Goal: Transaction & Acquisition: Purchase product/service

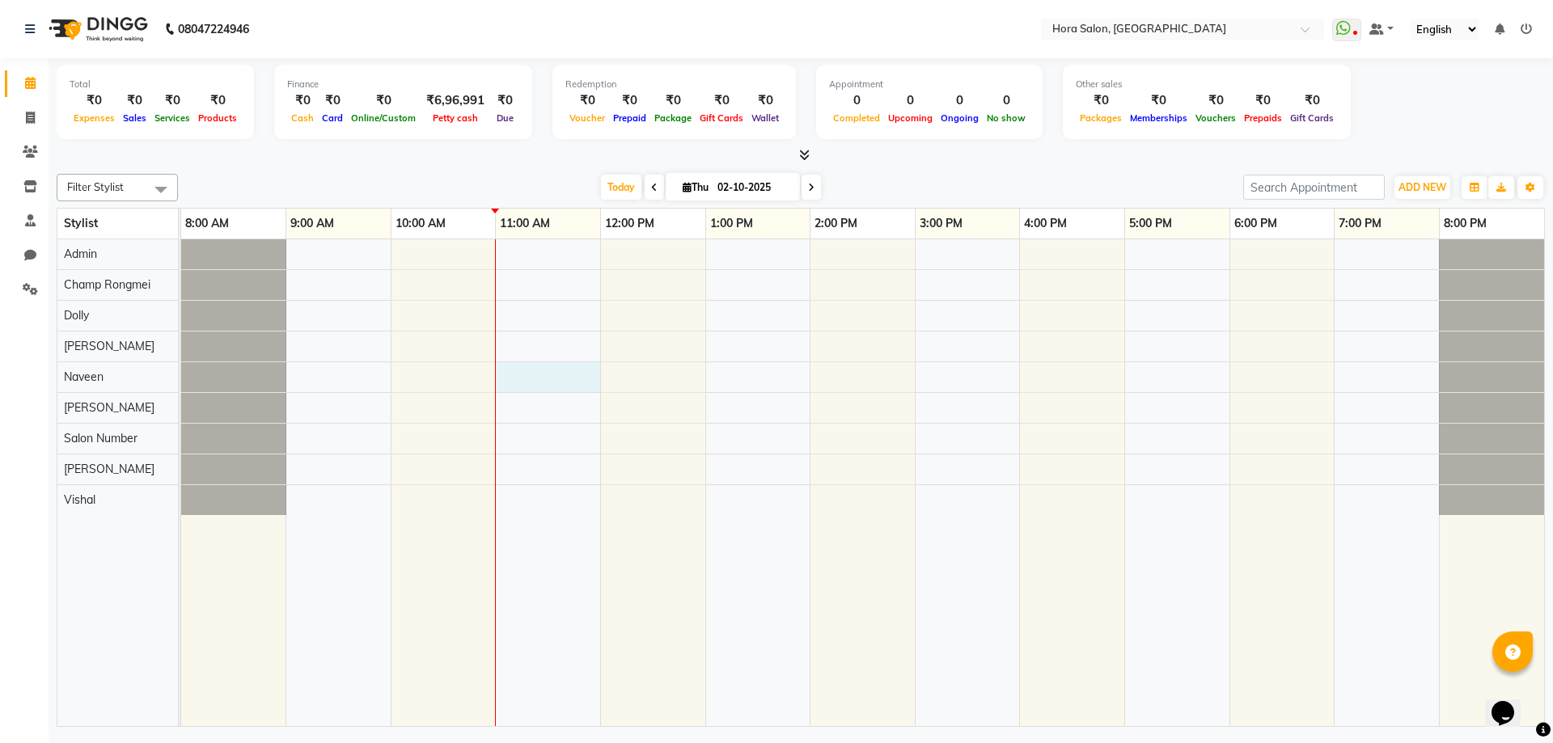
click at [523, 378] on div at bounding box center [862, 482] width 1363 height 487
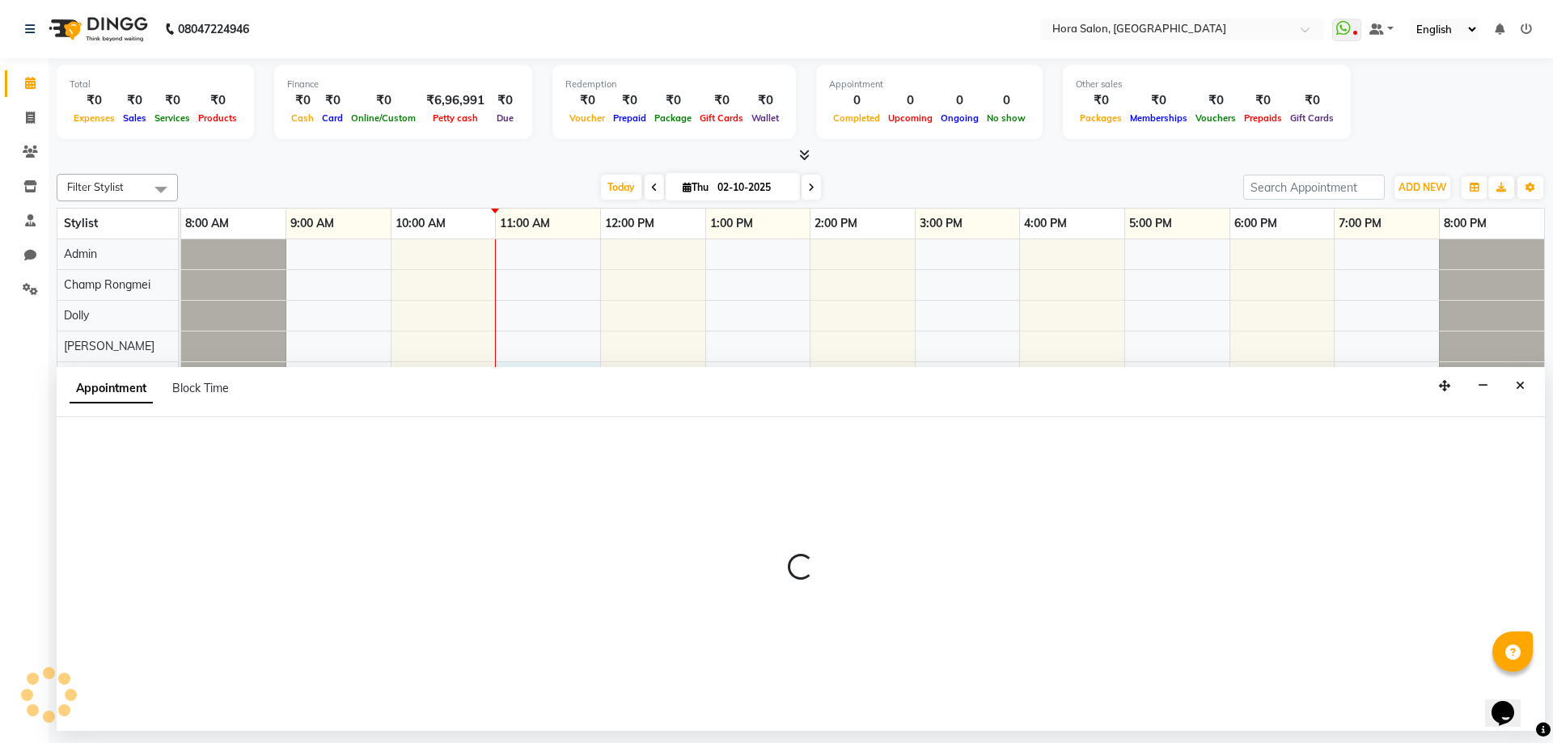
select select "76433"
select select "tentative"
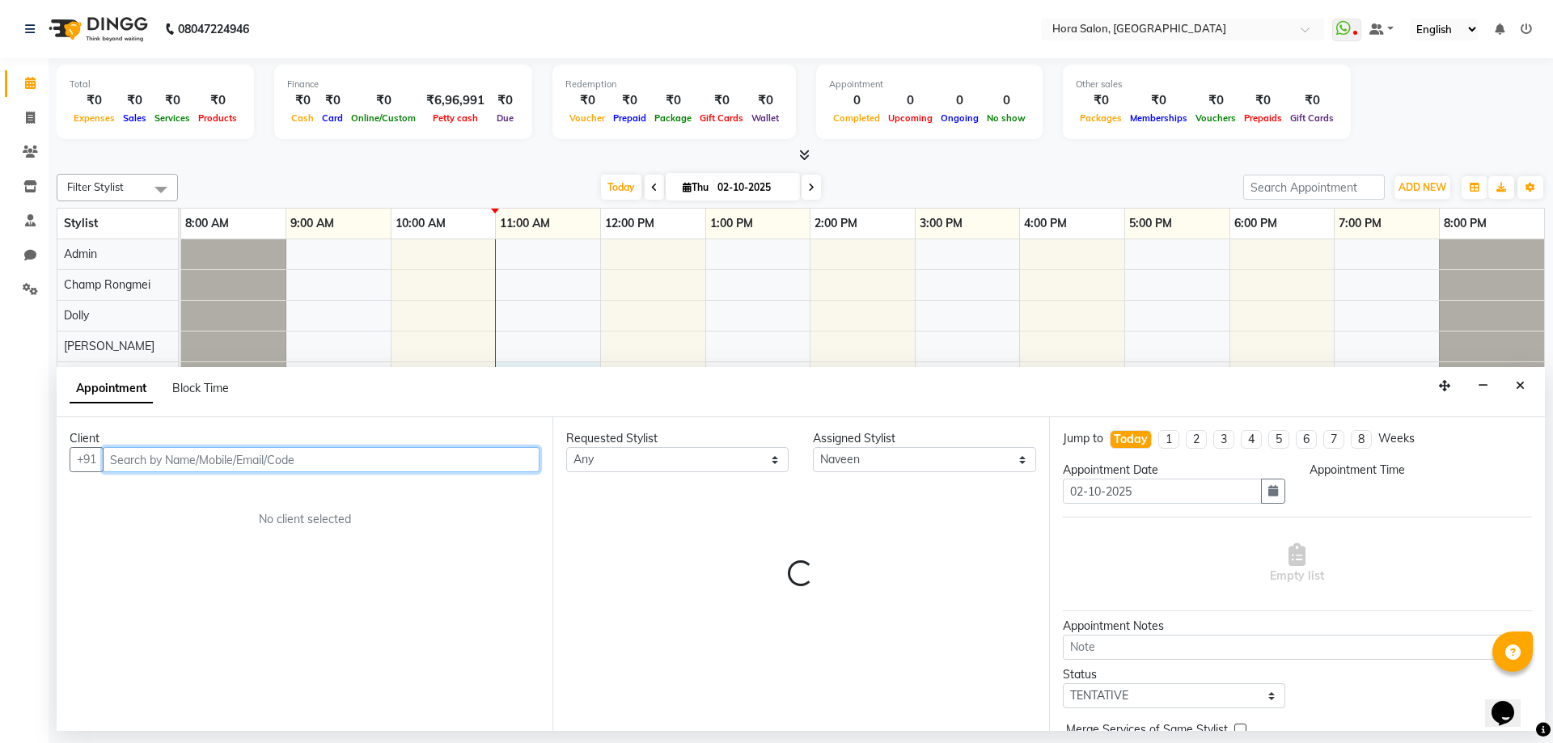
select select "660"
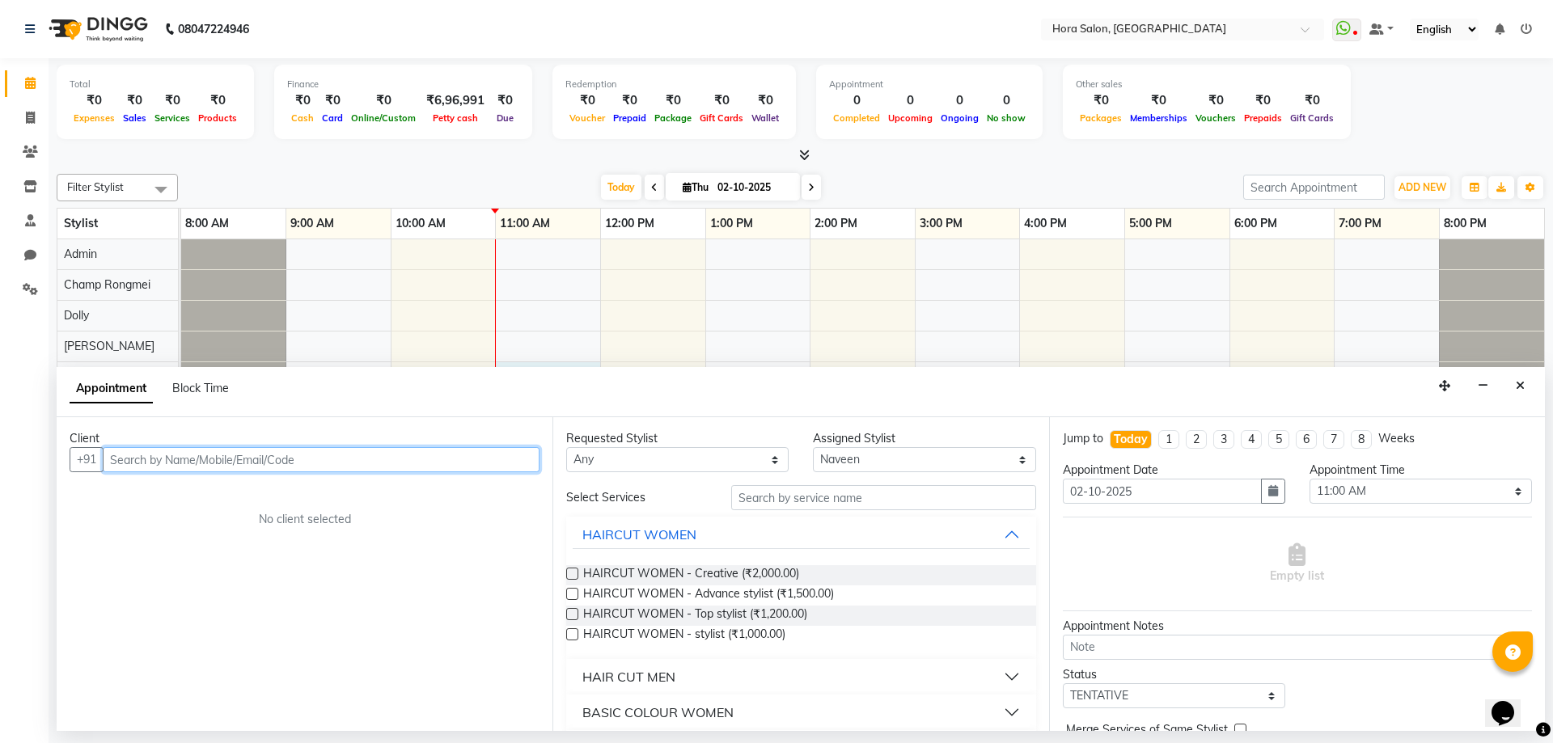
click at [130, 455] on input "text" at bounding box center [321, 459] width 437 height 25
drag, startPoint x: 371, startPoint y: 545, endPoint x: 390, endPoint y: 520, distance: 31.2
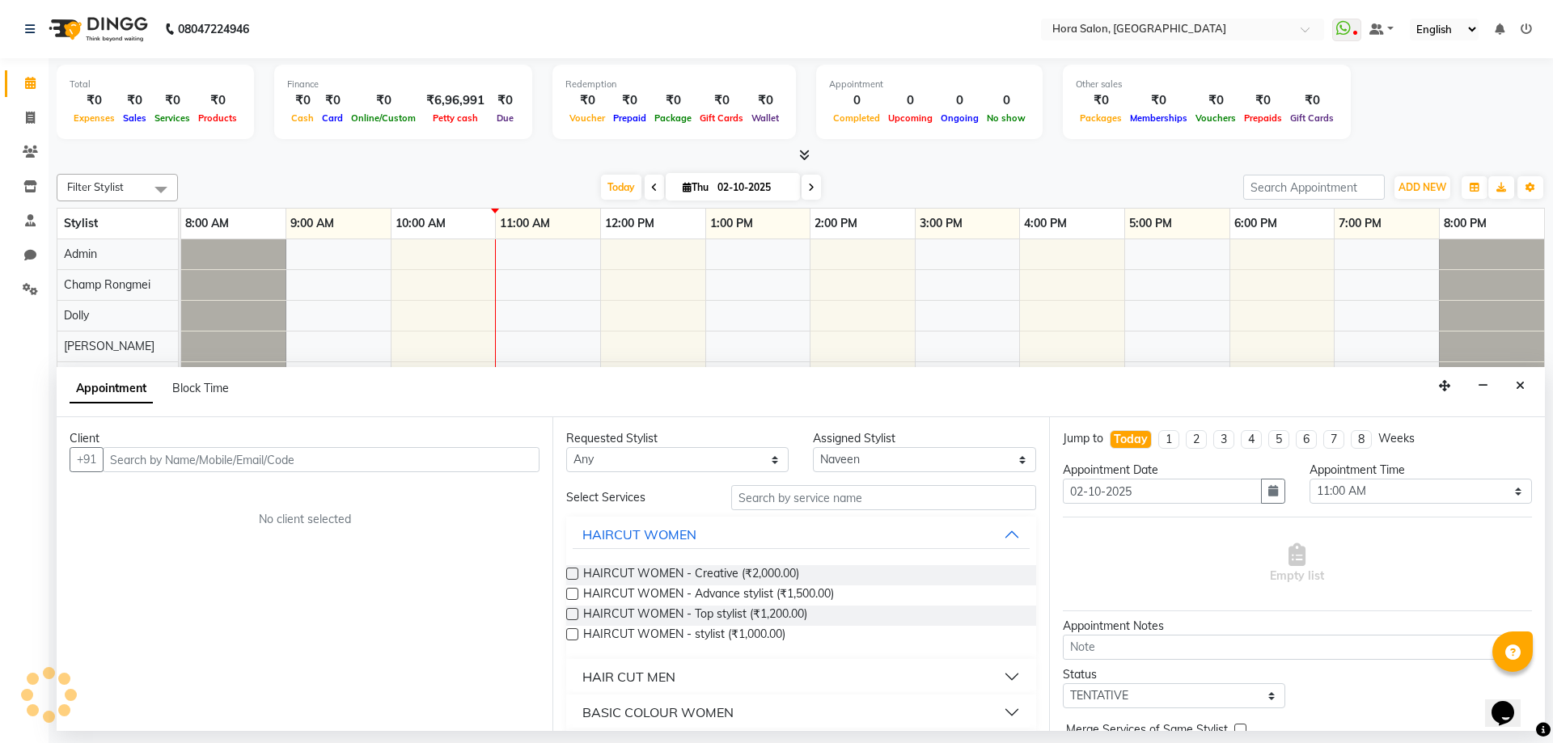
drag, startPoint x: 390, startPoint y: 520, endPoint x: 369, endPoint y: 659, distance: 140.7
click at [369, 659] on div "Client +91 No client selected" at bounding box center [305, 574] width 496 height 314
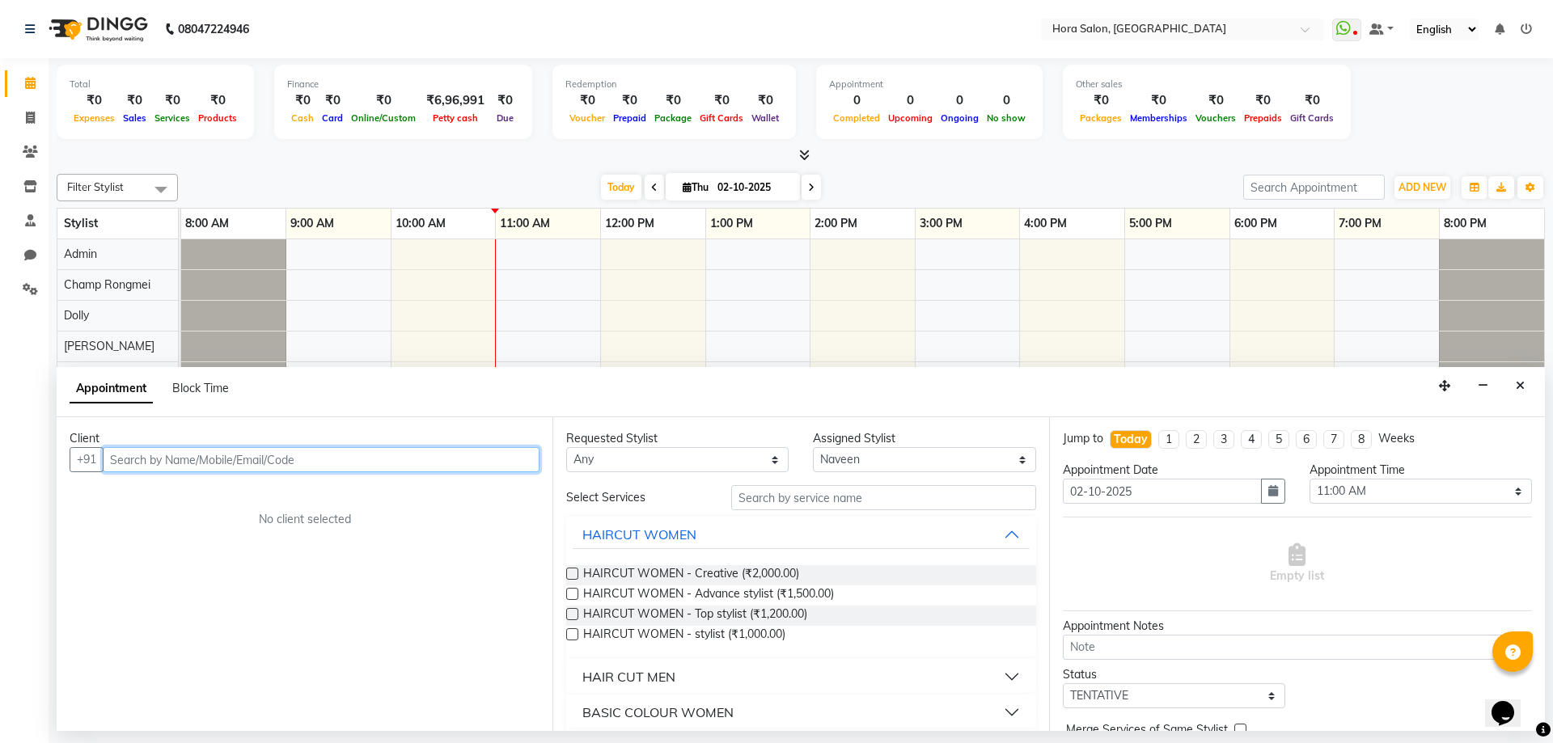
click at [383, 459] on input "text" at bounding box center [321, 459] width 437 height 25
type input "9550008322"
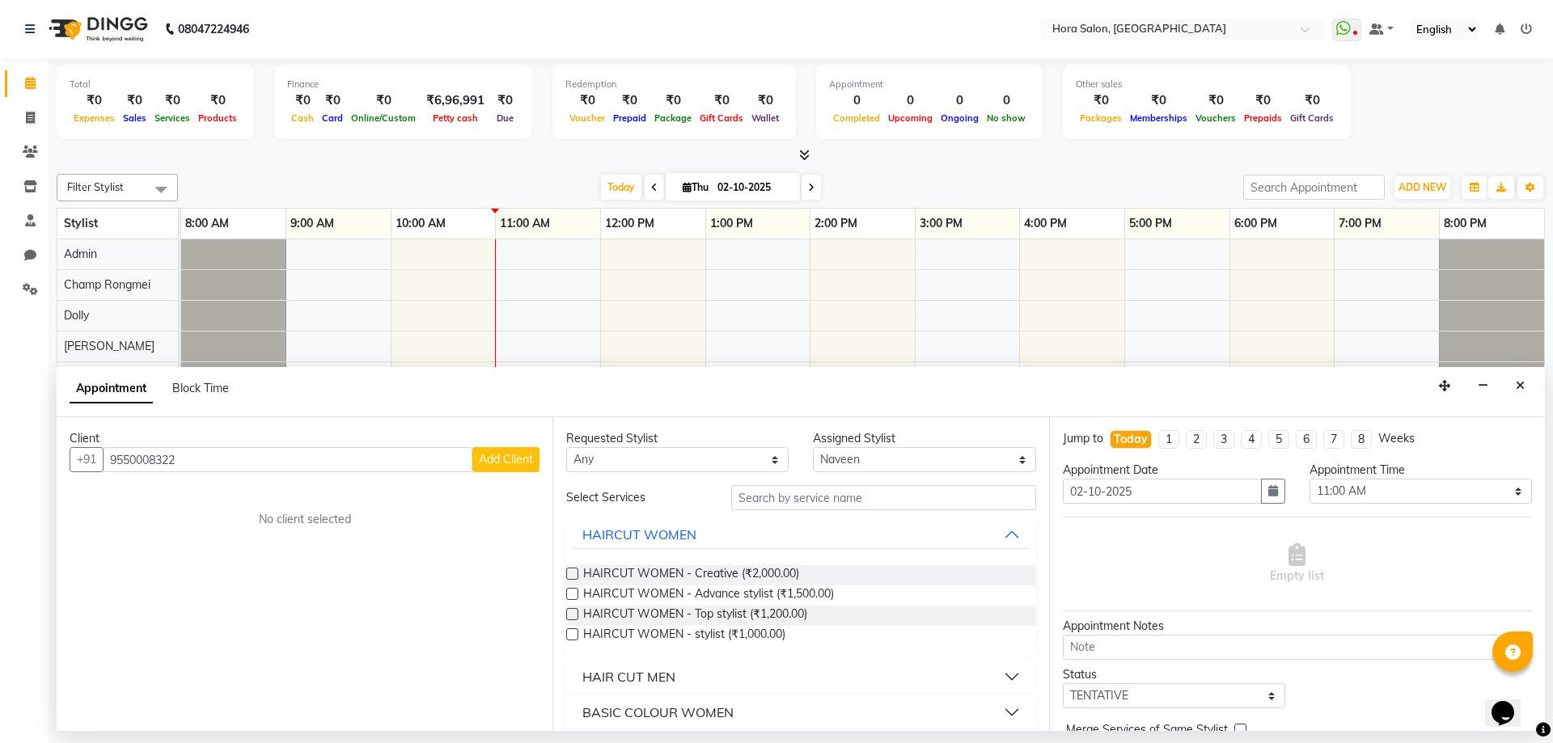
click at [514, 468] on button "Add Client" at bounding box center [505, 459] width 67 height 25
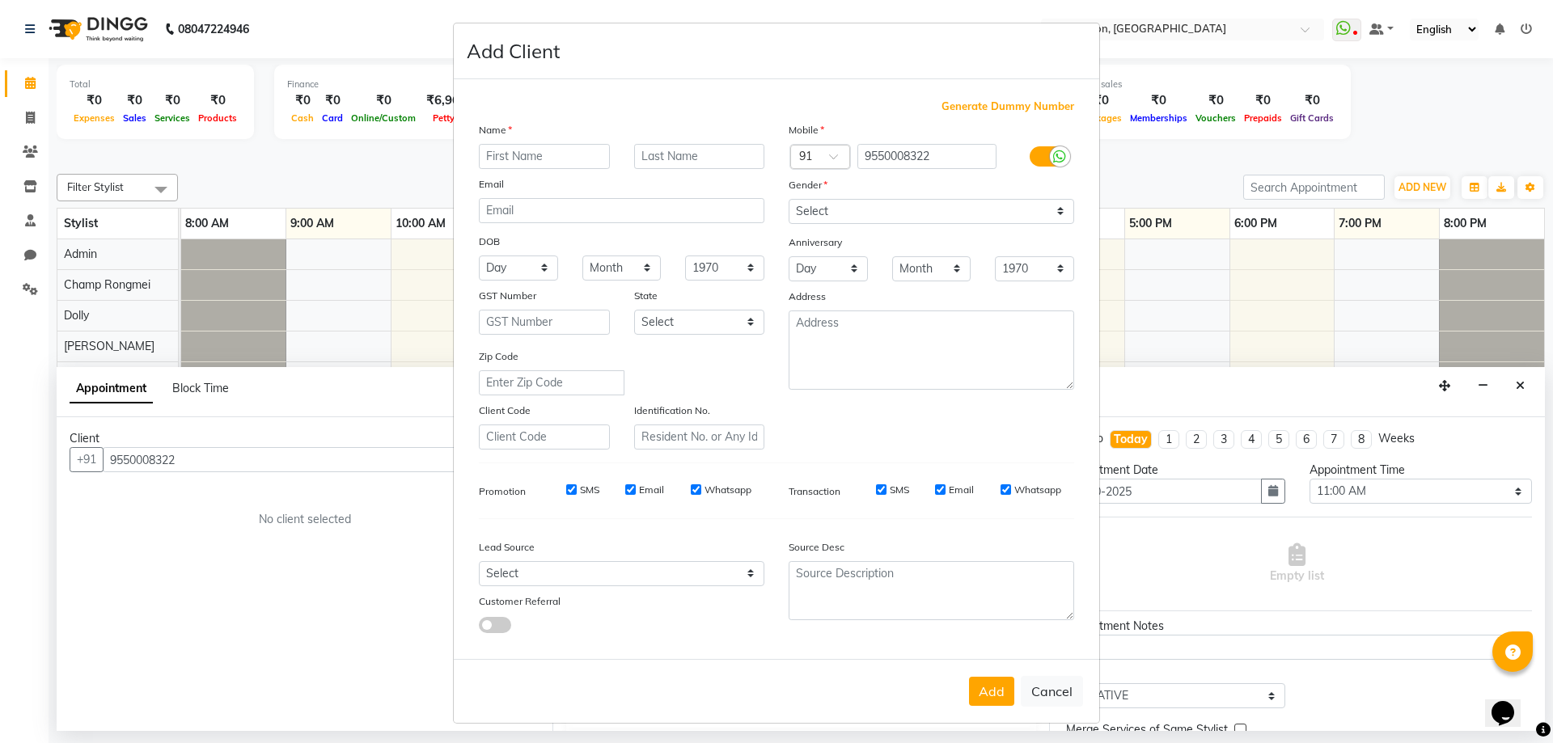
click at [585, 161] on input "text" at bounding box center [544, 156] width 131 height 25
type input "[PERSON_NAME]"
click at [810, 203] on select "Select [DEMOGRAPHIC_DATA] [DEMOGRAPHIC_DATA] Other Prefer Not To Say" at bounding box center [932, 211] width 286 height 25
select select "[DEMOGRAPHIC_DATA]"
click at [789, 199] on select "Select [DEMOGRAPHIC_DATA] [DEMOGRAPHIC_DATA] Other Prefer Not To Say" at bounding box center [932, 211] width 286 height 25
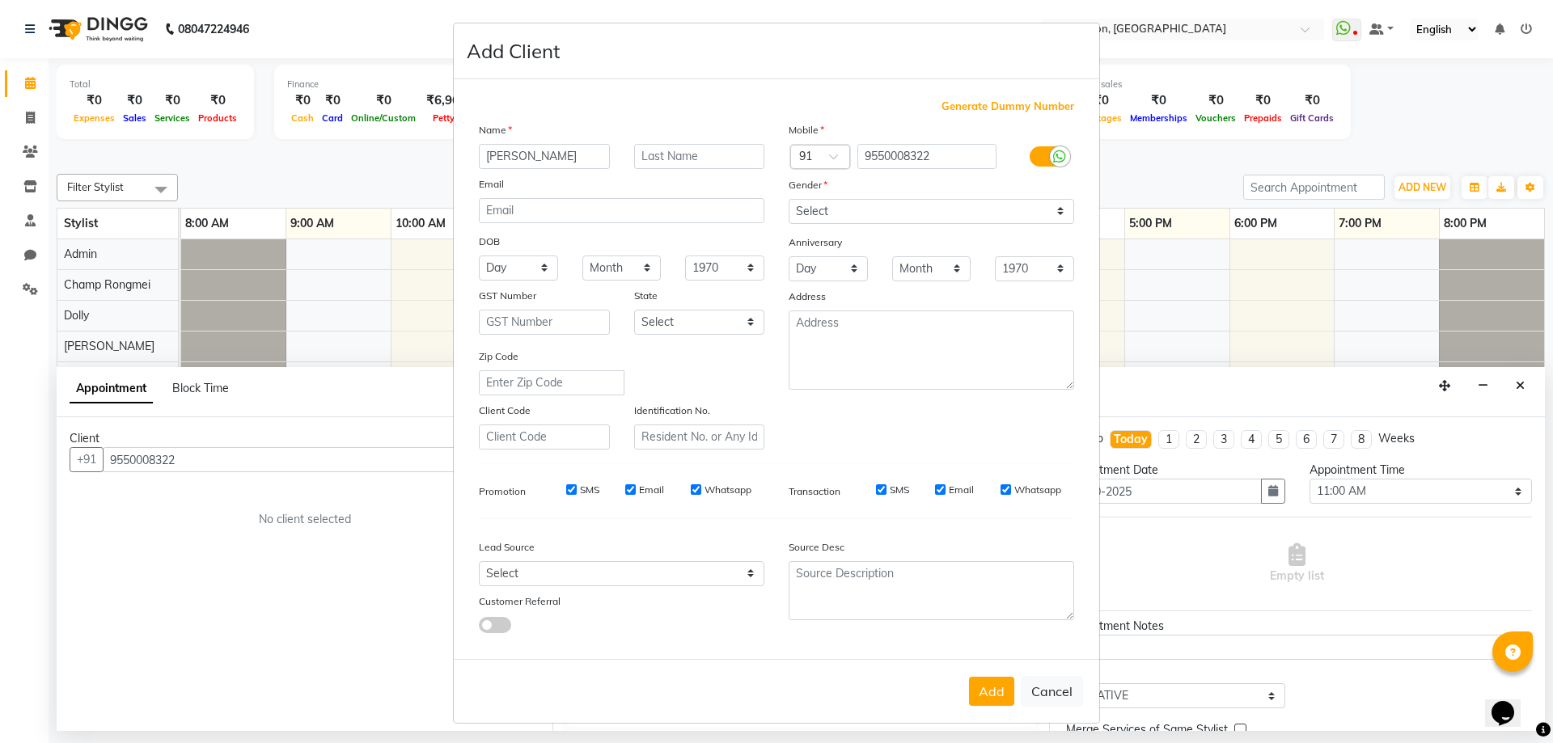
click at [992, 692] on button "Add" at bounding box center [991, 691] width 45 height 29
type input "95******22"
select select
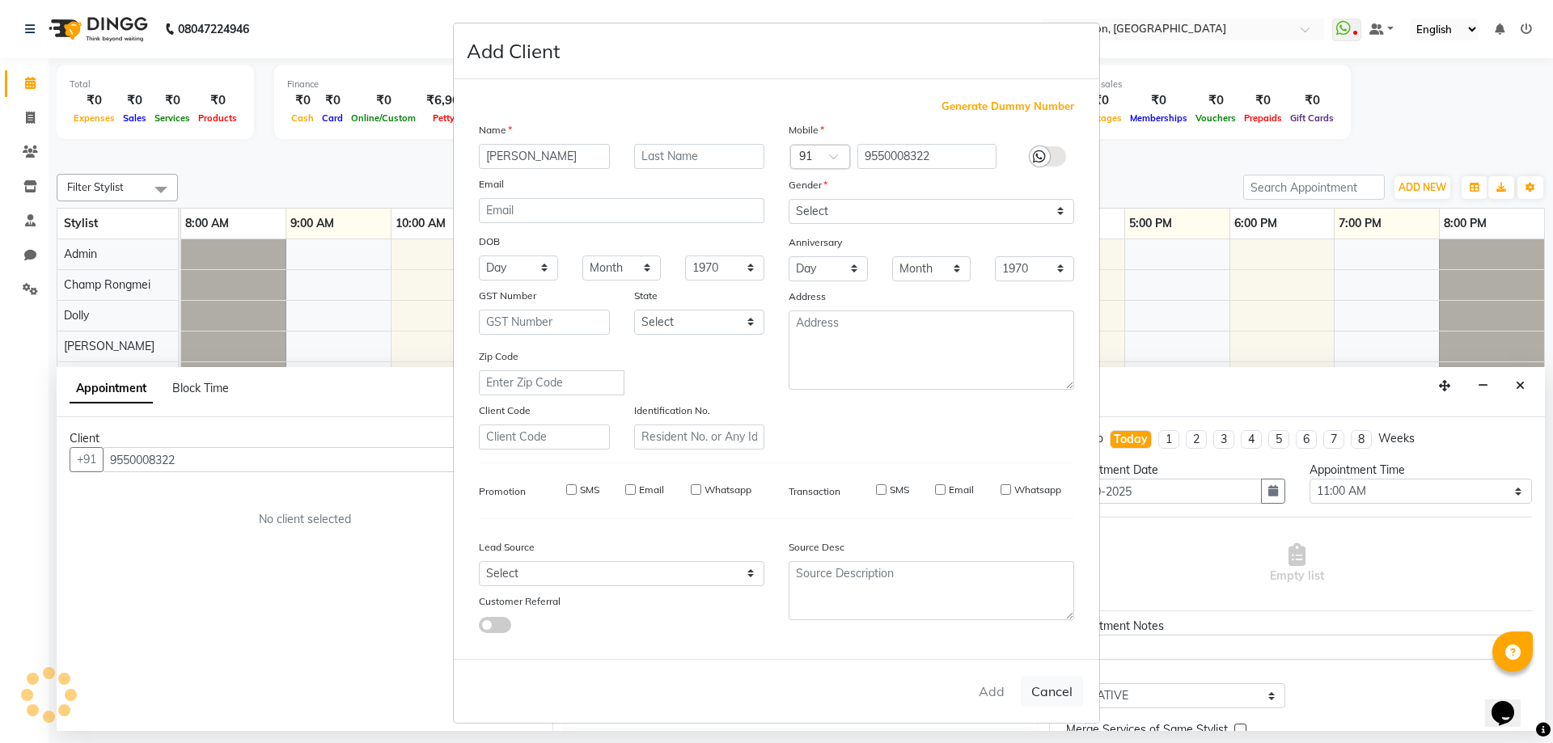
select select
checkbox input "false"
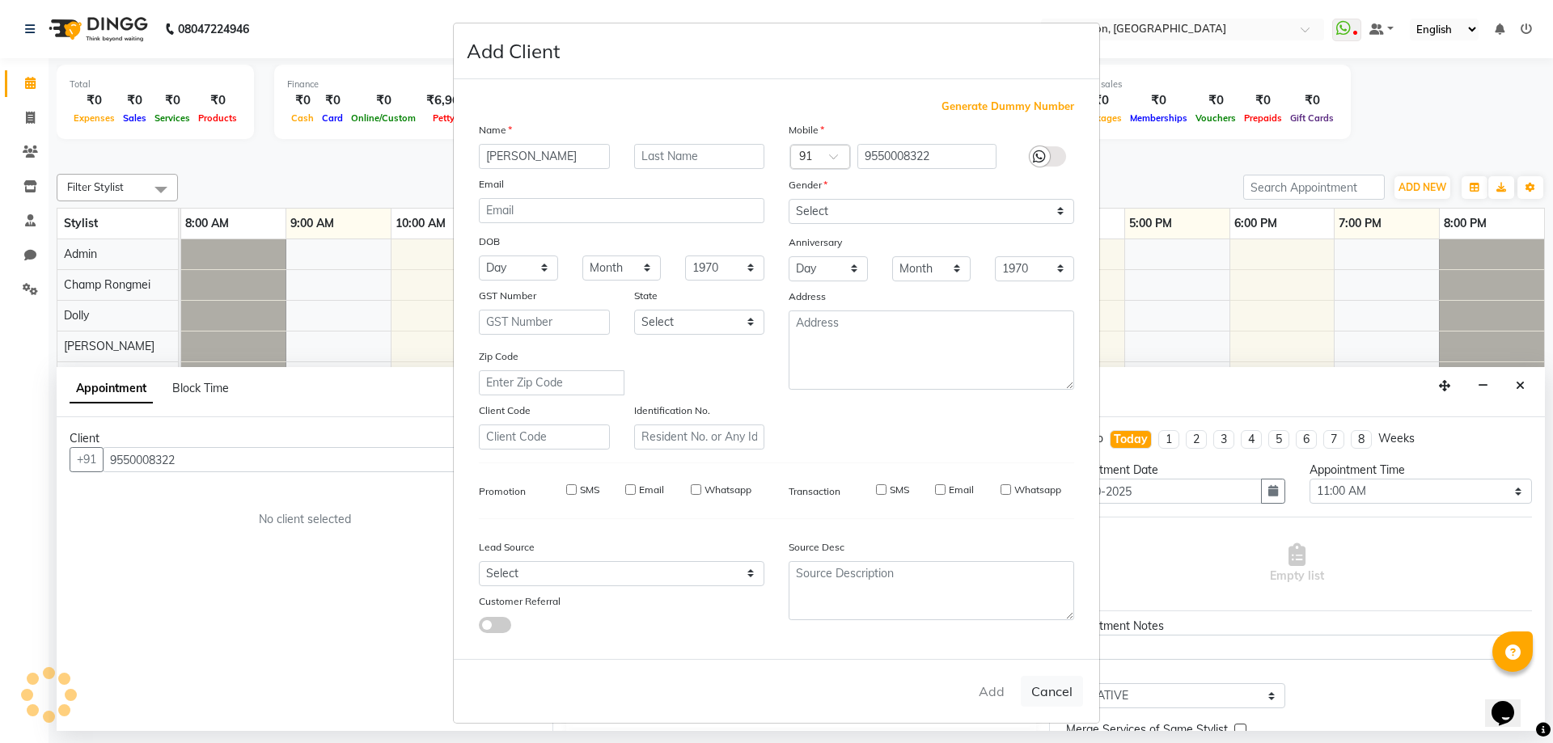
checkbox input "false"
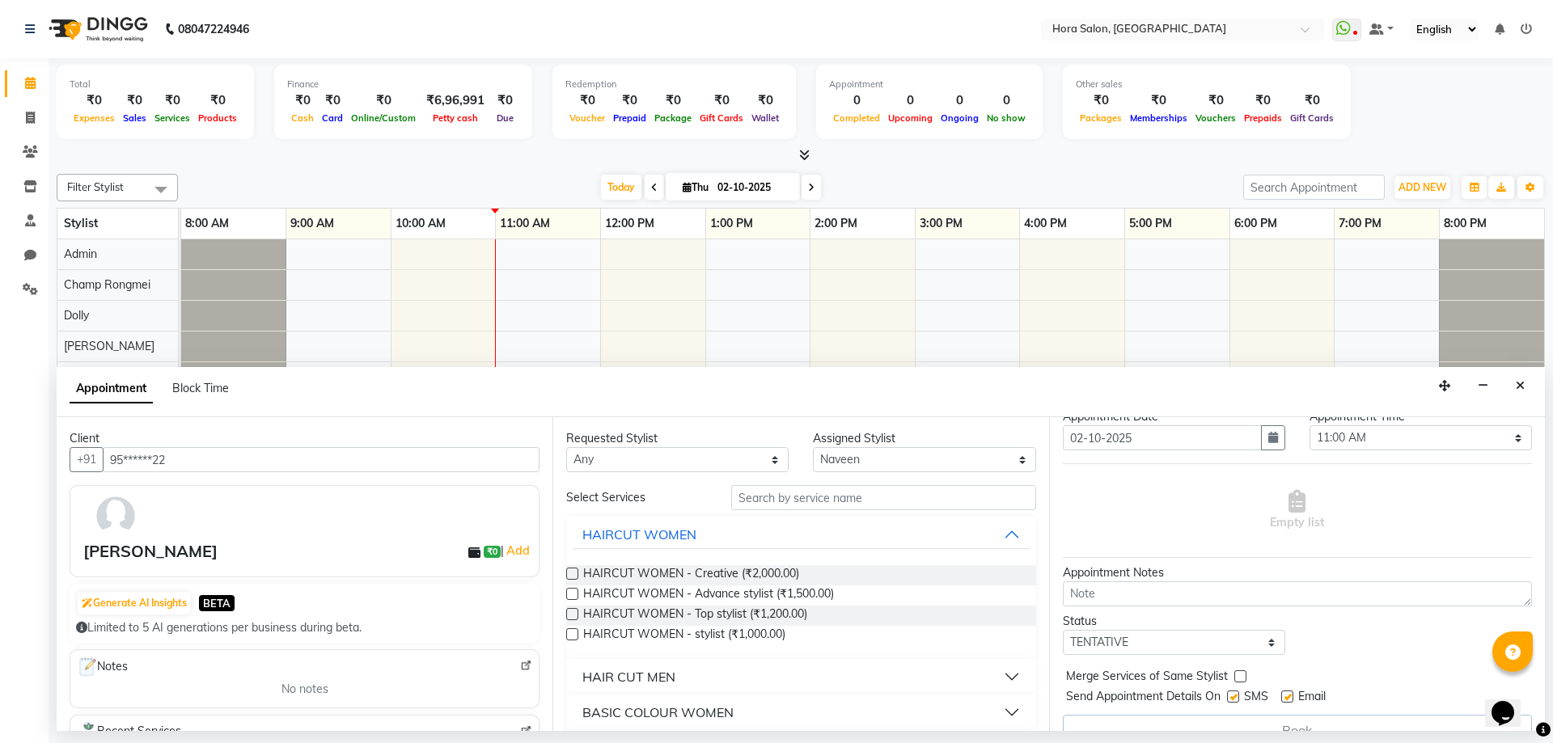
scroll to position [81, 0]
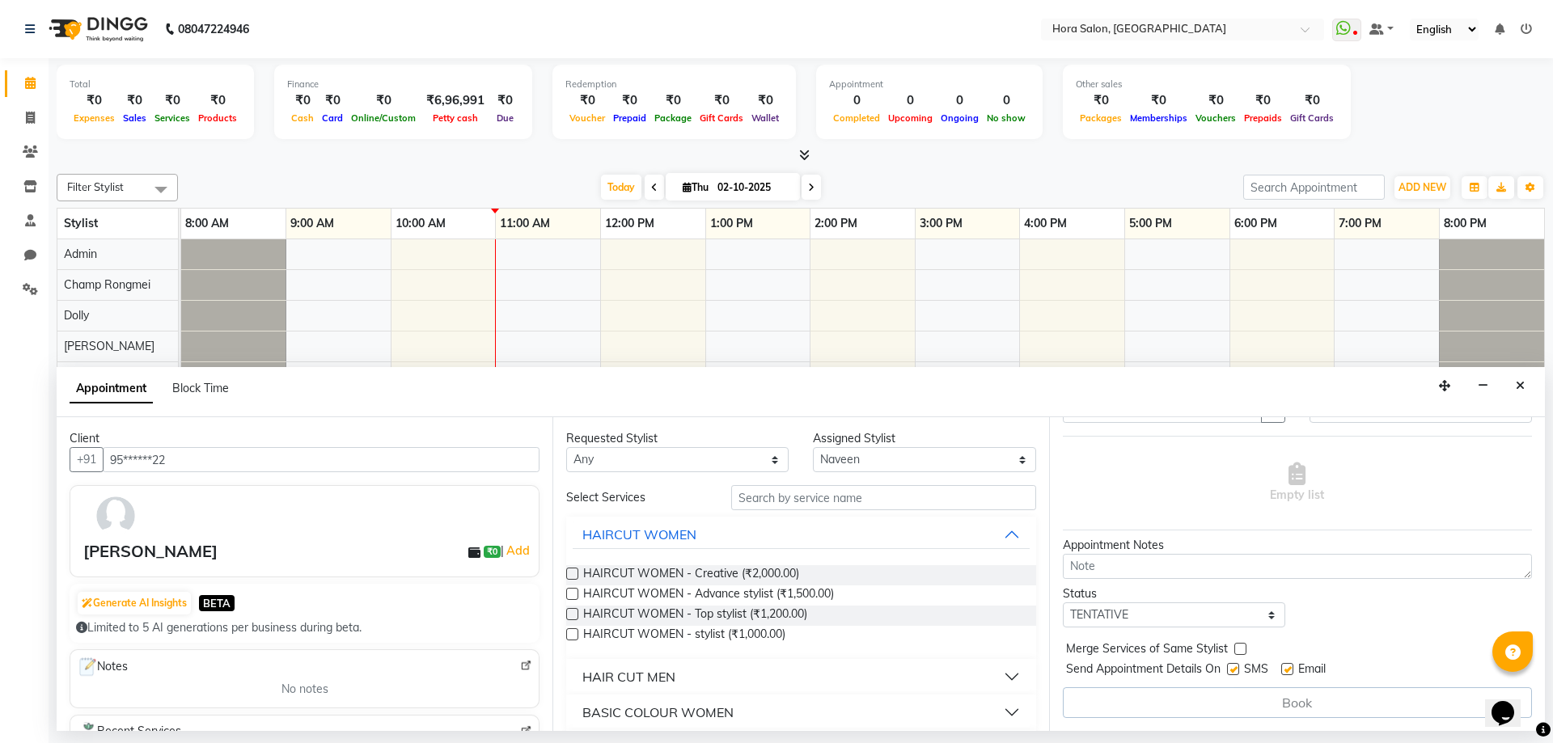
click at [1289, 669] on label at bounding box center [1287, 669] width 12 height 12
click at [1289, 669] on input "checkbox" at bounding box center [1286, 671] width 11 height 11
checkbox input "false"
click at [1236, 667] on label at bounding box center [1233, 669] width 12 height 12
click at [1236, 667] on input "checkbox" at bounding box center [1232, 671] width 11 height 11
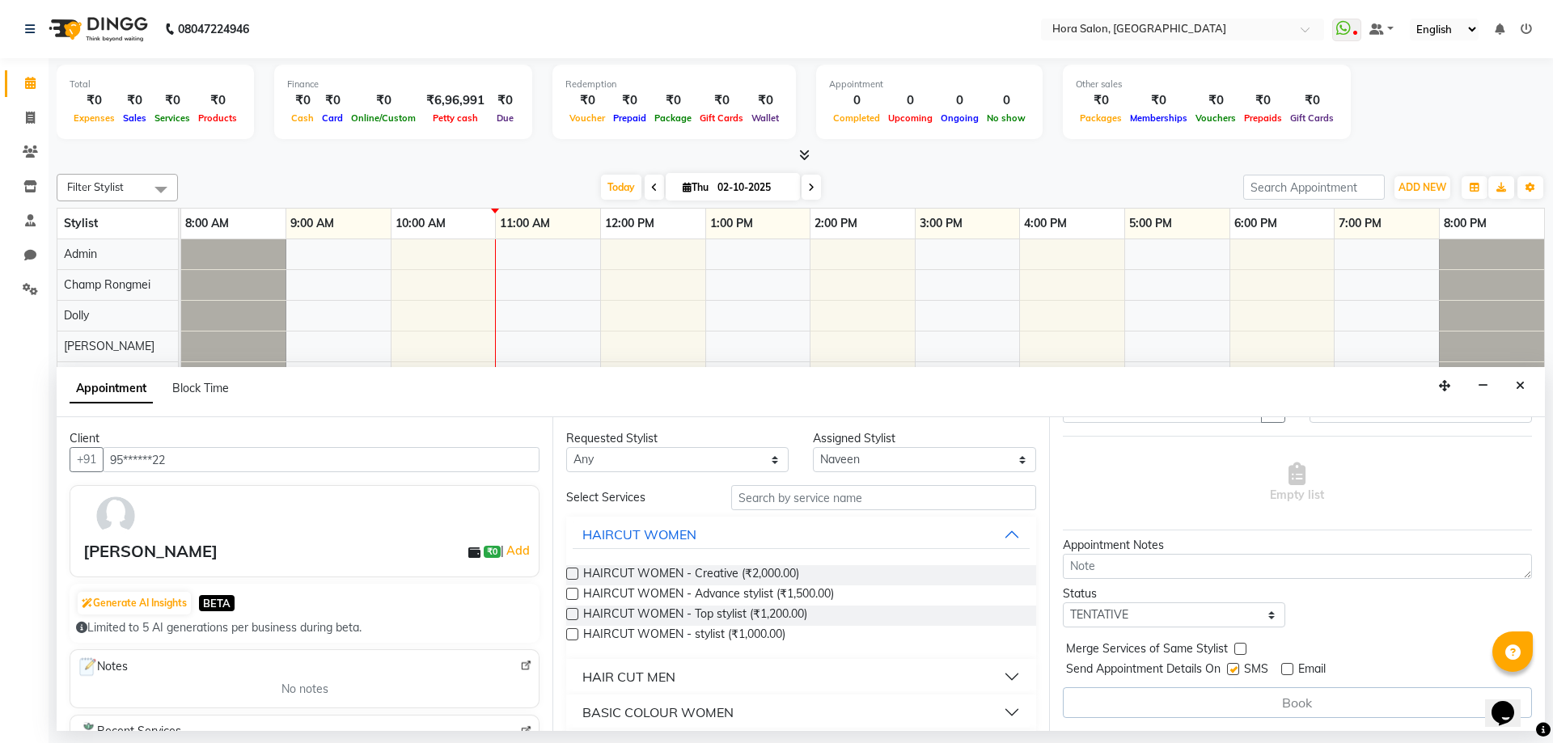
checkbox input "false"
click at [1208, 705] on div "Book" at bounding box center [1297, 703] width 469 height 31
click at [850, 495] on input "text" at bounding box center [883, 497] width 305 height 25
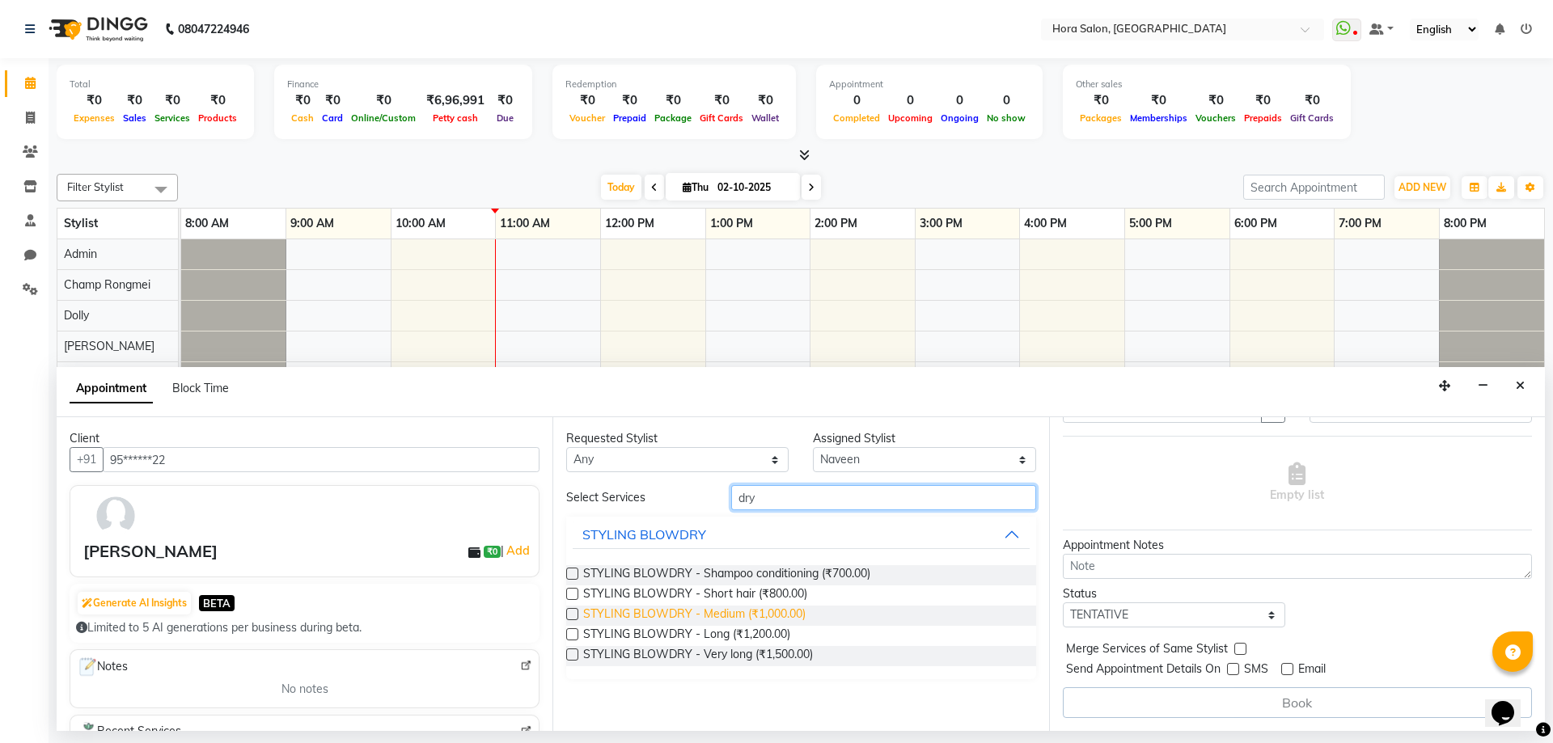
type input "dry"
click at [784, 619] on span "STYLING BLOWDRY - Medium (₹1,000.00)" at bounding box center [694, 616] width 222 height 20
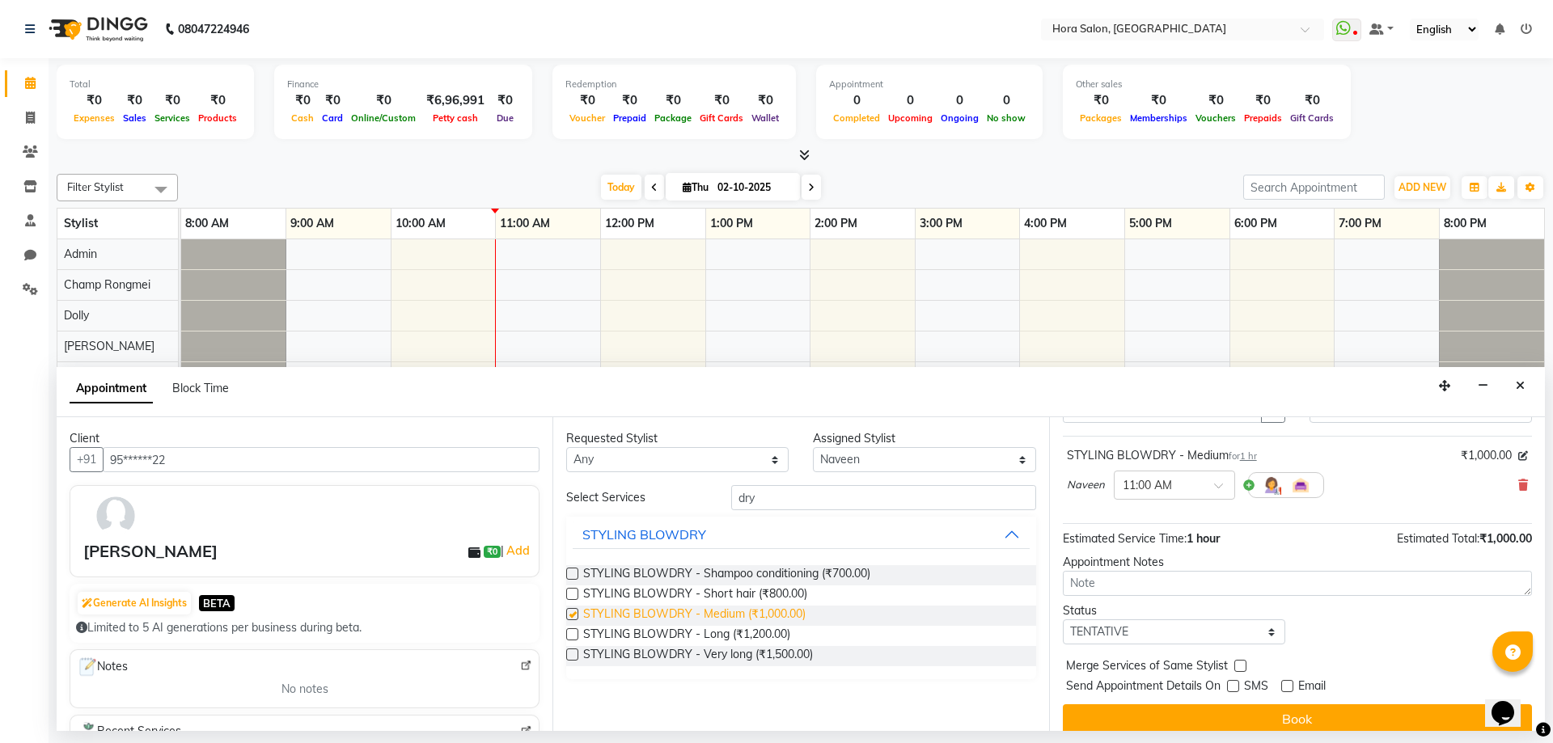
checkbox input "false"
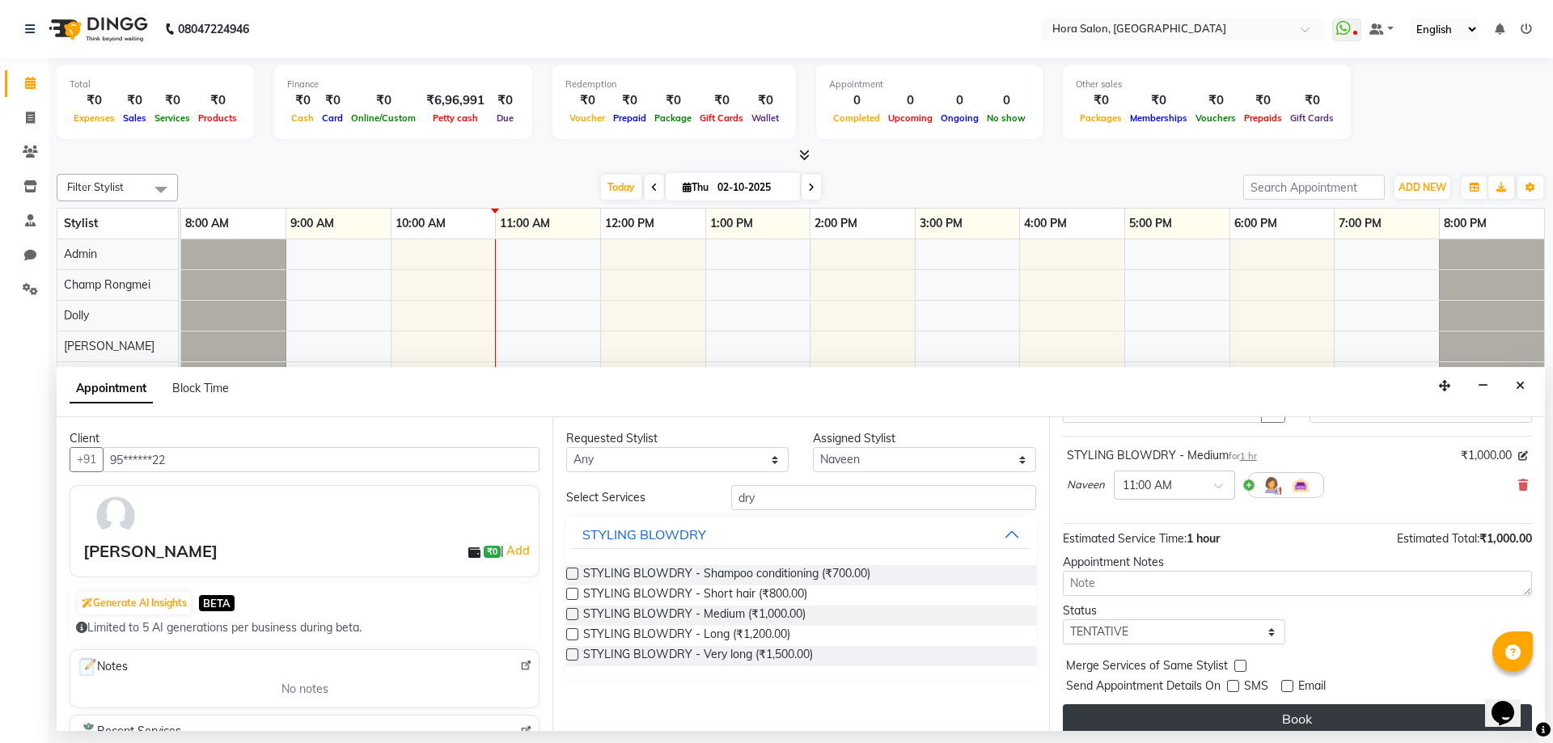
click at [1212, 718] on button "Book" at bounding box center [1297, 719] width 469 height 29
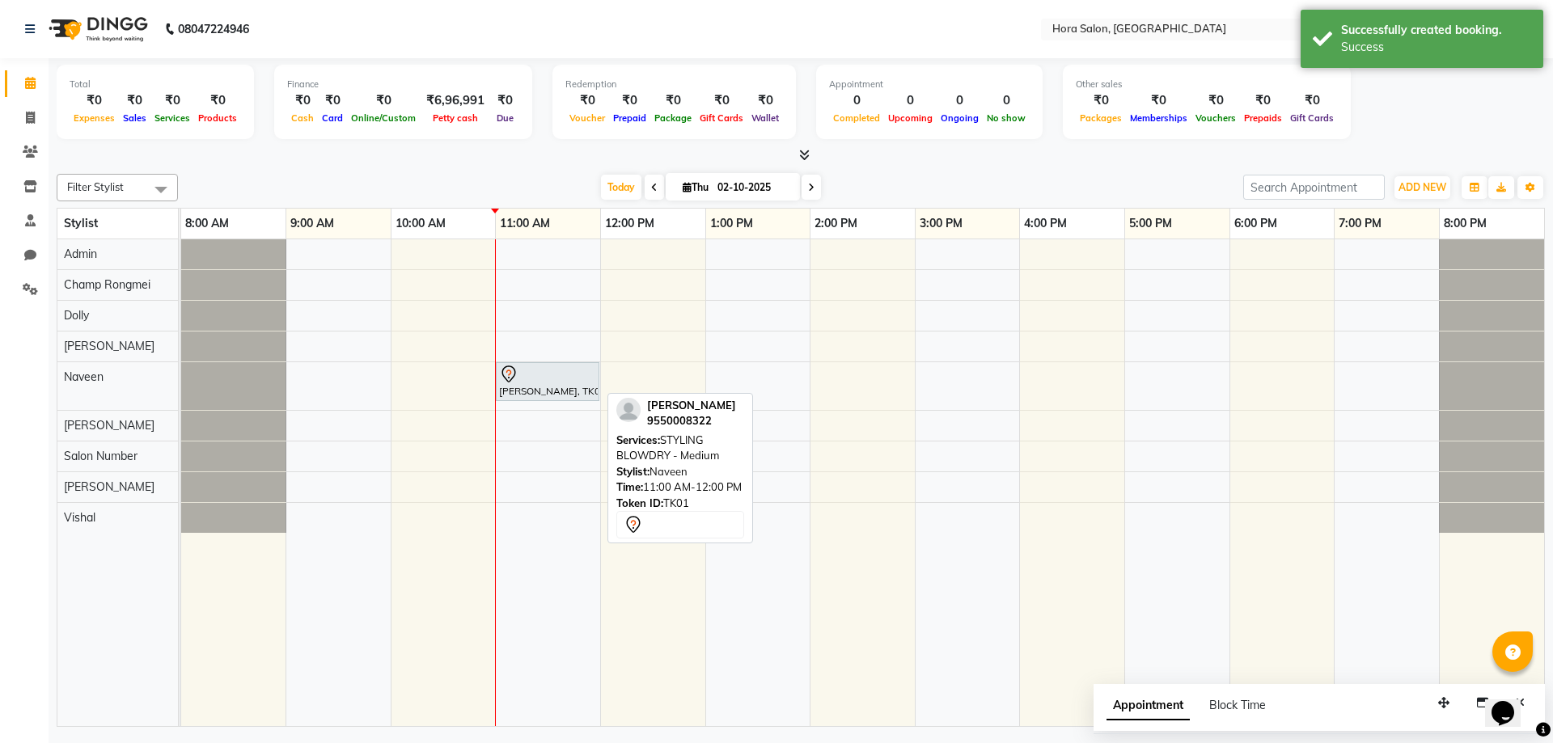
click at [519, 388] on div "[PERSON_NAME], TK01, 11:00 AM-12:00 PM, STYLING BLOWDRY - Medium" at bounding box center [547, 382] width 100 height 34
select select "7"
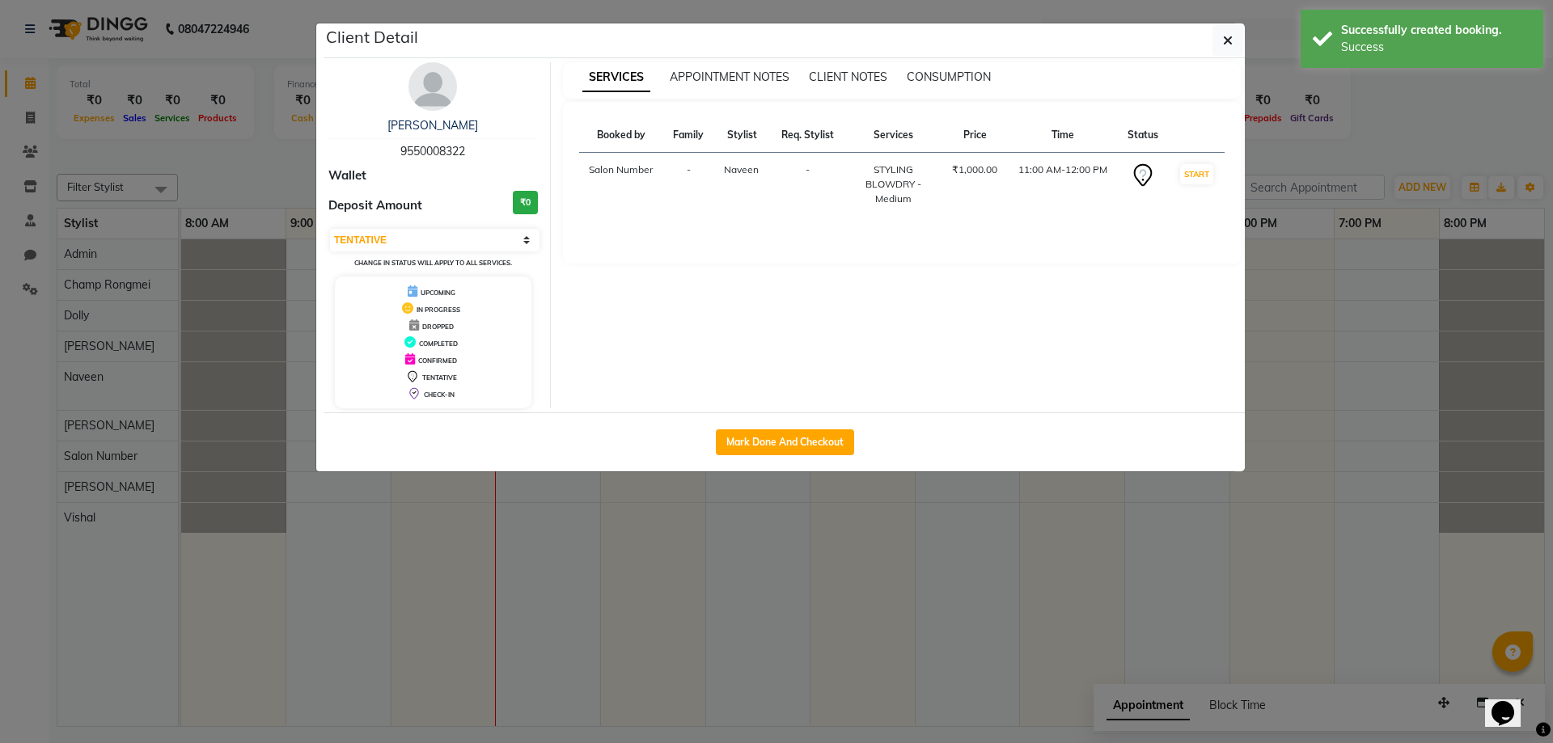
click at [801, 458] on div "Mark Done And Checkout" at bounding box center [784, 442] width 920 height 59
click at [806, 448] on button "Mark Done And Checkout" at bounding box center [785, 443] width 138 height 26
select select "service"
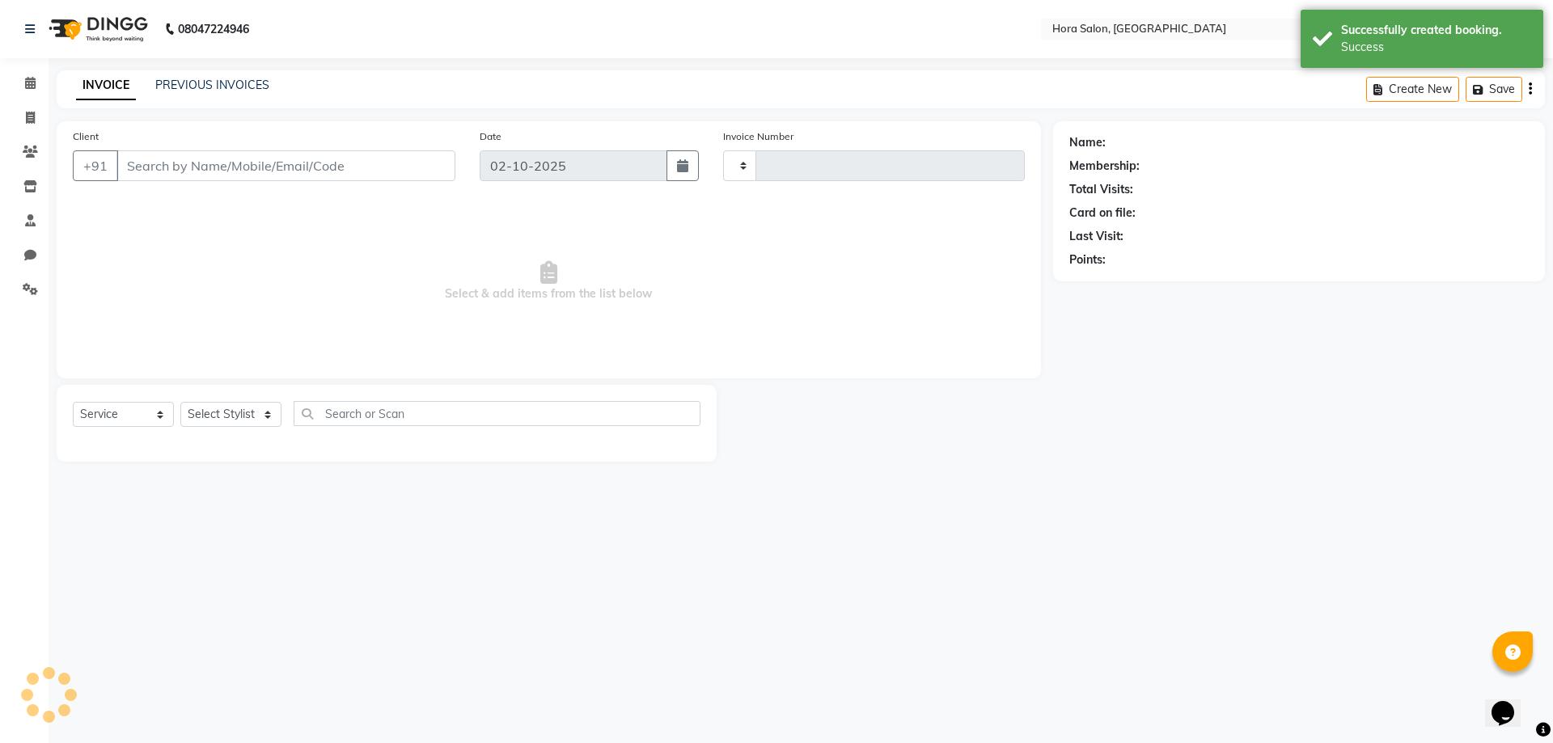
type input "0927"
select select "8101"
type input "95******22"
select select "76433"
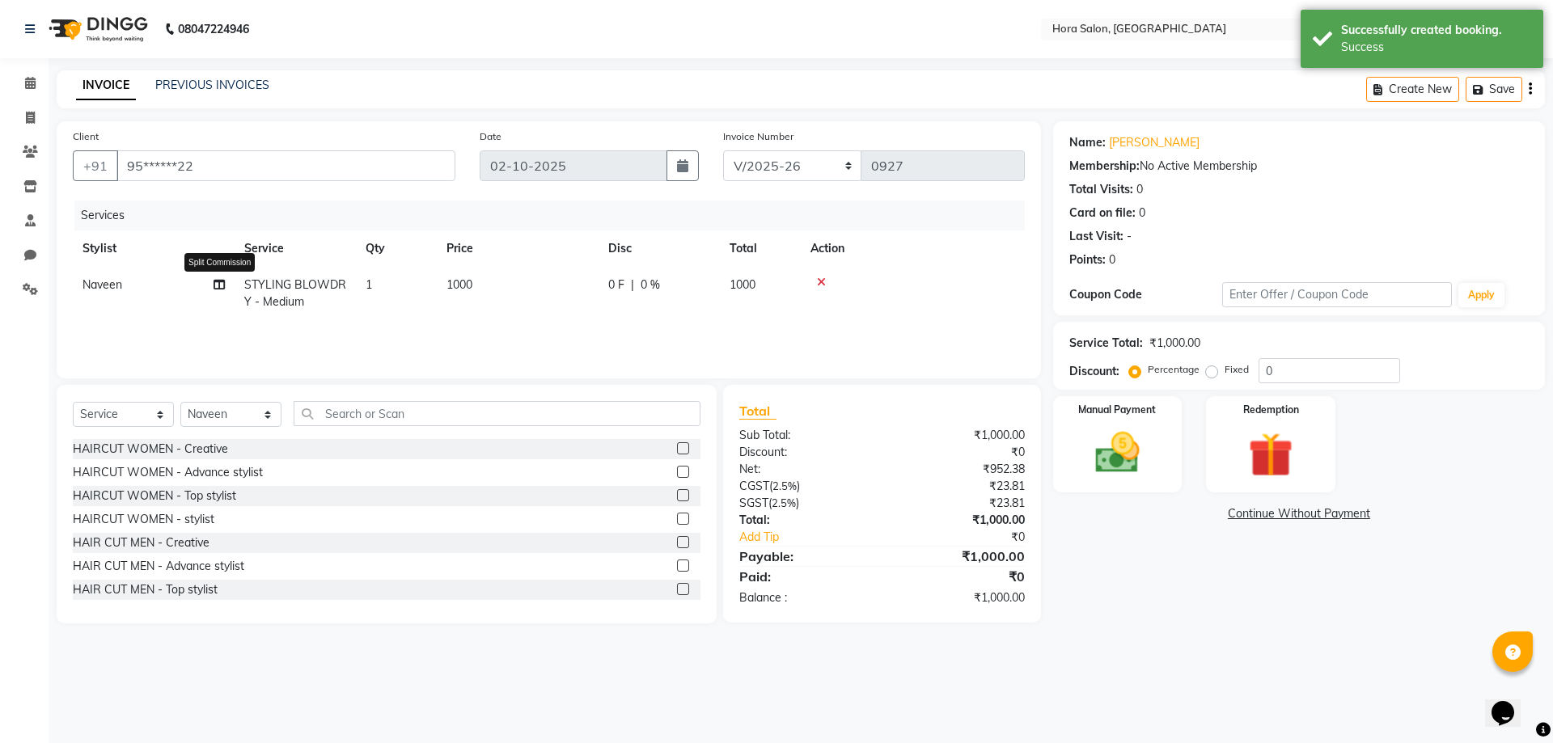
click at [222, 286] on icon at bounding box center [219, 284] width 11 height 11
select select "76433"
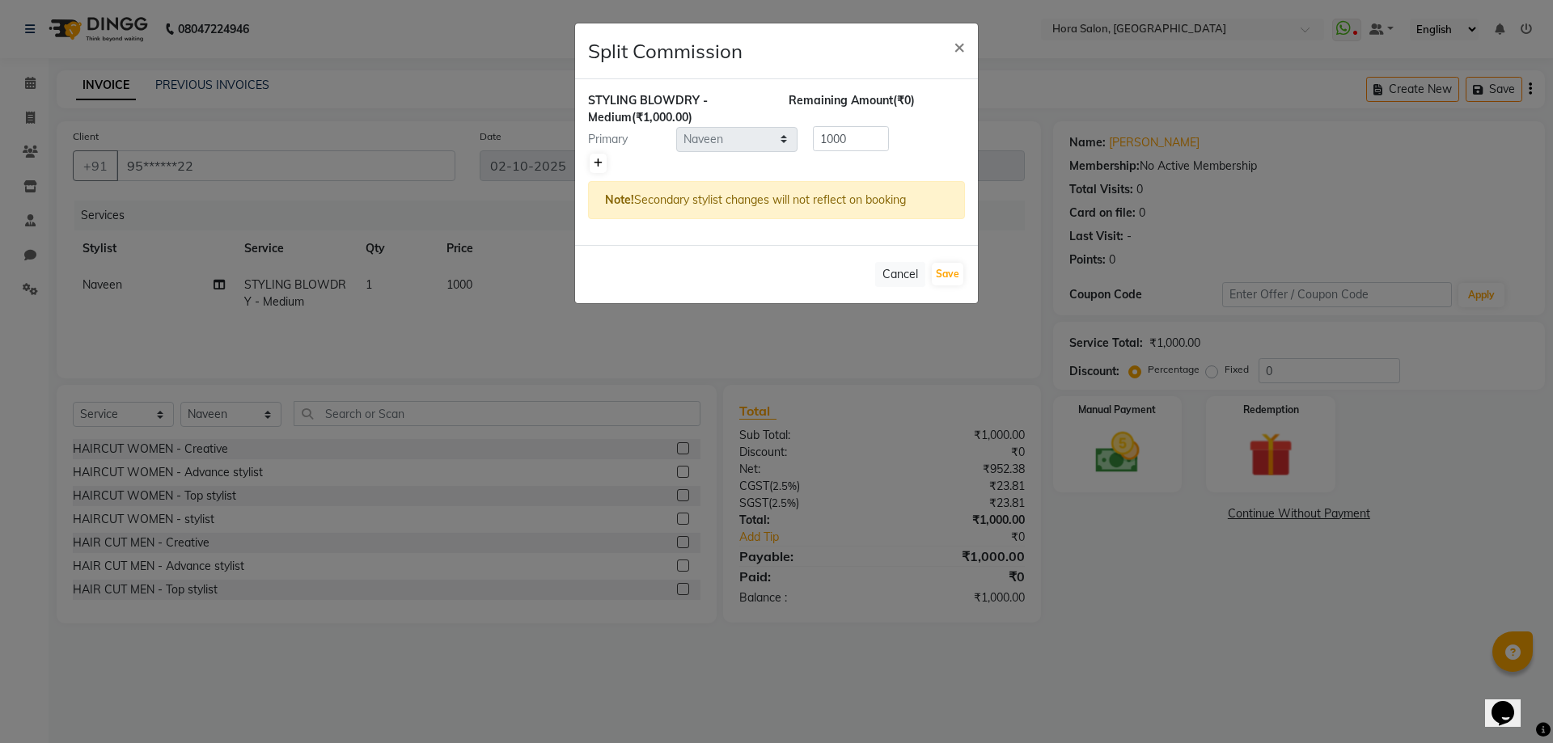
click at [601, 166] on icon at bounding box center [598, 164] width 9 height 10
type input "500"
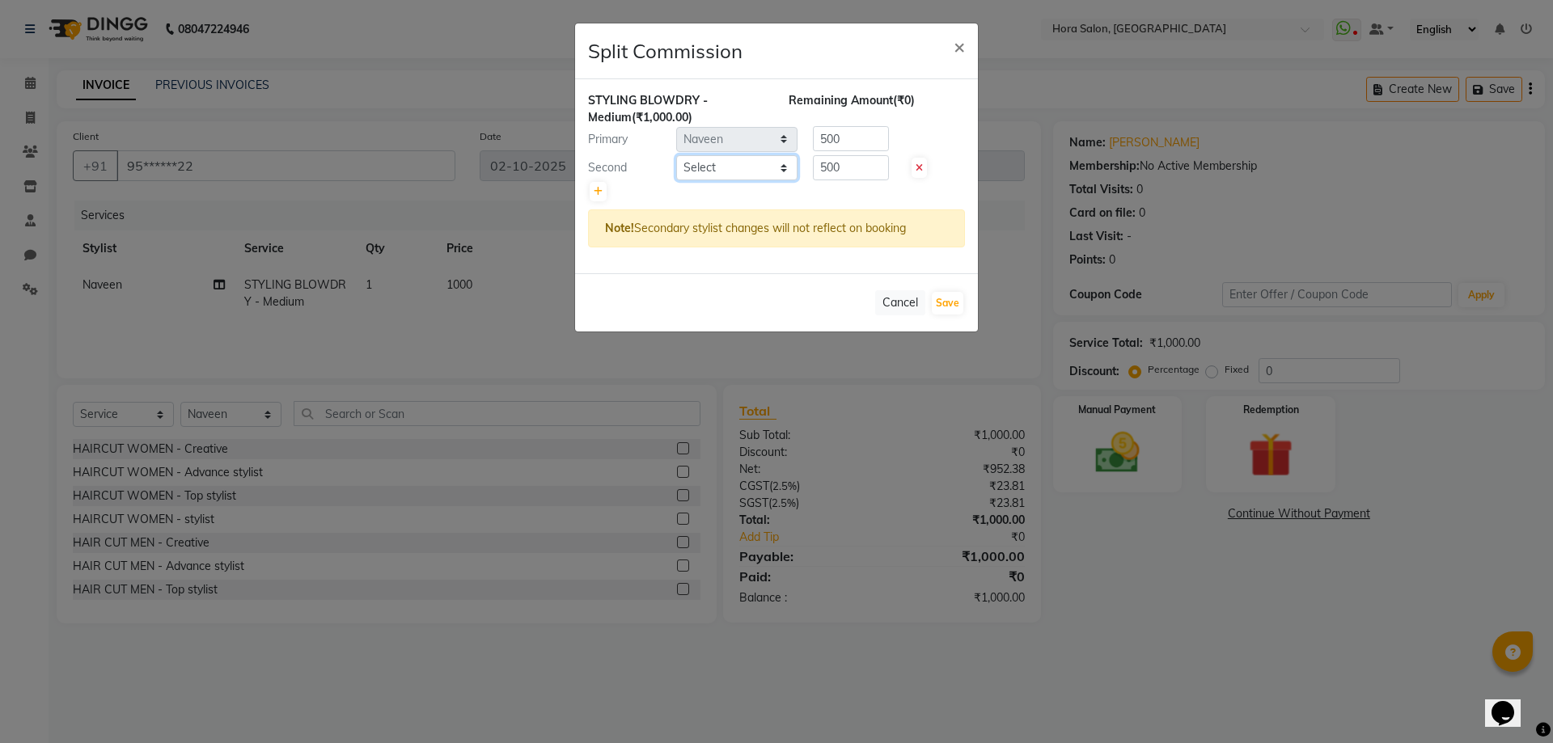
click at [785, 167] on select "Select Admin Champ Rongmei [PERSON_NAME] ‪ [PERSON_NAME] Salon Number [PERSON_N…" at bounding box center [736, 167] width 121 height 25
select select "76436"
click at [676, 155] on select "Select Admin Champ Rongmei [PERSON_NAME] ‪ [PERSON_NAME] Salon Number [PERSON_N…" at bounding box center [736, 167] width 121 height 25
click at [949, 303] on button "Save" at bounding box center [948, 303] width 32 height 23
select select "Select"
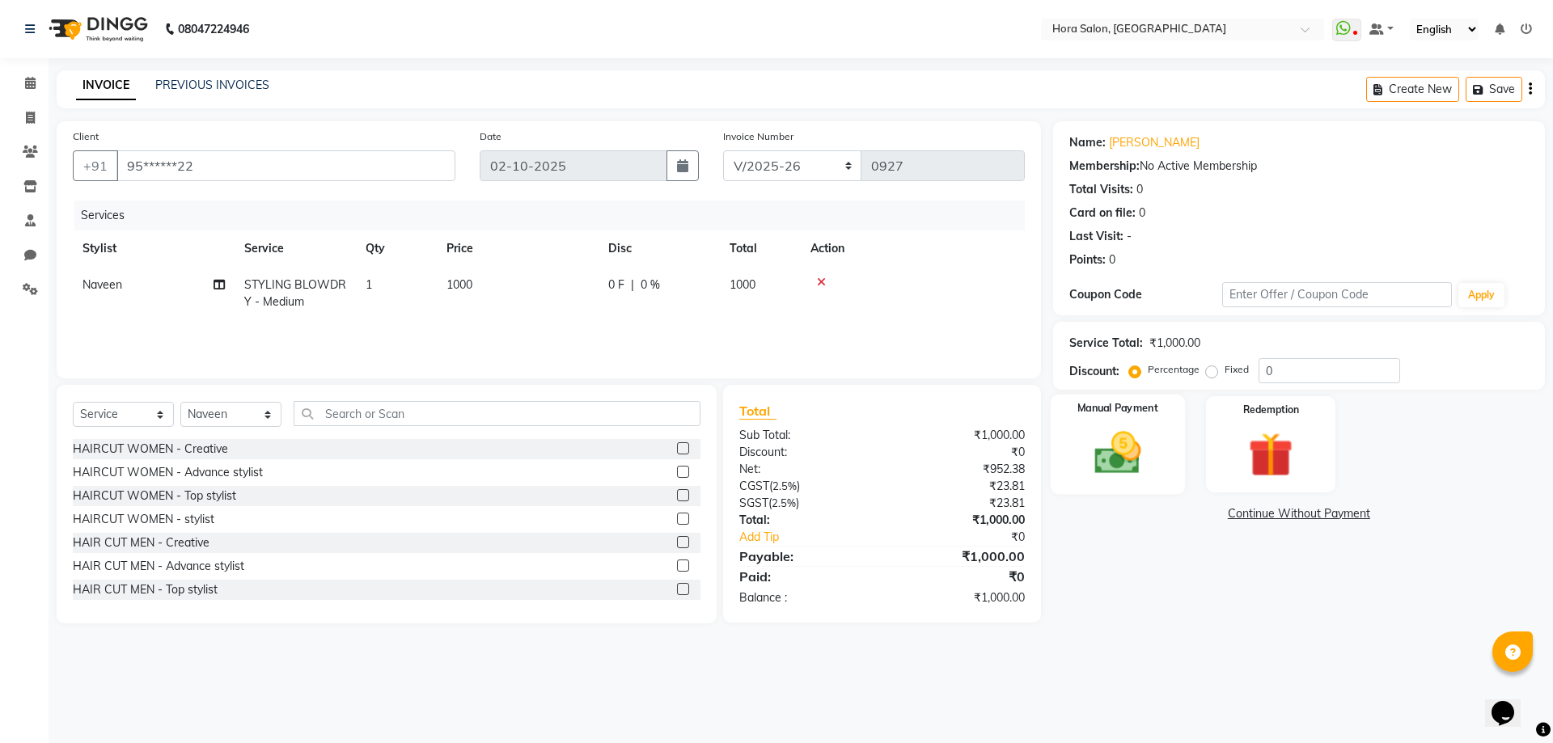
click at [1137, 448] on img at bounding box center [1117, 452] width 75 height 53
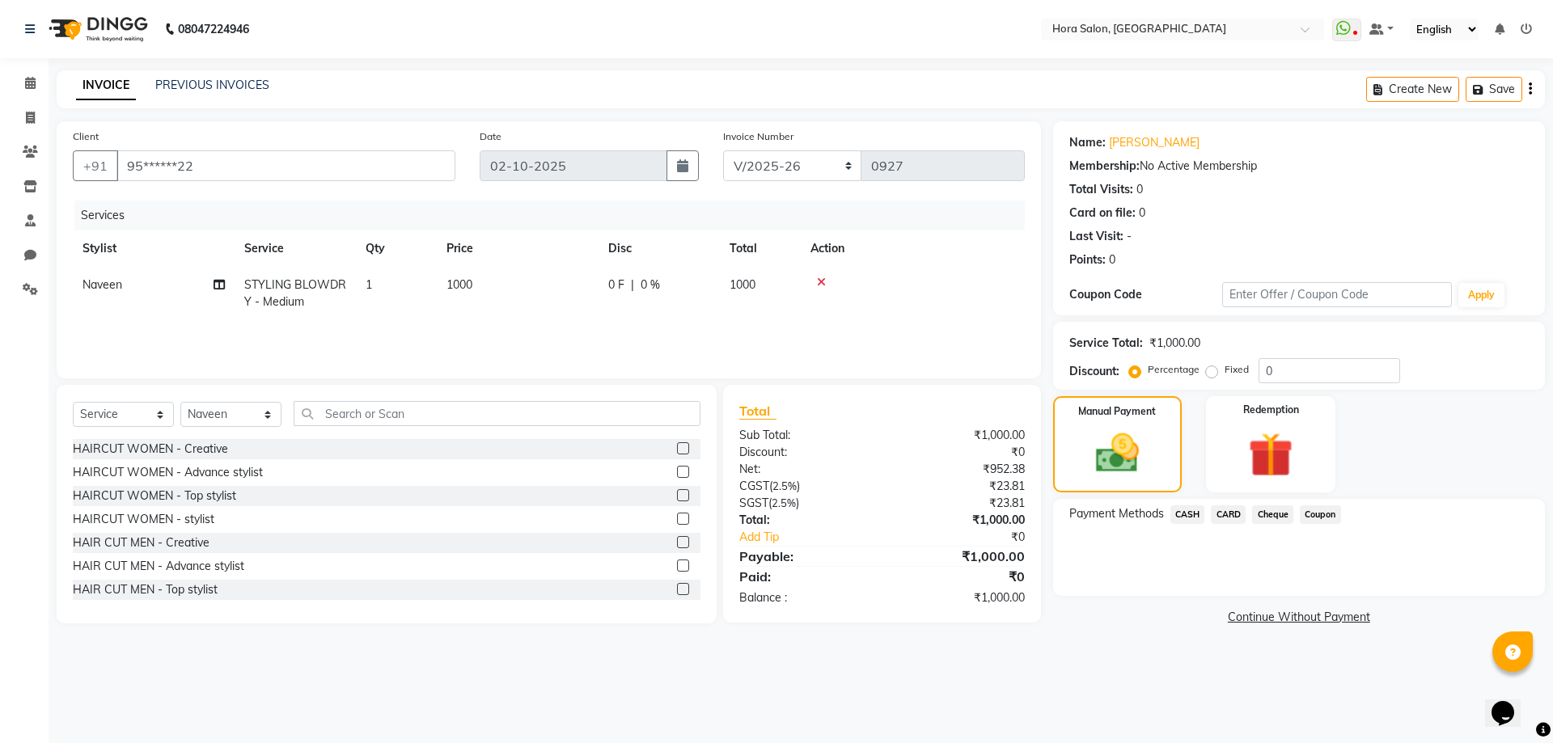
click at [1283, 507] on span "Cheque" at bounding box center [1272, 515] width 41 height 19
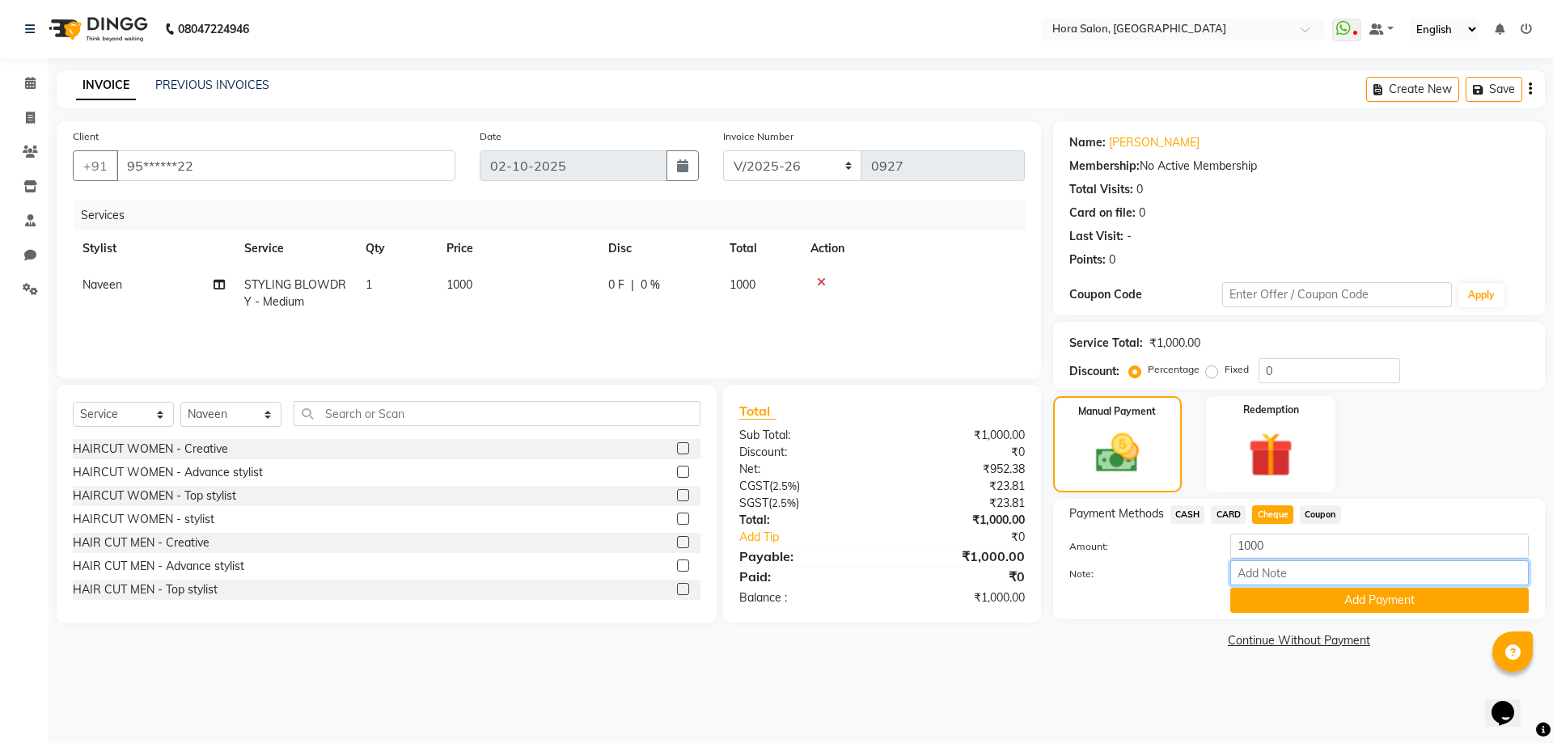
click at [1272, 573] on input "Note:" at bounding box center [1379, 573] width 298 height 25
type input "gpay"
click at [1264, 606] on button "Add Payment" at bounding box center [1379, 600] width 298 height 25
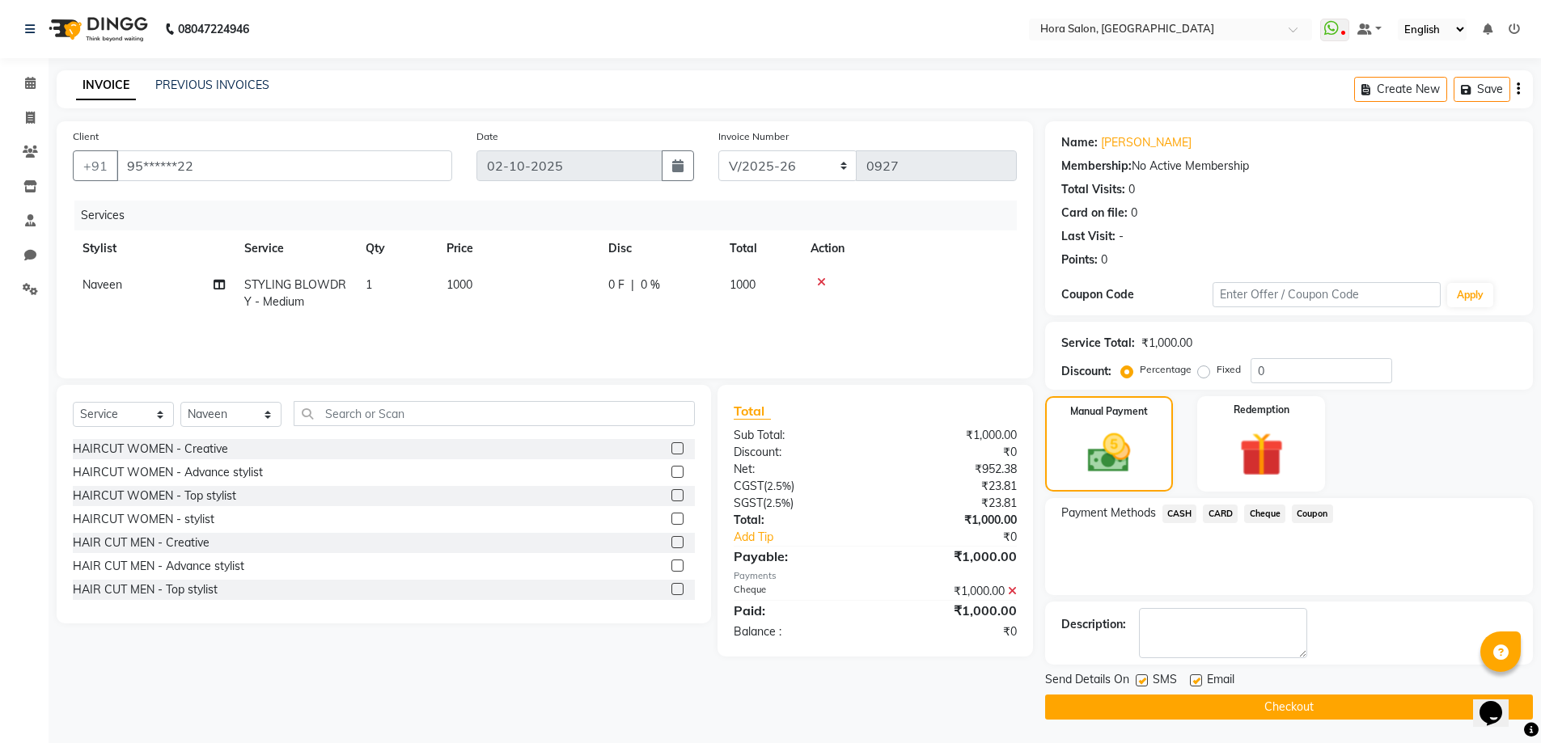
click at [1201, 679] on label at bounding box center [1196, 681] width 12 height 12
click at [1200, 679] on input "checkbox" at bounding box center [1195, 681] width 11 height 11
checkbox input "false"
click at [1194, 698] on button "Checkout" at bounding box center [1289, 707] width 488 height 25
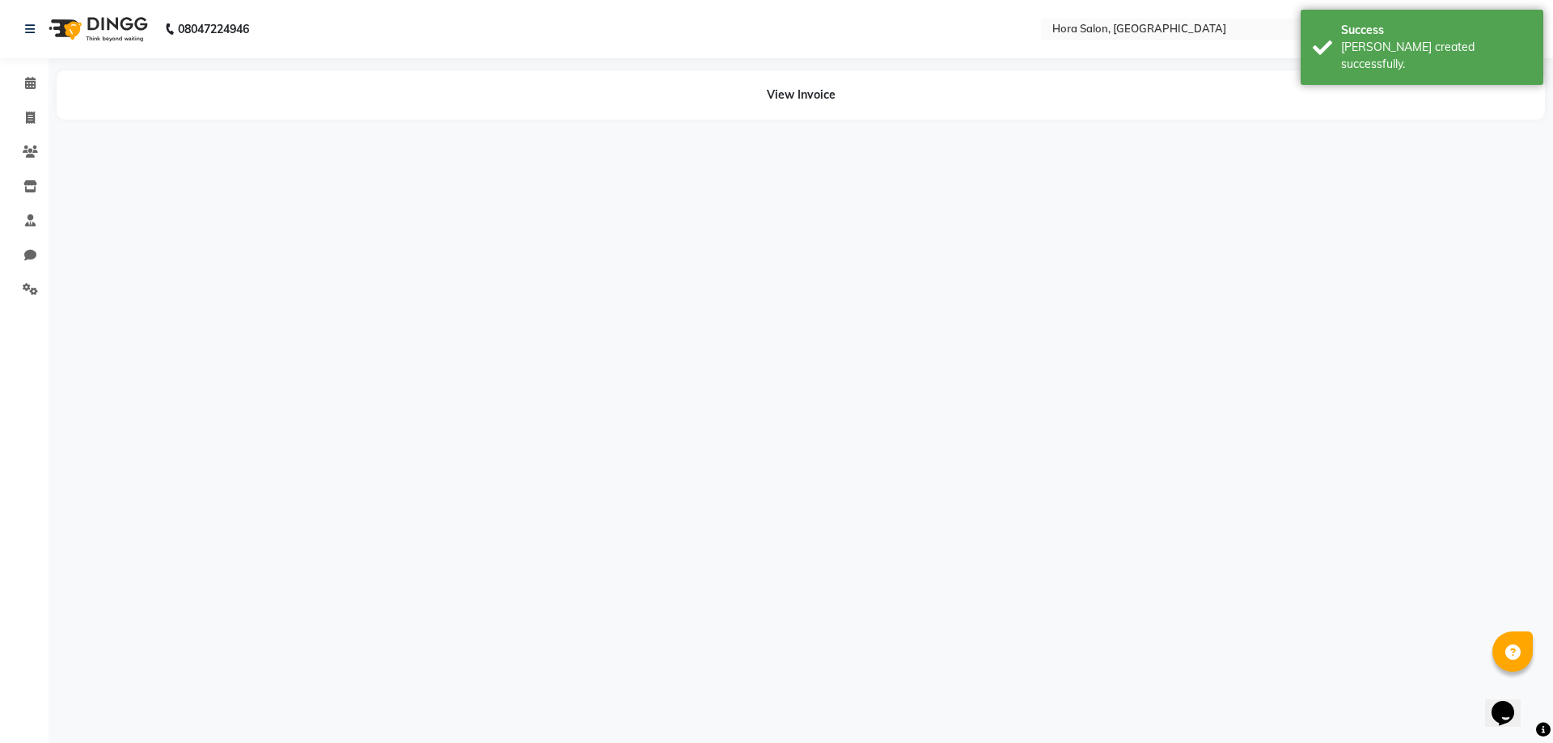
select select "76433"
select select "76436"
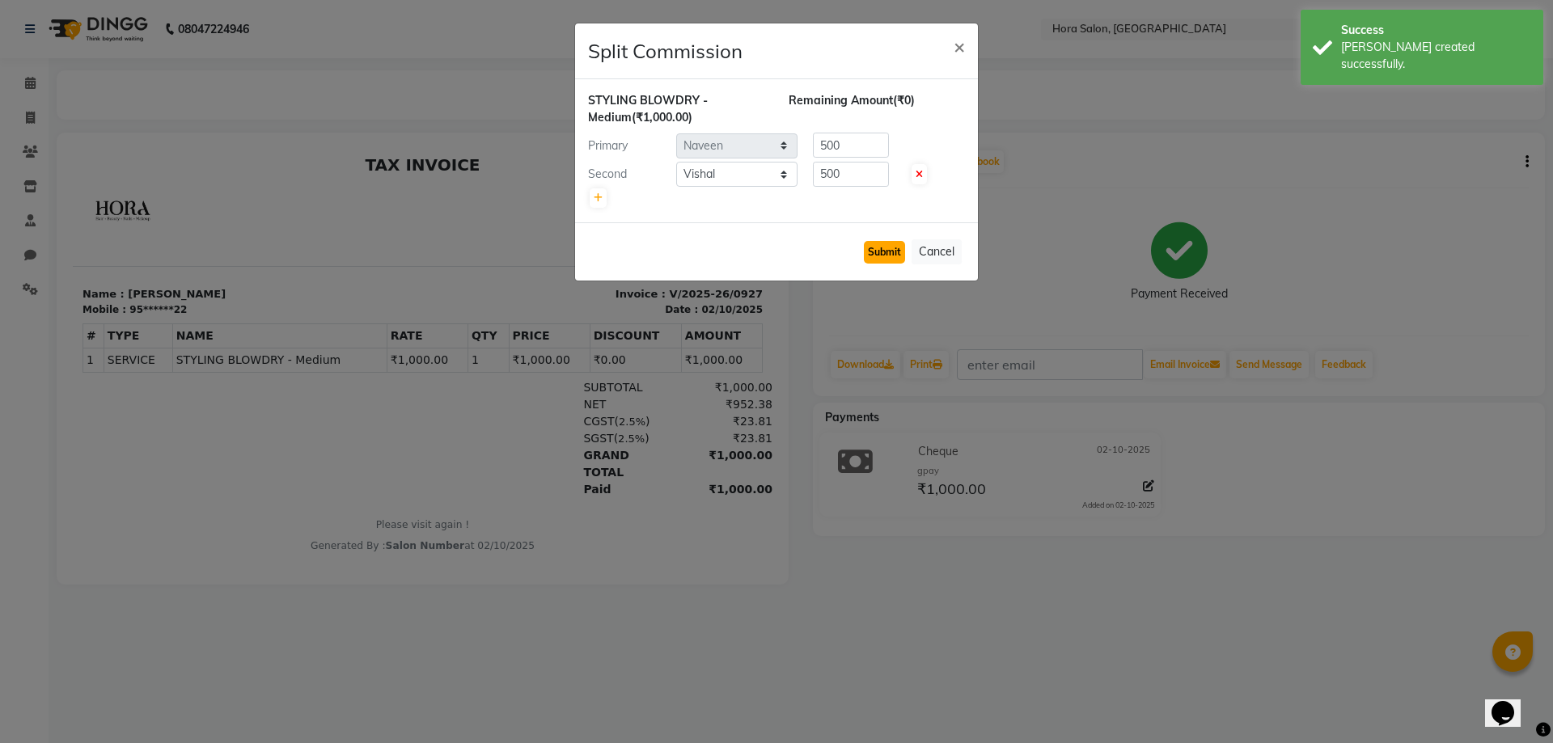
click at [887, 255] on button "Submit" at bounding box center [884, 252] width 41 height 23
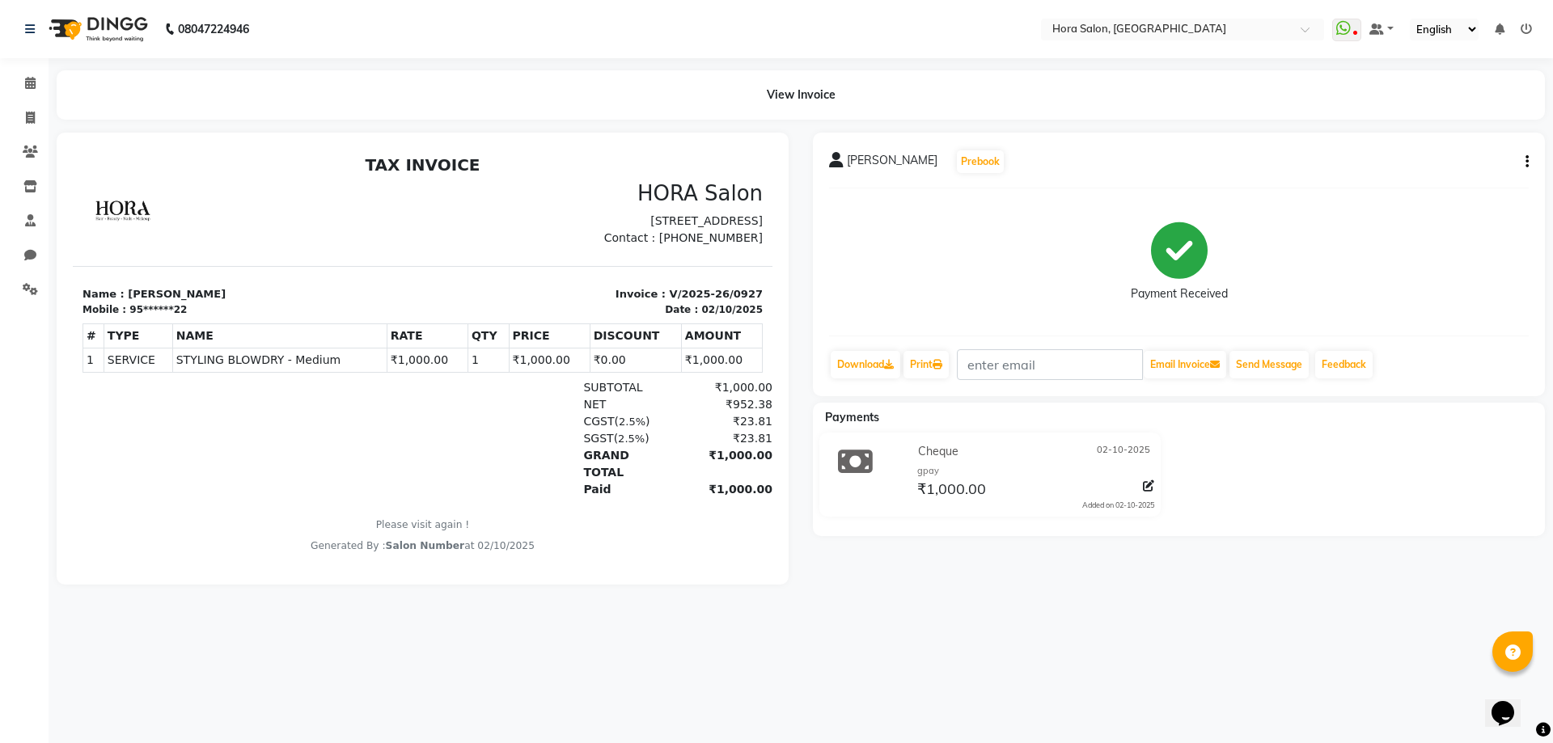
click at [1534, 167] on div "[PERSON_NAME] Prebook Payment Received Download Print Email Invoice Send Messag…" at bounding box center [1179, 265] width 732 height 264
click at [1525, 168] on button "button" at bounding box center [1524, 162] width 10 height 17
click at [1468, 152] on div "Split Service Amount" at bounding box center [1446, 152] width 111 height 20
select select "76433"
select select "76436"
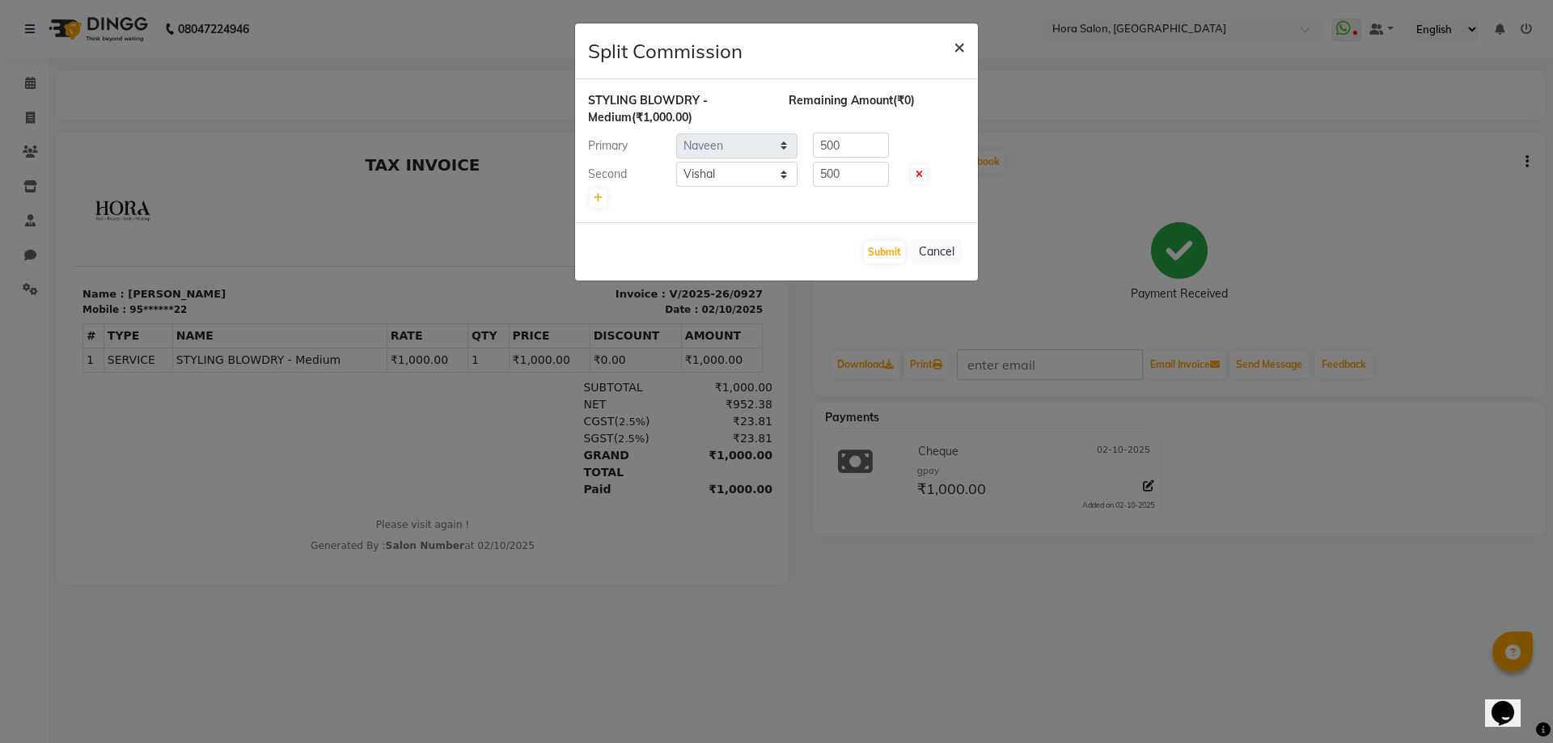
click at [962, 48] on span "×" at bounding box center [959, 46] width 11 height 24
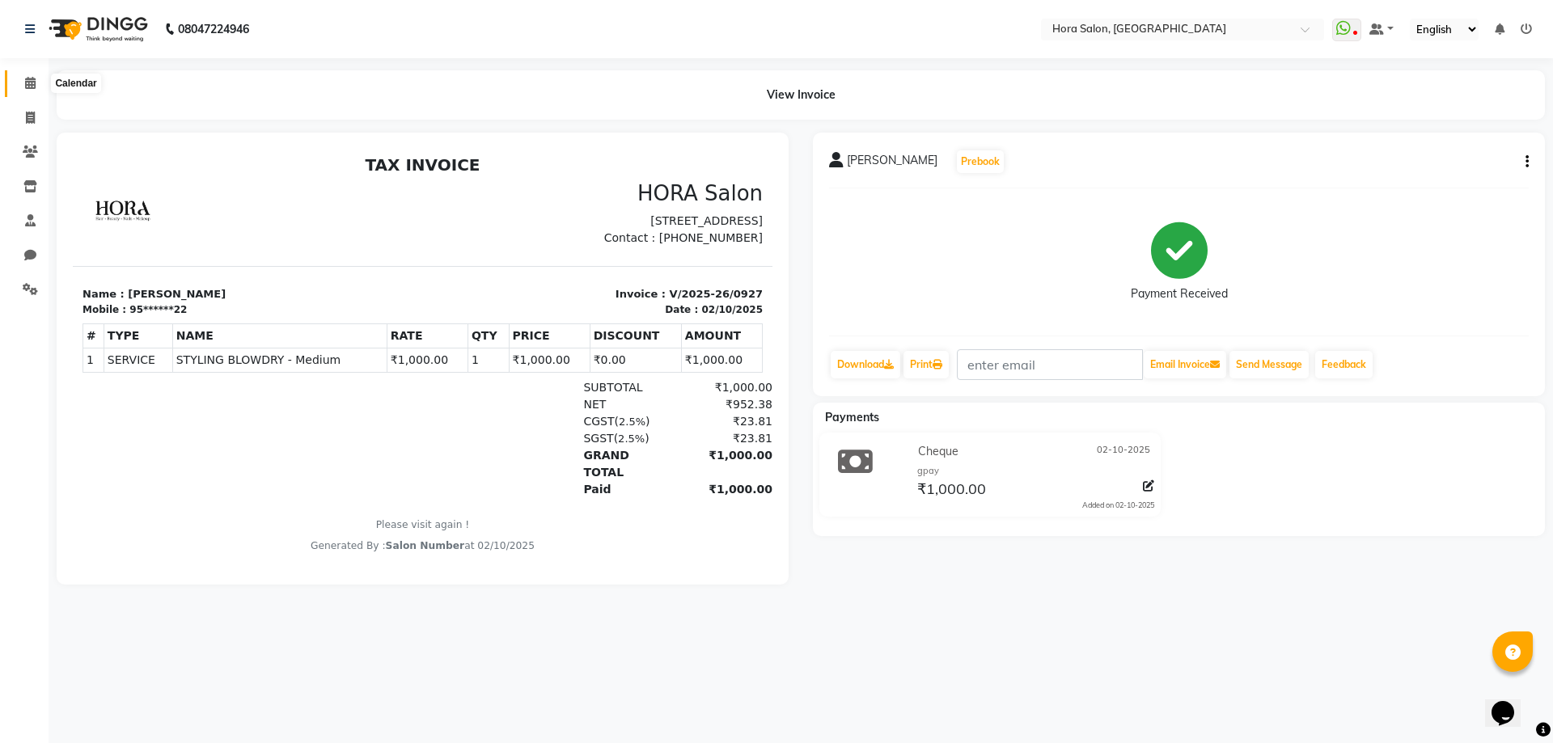
click at [36, 81] on icon at bounding box center [30, 83] width 11 height 12
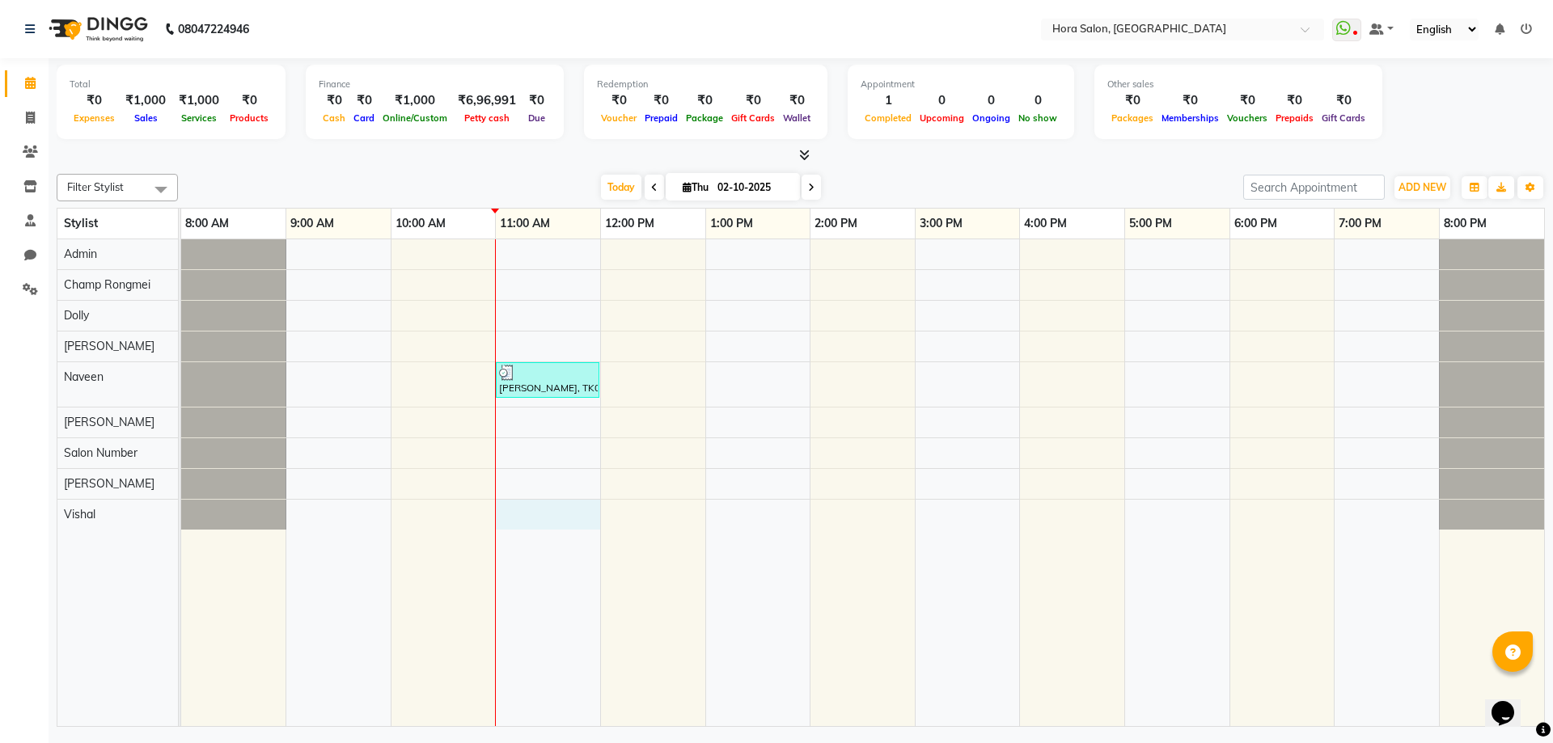
click at [529, 513] on div "[PERSON_NAME], TK01, 11:00 AM-12:00 PM, STYLING BLOWDRY - Medium" at bounding box center [862, 482] width 1363 height 487
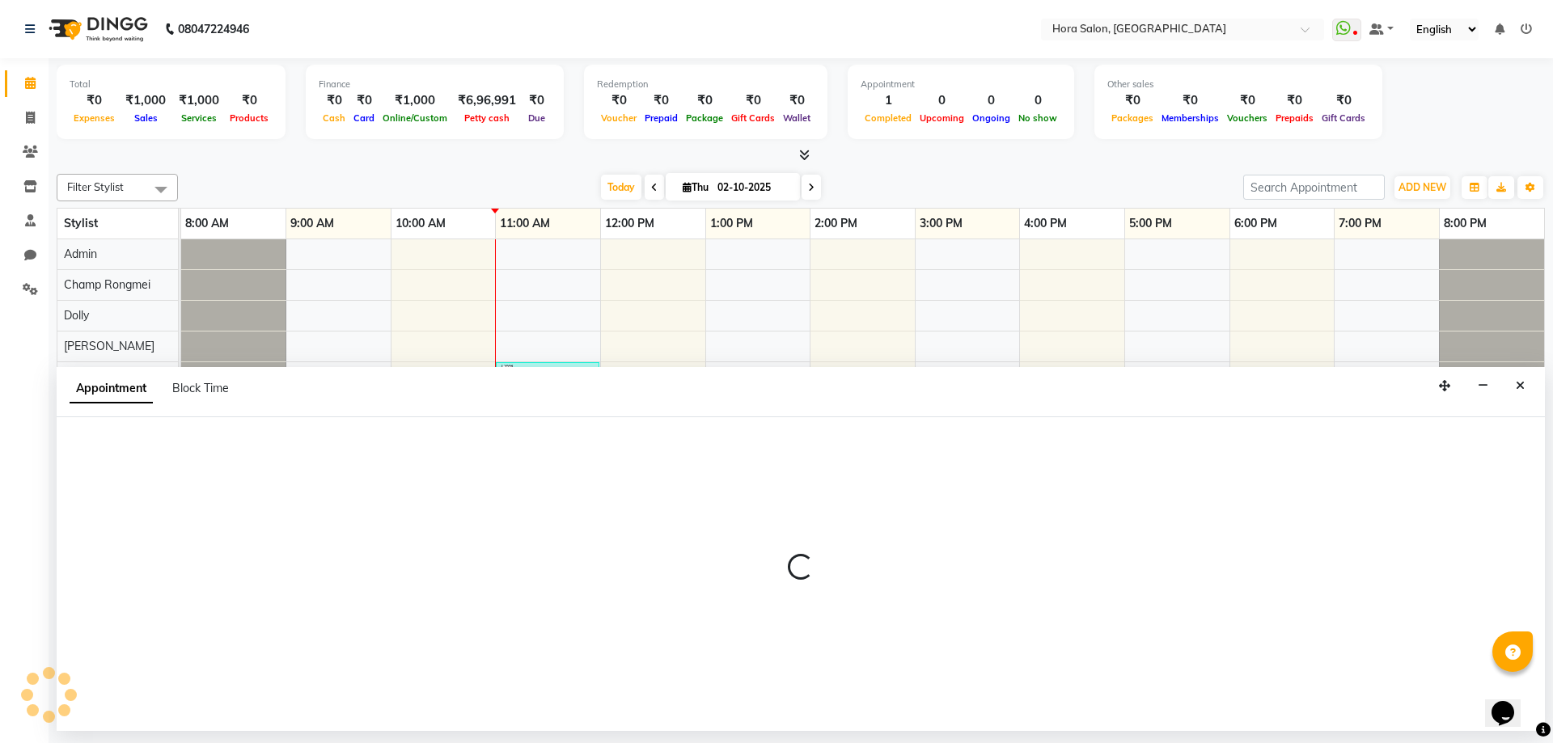
select select "76436"
select select "660"
select select "tentative"
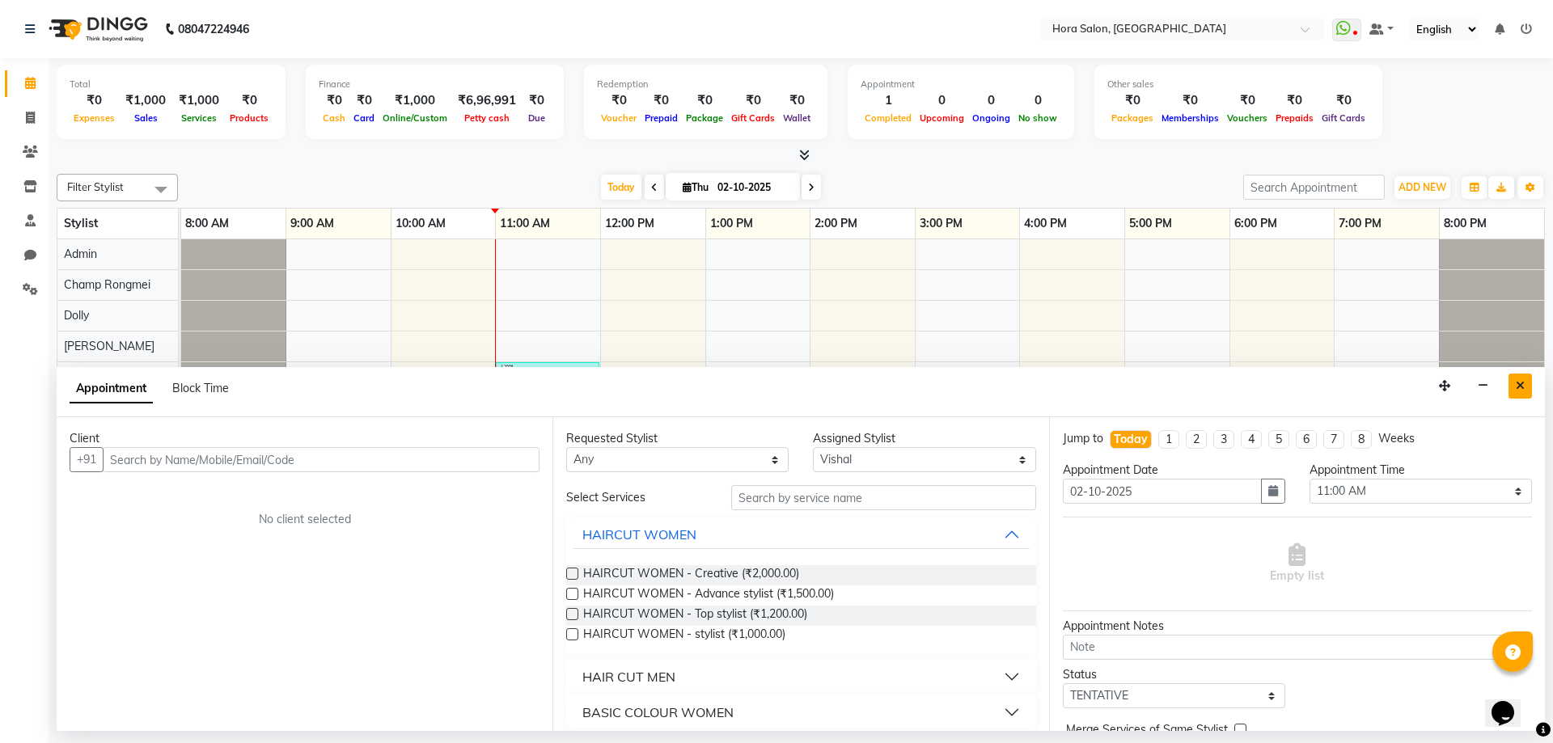
click at [1525, 383] on button "Close" at bounding box center [1520, 386] width 23 height 25
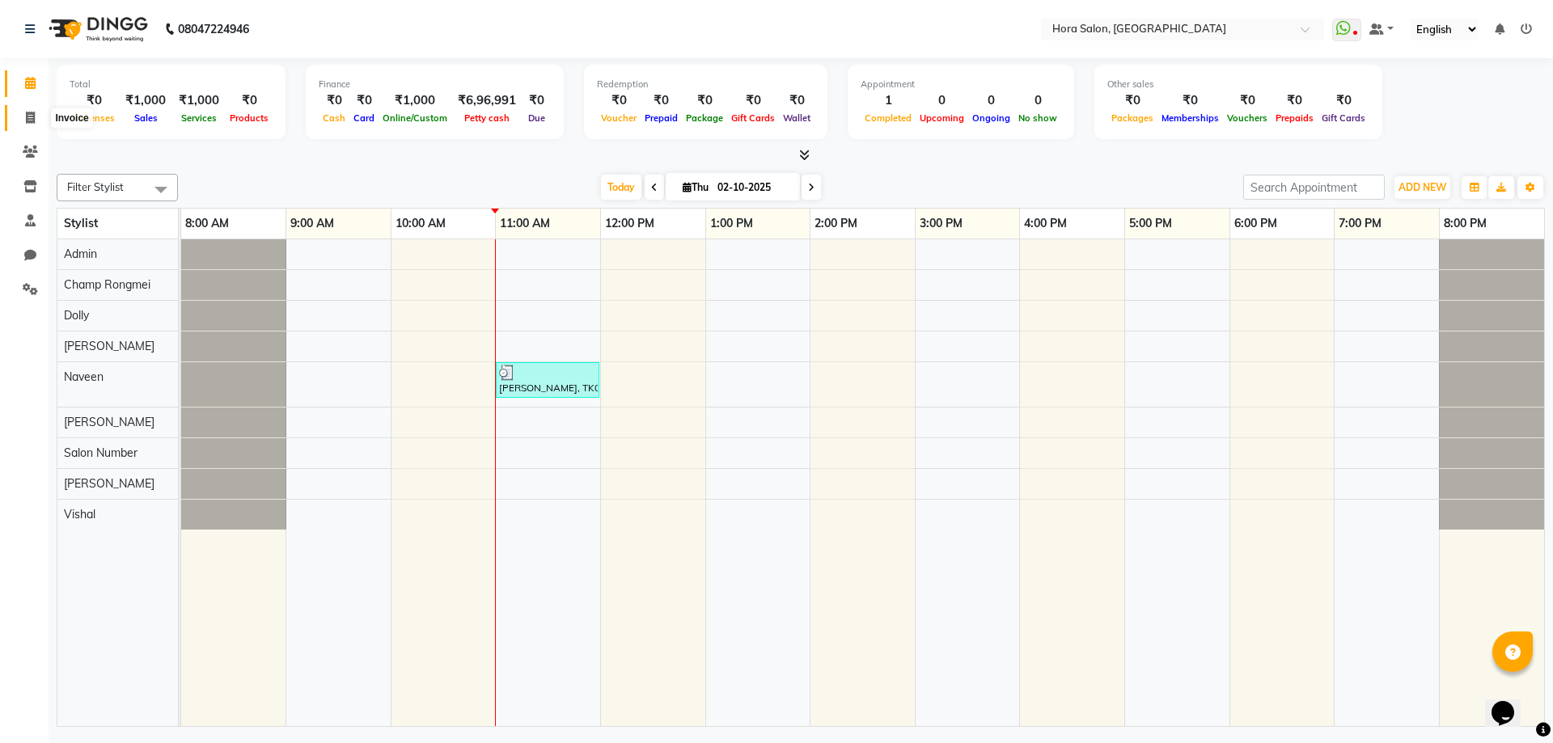
click at [28, 112] on icon at bounding box center [30, 118] width 9 height 12
select select "service"
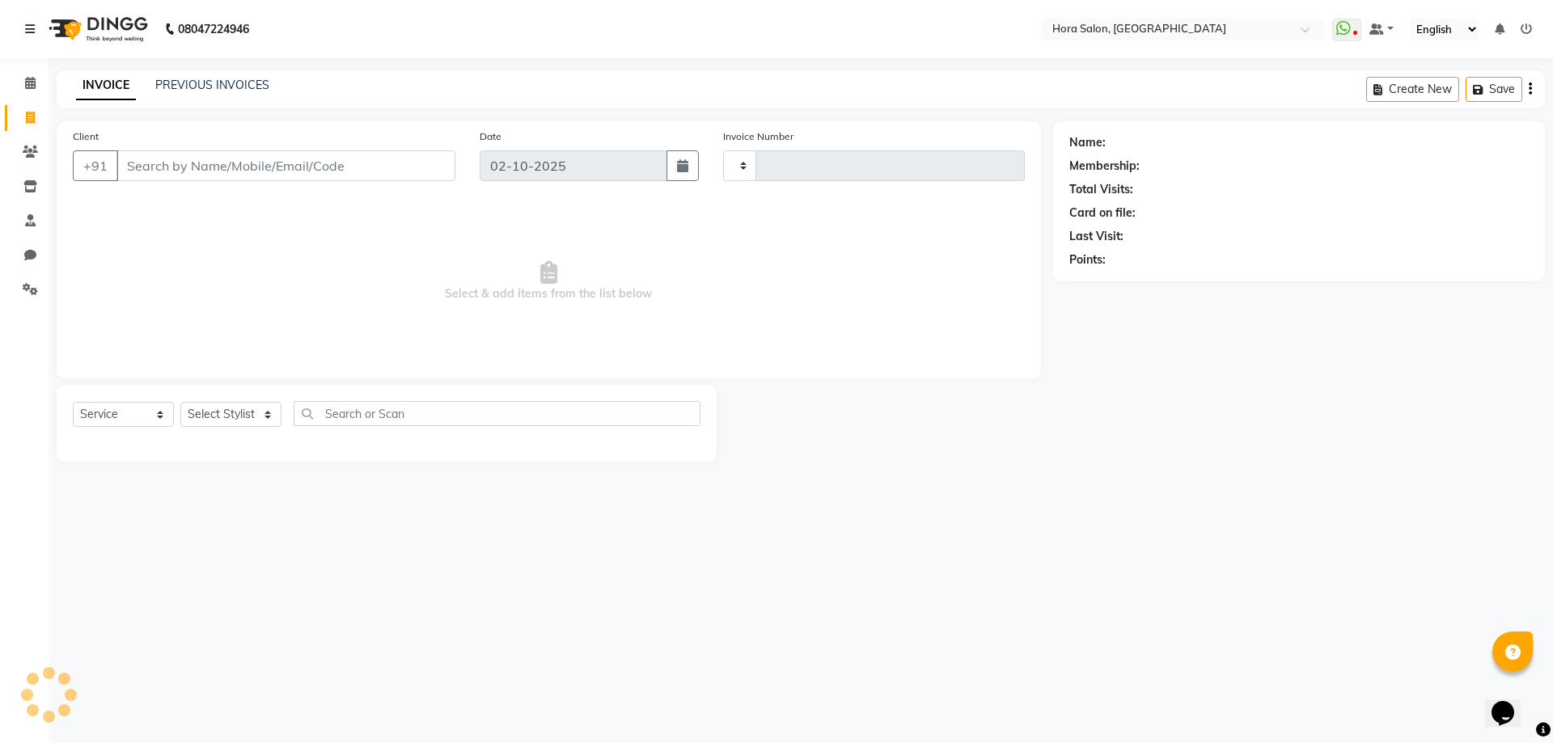
type input "0928"
select select "8101"
click at [156, 413] on select "Select Service Product Membership Package Voucher Prepaid Gift Card" at bounding box center [123, 414] width 101 height 25
click at [353, 599] on div "08047224946 Select Location × Hora Salon, [GEOGRAPHIC_DATA] WhatsApp Status ✕ S…" at bounding box center [776, 371] width 1553 height 743
click at [273, 417] on select "Select Stylist Admin Champ Rongmei [PERSON_NAME] ‪ [PERSON_NAME] Salon Number […" at bounding box center [230, 414] width 101 height 25
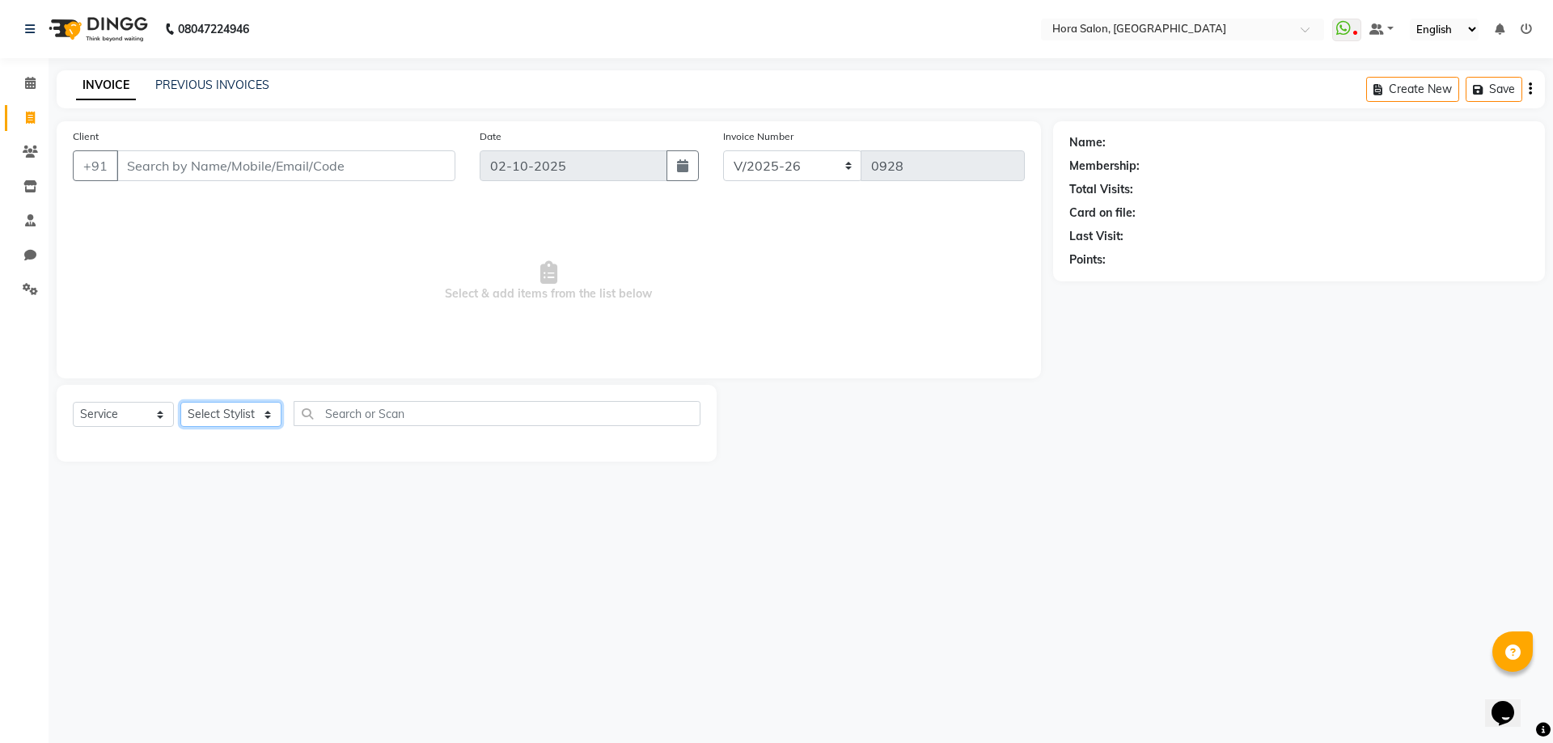
select select "76436"
click at [180, 402] on select "Select Stylist Admin Champ Rongmei [PERSON_NAME] ‪ [PERSON_NAME] Salon Number […" at bounding box center [230, 414] width 101 height 25
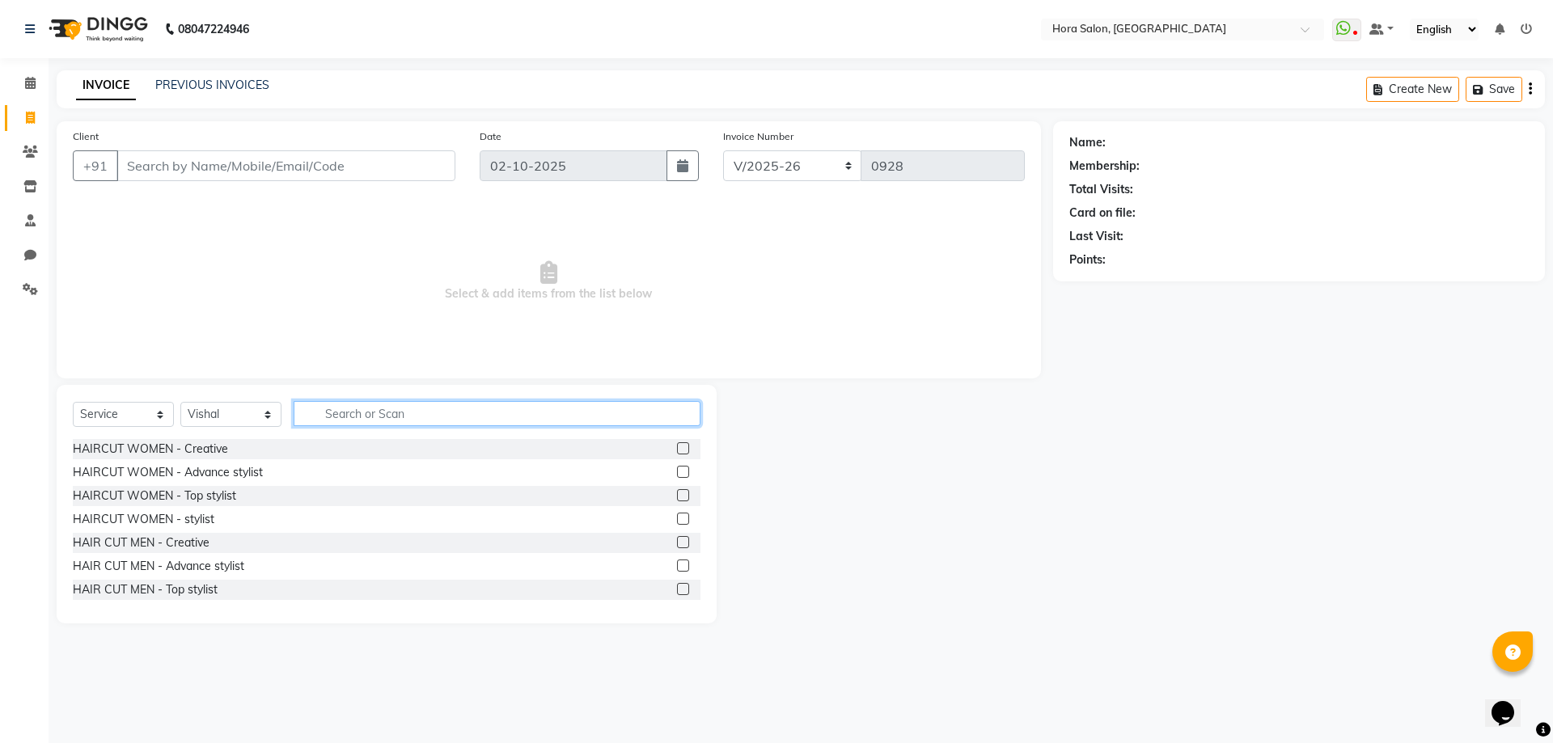
click at [401, 412] on input "text" at bounding box center [497, 413] width 407 height 25
type input "roo"
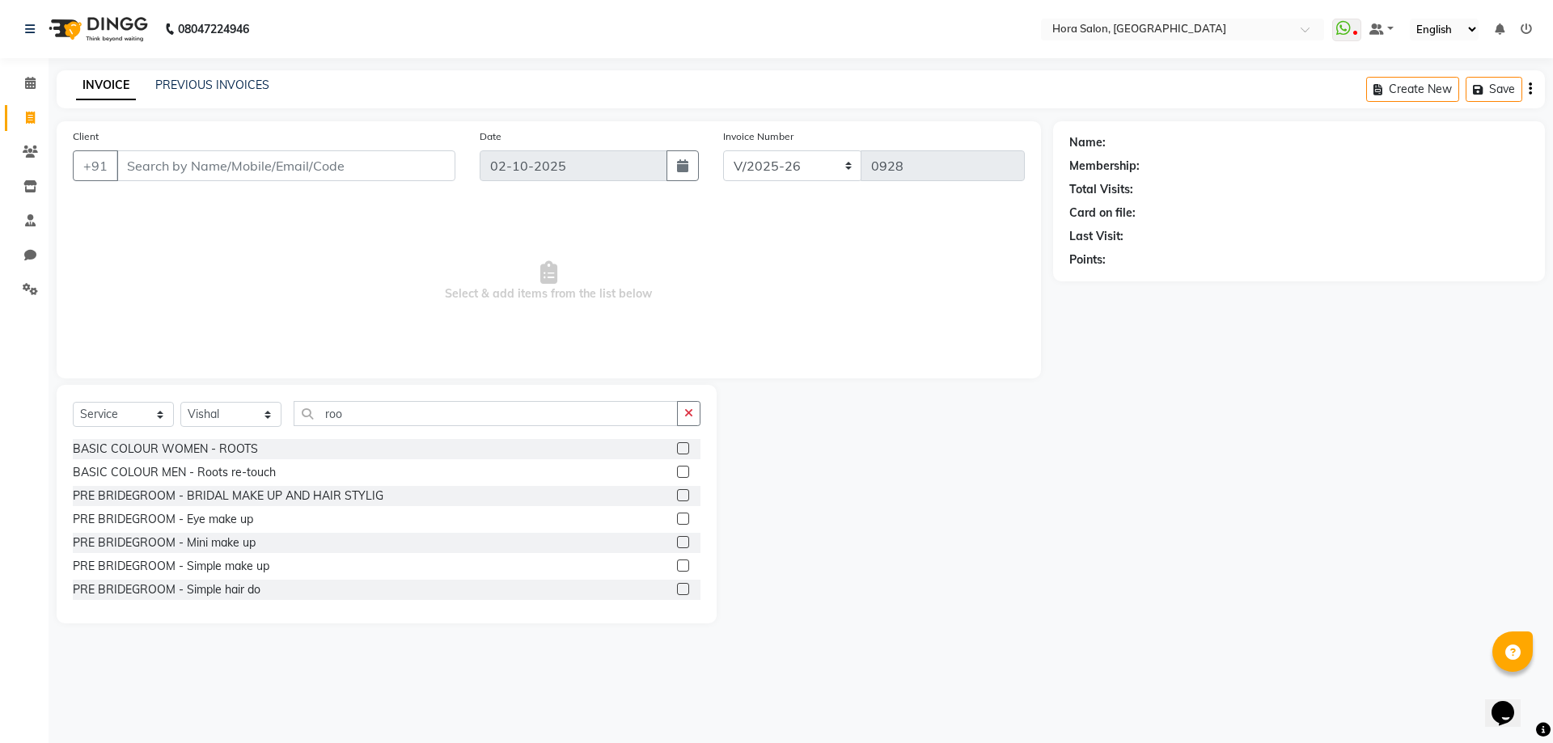
click at [383, 439] on div "BASIC COLOUR WOMEN - ROOTS" at bounding box center [387, 449] width 628 height 20
click at [677, 446] on label at bounding box center [683, 448] width 12 height 12
click at [677, 446] on input "checkbox" at bounding box center [682, 449] width 11 height 11
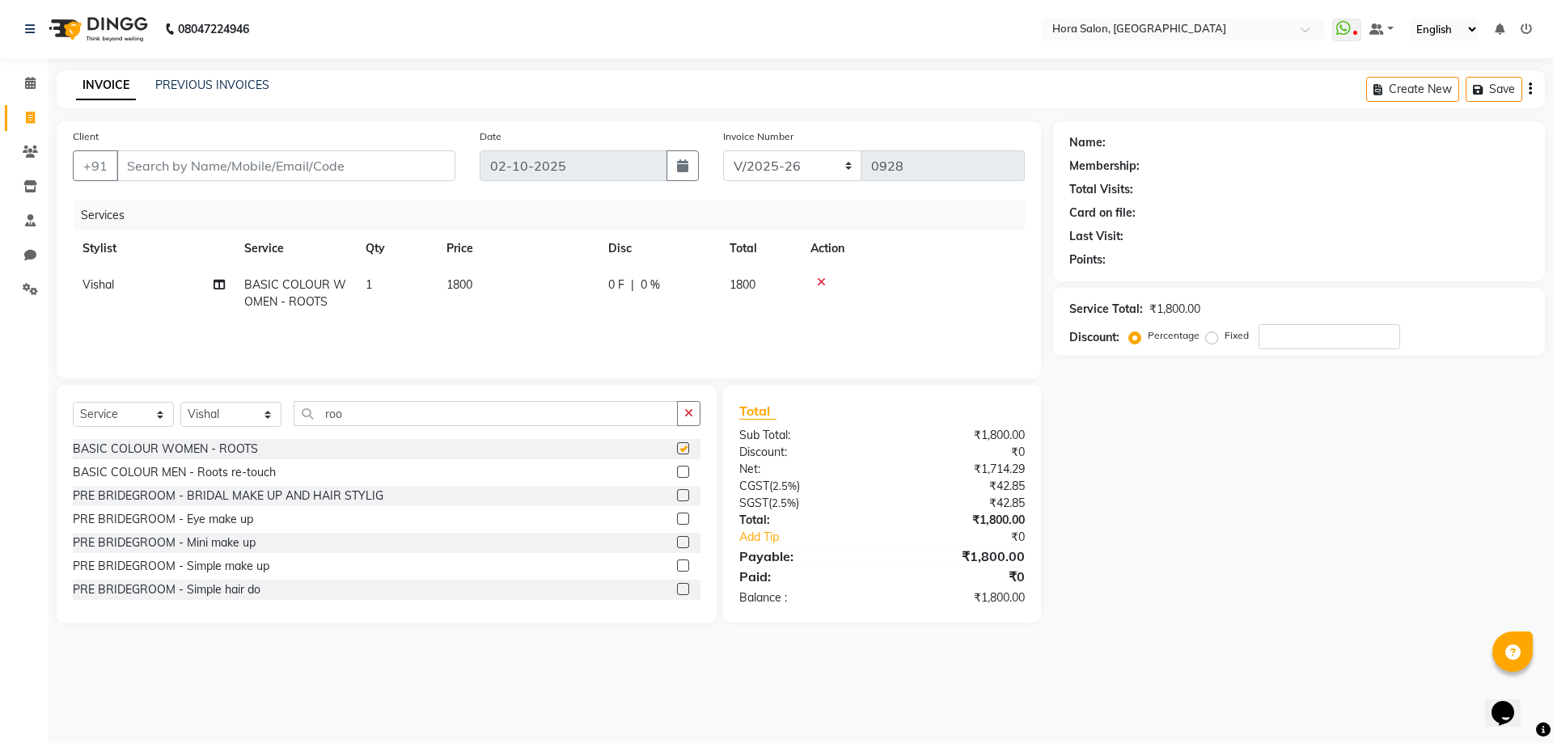
checkbox input "false"
click at [413, 159] on input "Client" at bounding box center [285, 165] width 339 height 31
click at [357, 152] on input "Client" at bounding box center [285, 165] width 339 height 31
click at [359, 175] on input "Client" at bounding box center [285, 165] width 339 height 31
click at [361, 167] on input "Client" at bounding box center [285, 165] width 339 height 31
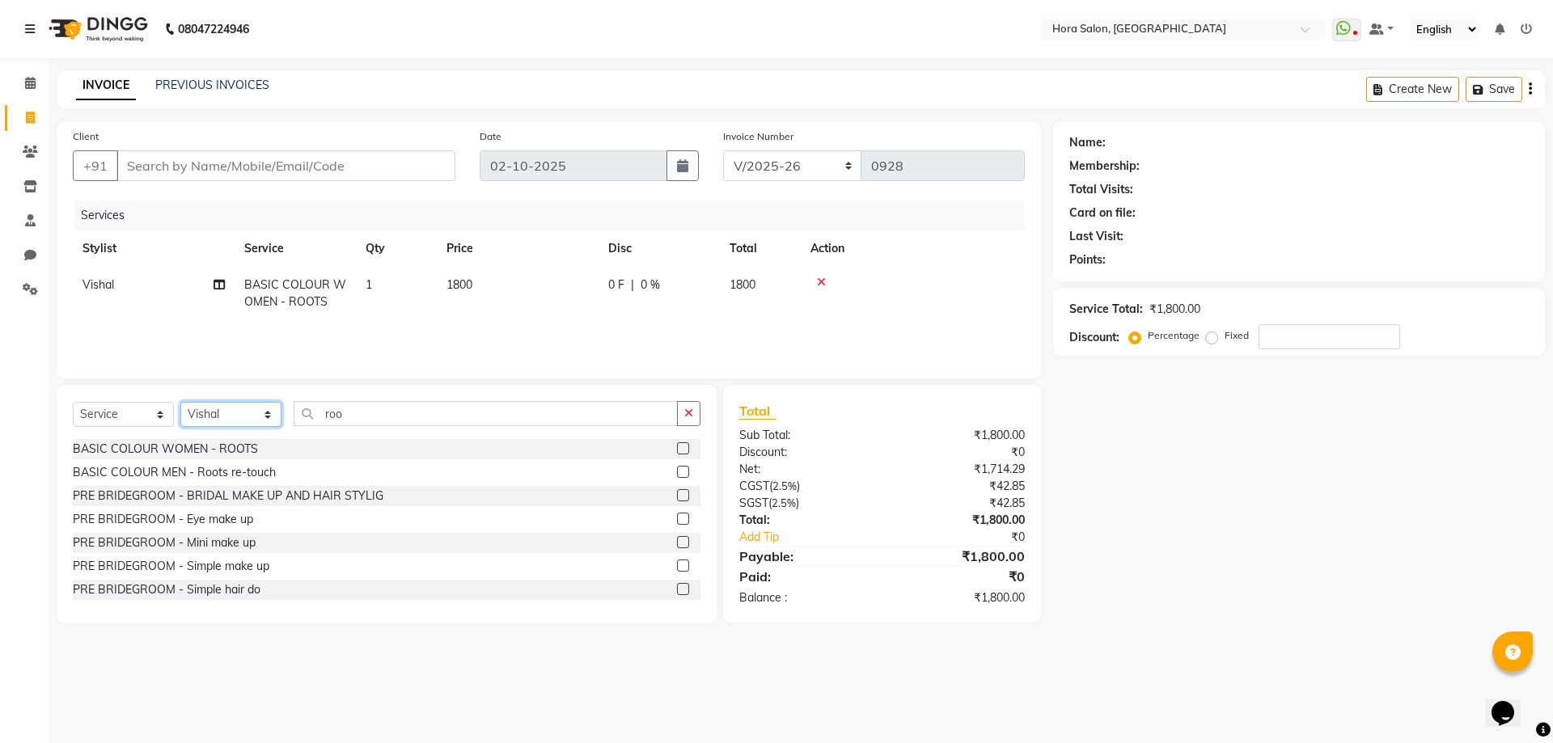
click at [266, 417] on select "Select Stylist Admin Champ Rongmei [PERSON_NAME] ‪ [PERSON_NAME] Salon Number […" at bounding box center [230, 414] width 101 height 25
select select "77998"
click at [180, 402] on select "Select Stylist Admin Champ Rongmei [PERSON_NAME] ‪ [PERSON_NAME] Salon Number […" at bounding box center [230, 414] width 101 height 25
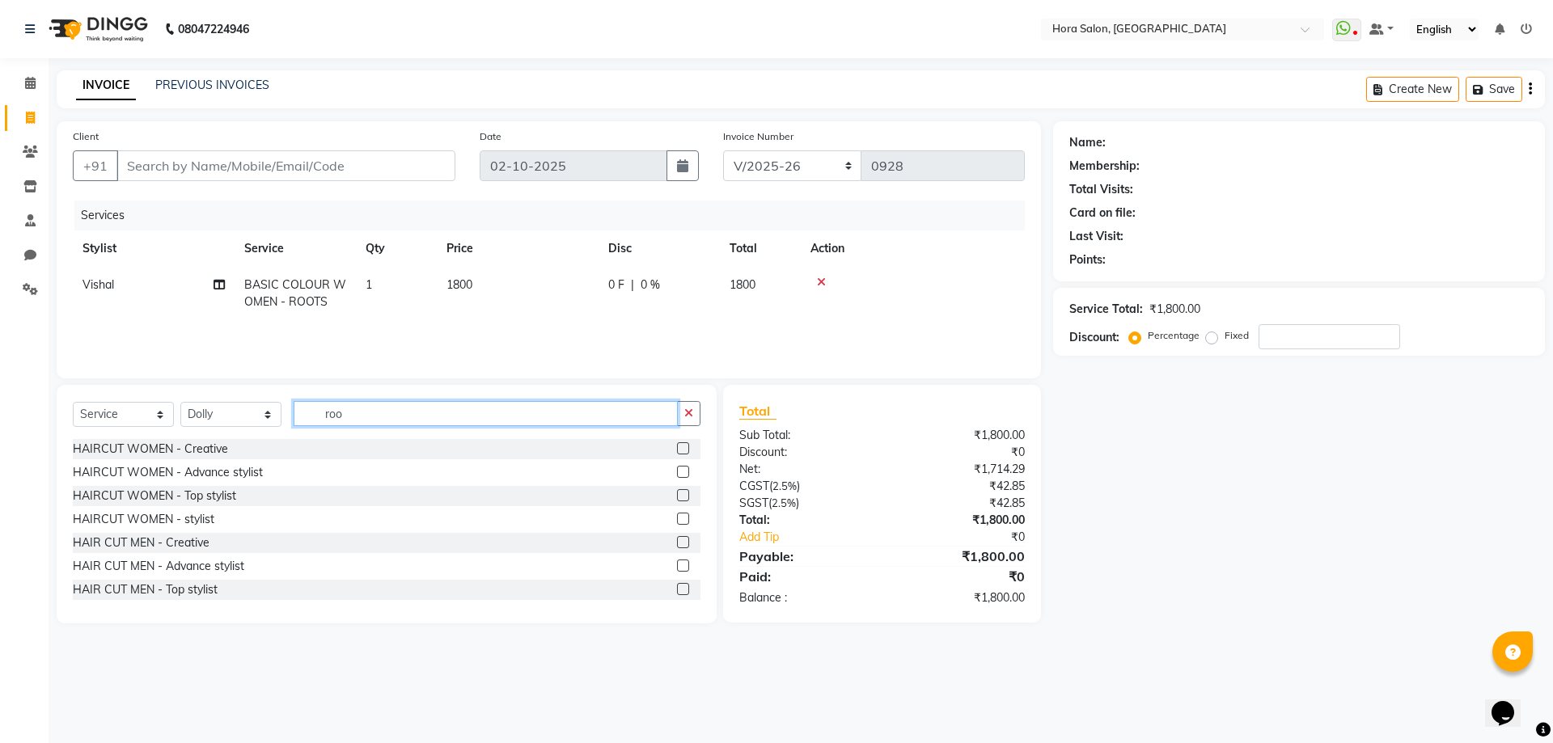
click at [461, 420] on input "roo" at bounding box center [486, 413] width 384 height 25
type input "r"
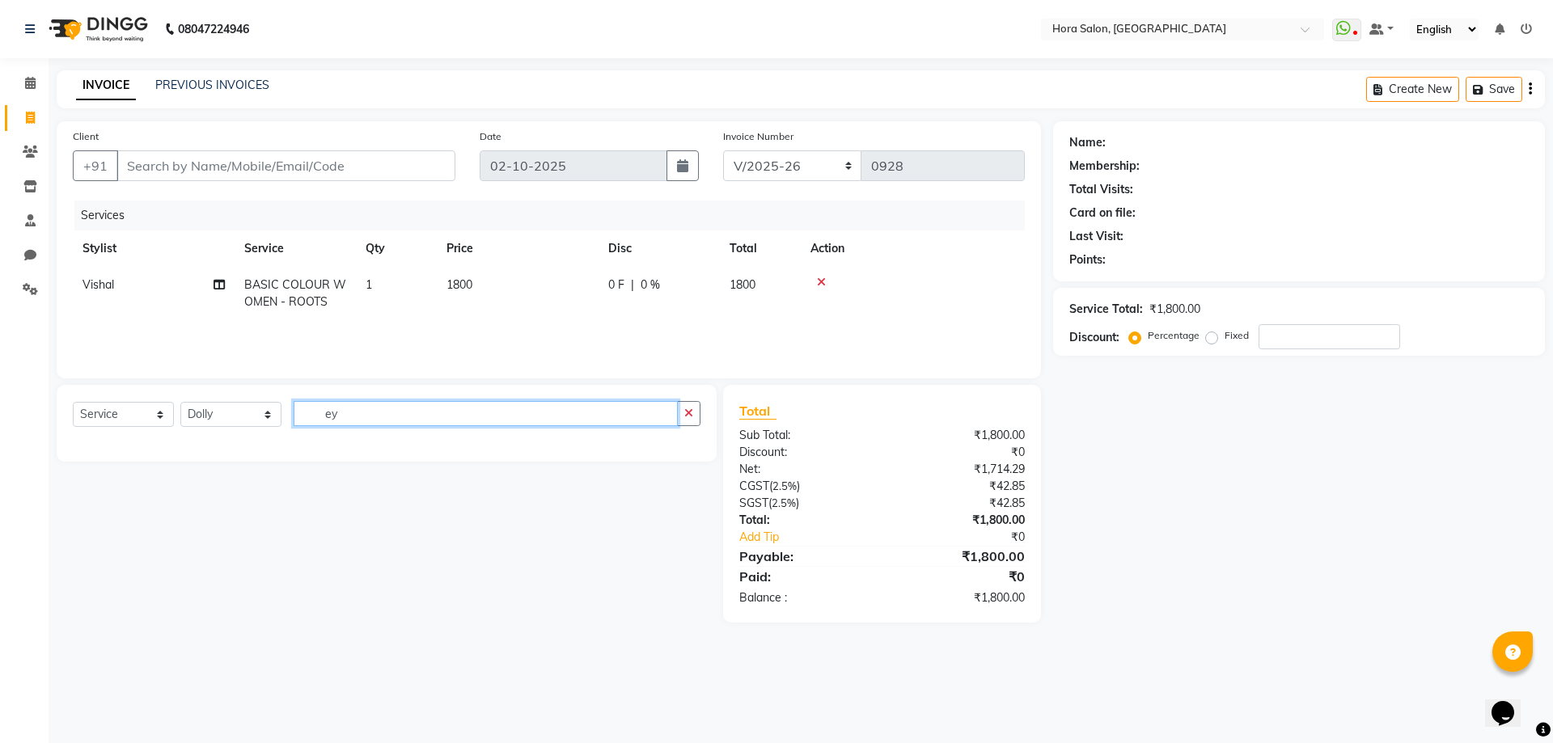
type input "e"
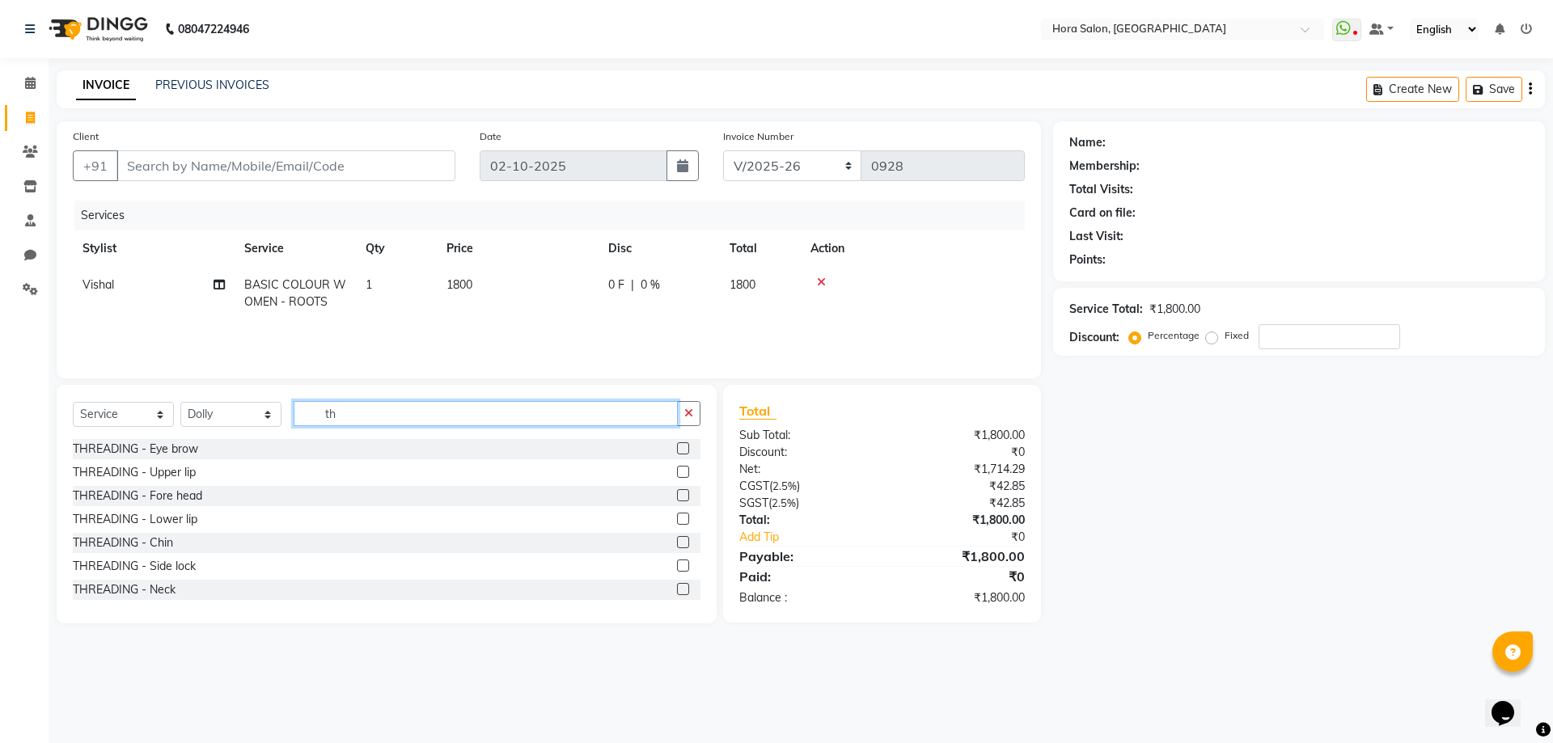
type input "t"
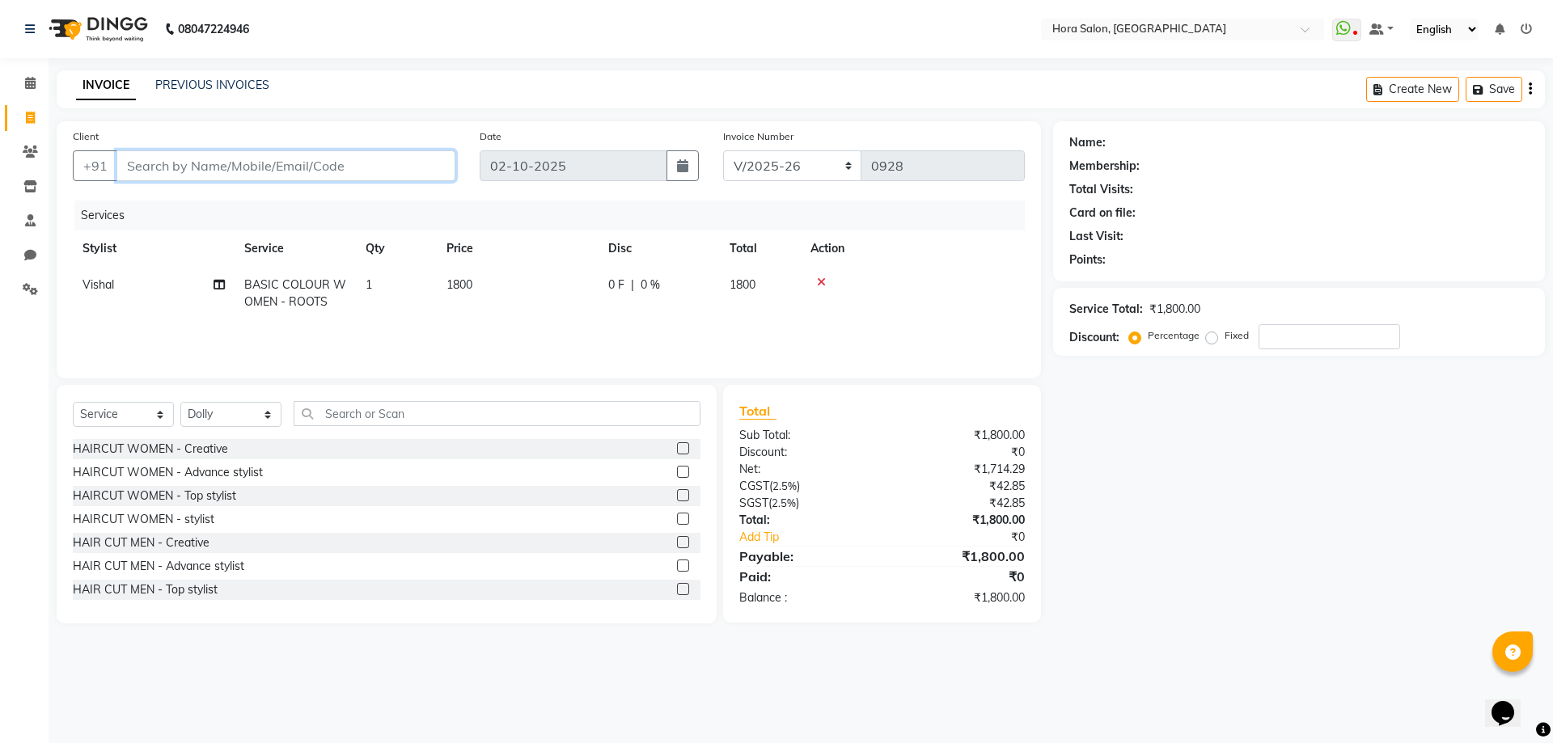
click at [306, 163] on input "Client" at bounding box center [285, 165] width 339 height 31
type input "9"
type input "0"
type input "9396335599"
click at [413, 168] on span "Add Client" at bounding box center [414, 166] width 64 height 16
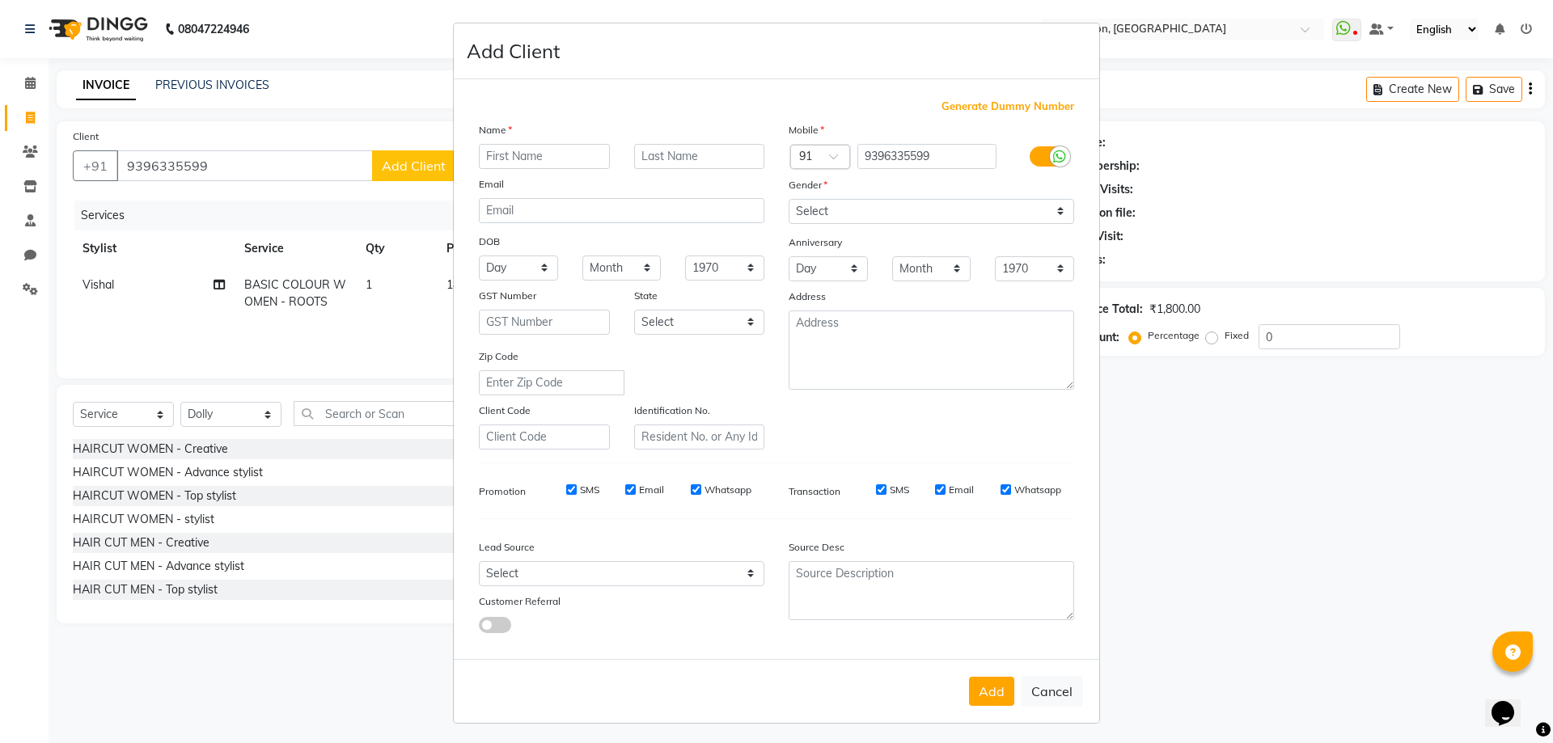
click at [499, 152] on input "text" at bounding box center [544, 156] width 131 height 25
type input "rajini"
click at [864, 210] on select "Select [DEMOGRAPHIC_DATA] [DEMOGRAPHIC_DATA] Other Prefer Not To Say" at bounding box center [932, 211] width 286 height 25
select select "[DEMOGRAPHIC_DATA]"
click at [789, 199] on select "Select [DEMOGRAPHIC_DATA] [DEMOGRAPHIC_DATA] Other Prefer Not To Say" at bounding box center [932, 211] width 286 height 25
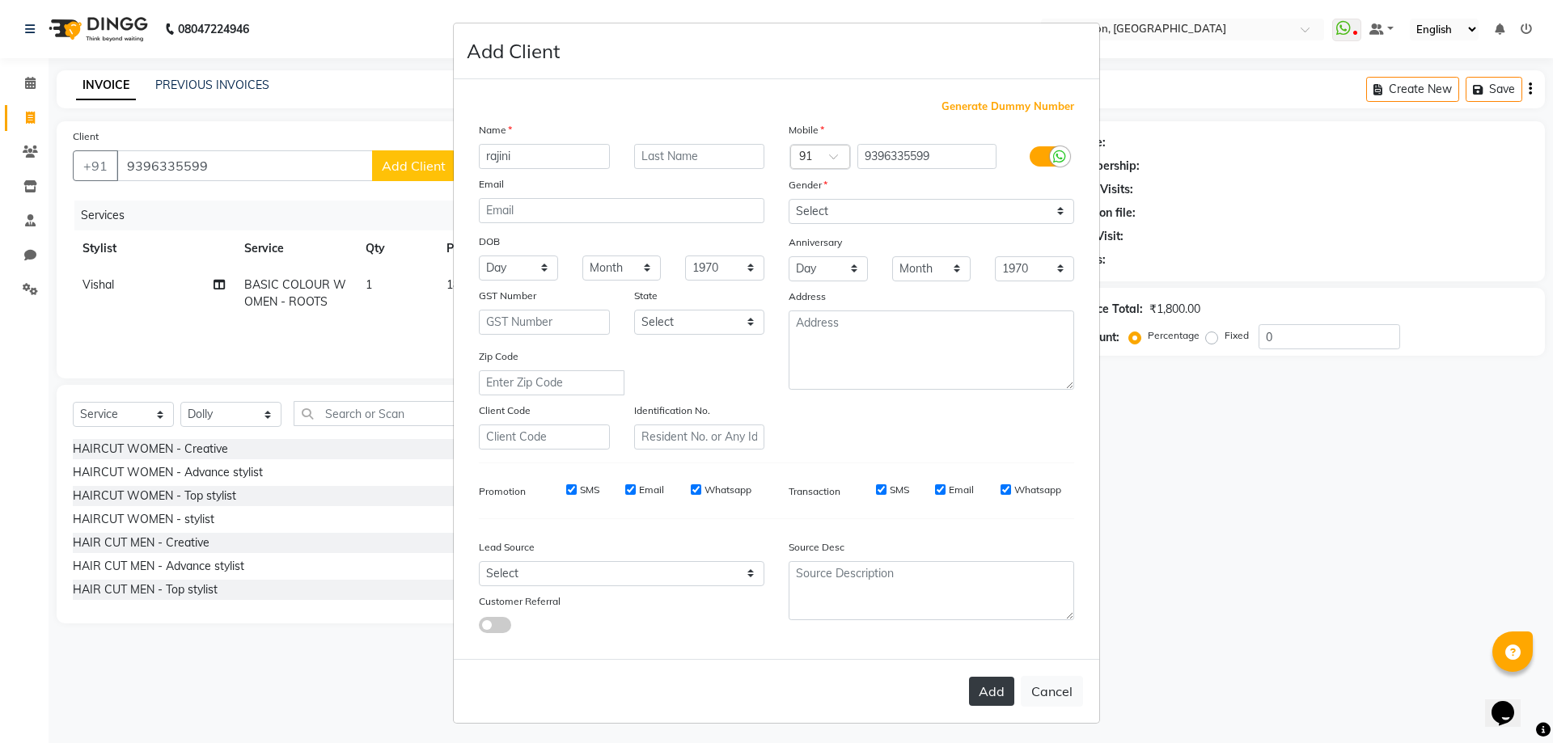
click at [986, 688] on button "Add" at bounding box center [991, 691] width 45 height 29
type input "93******99"
select select
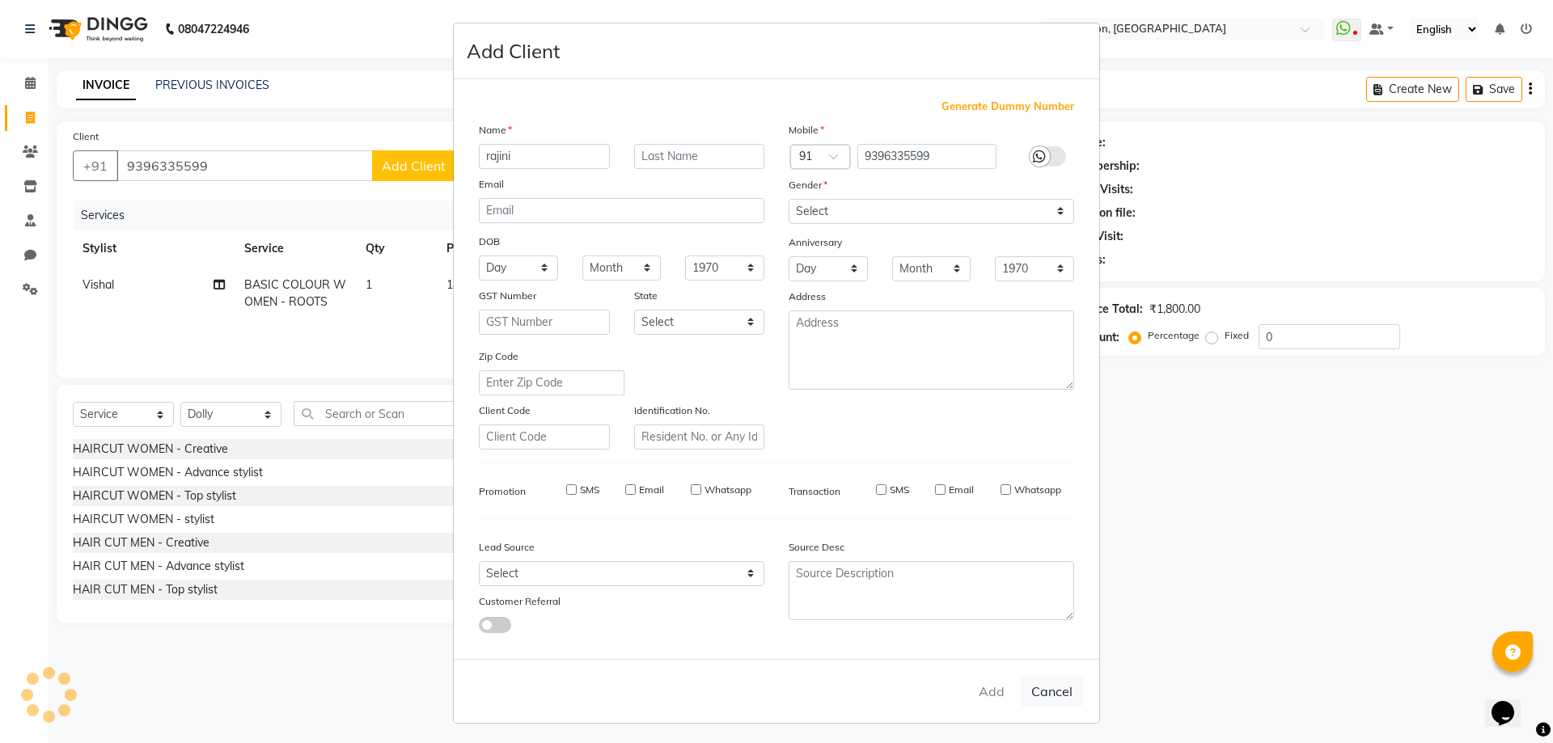
select select
checkbox input "false"
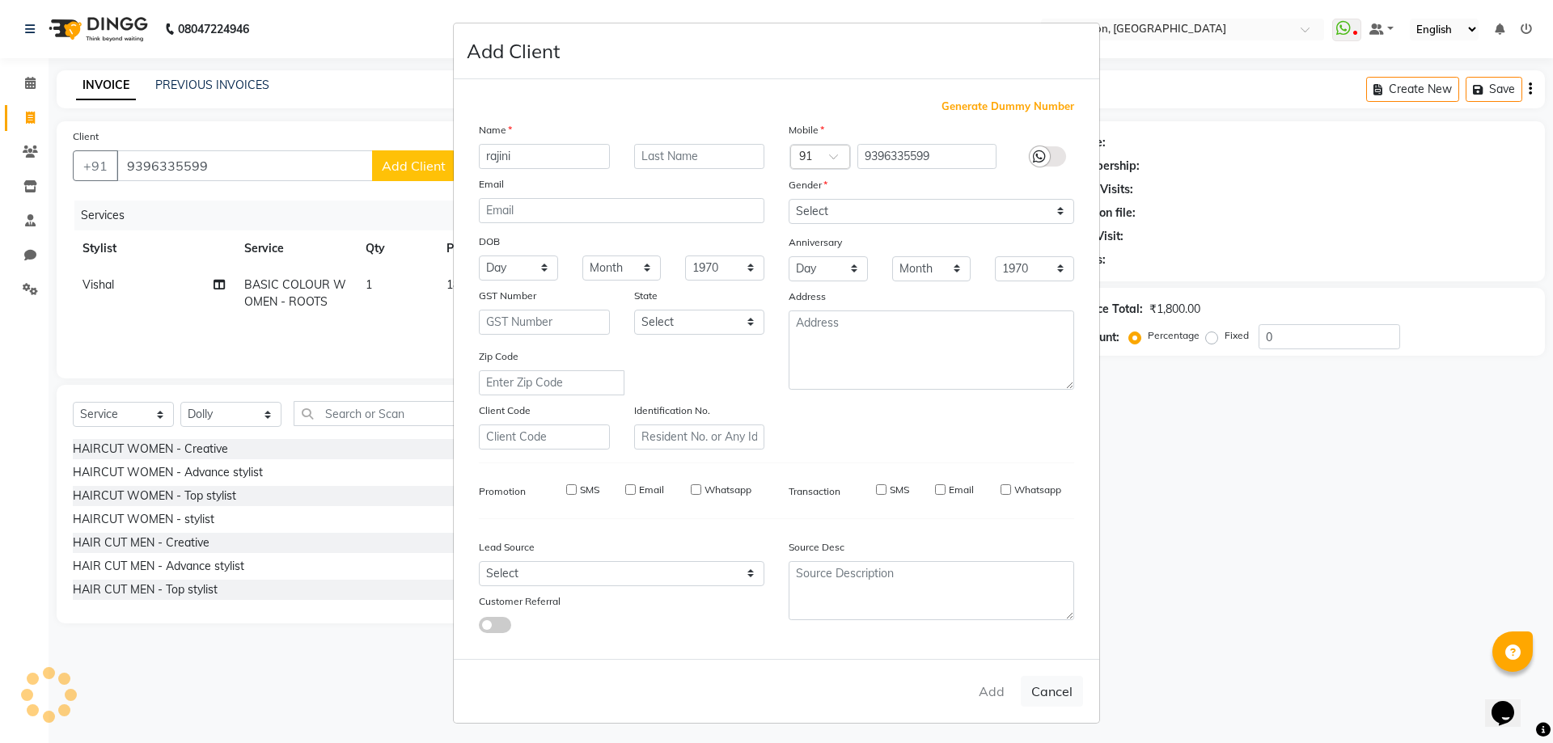
checkbox input "false"
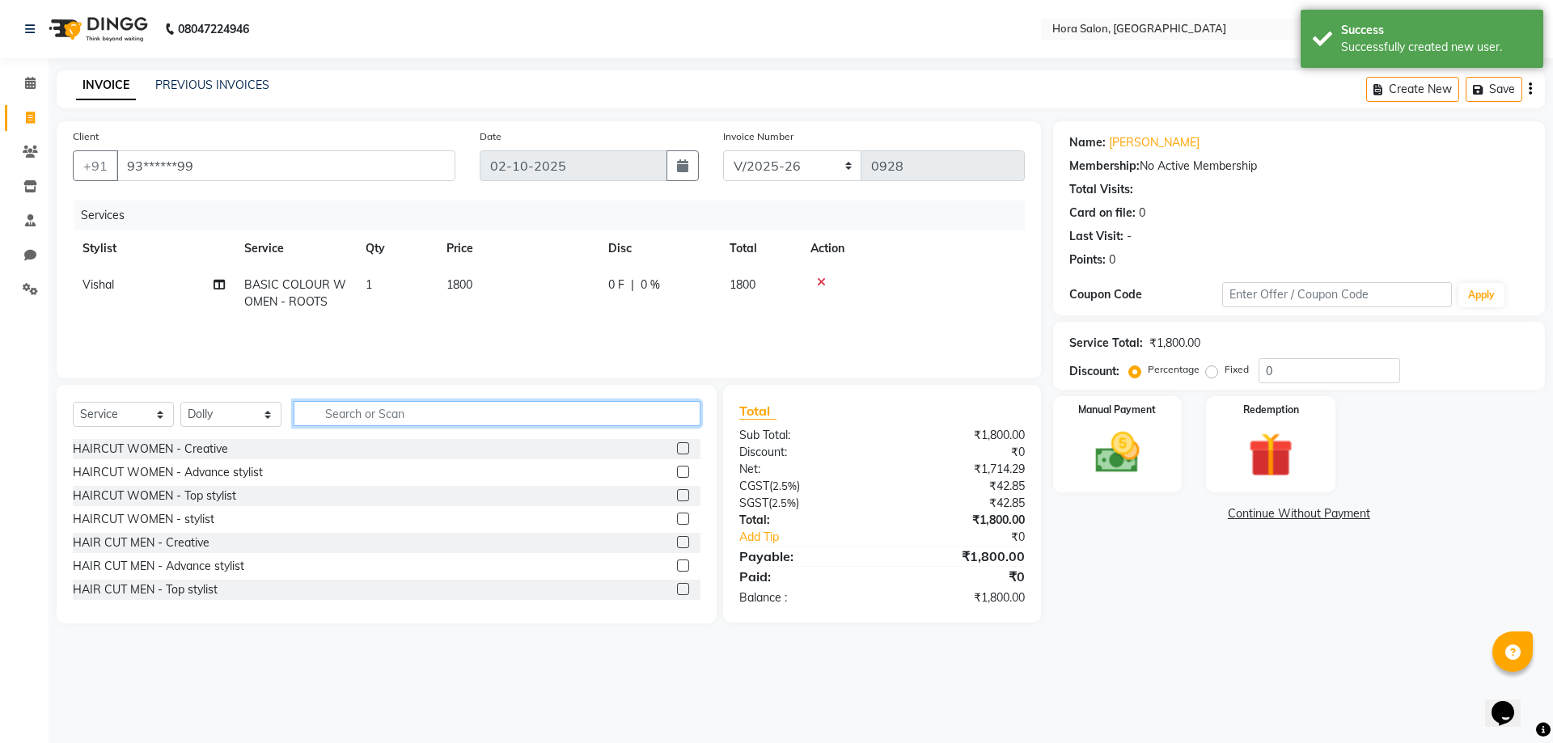
click at [389, 418] on input "text" at bounding box center [497, 413] width 407 height 25
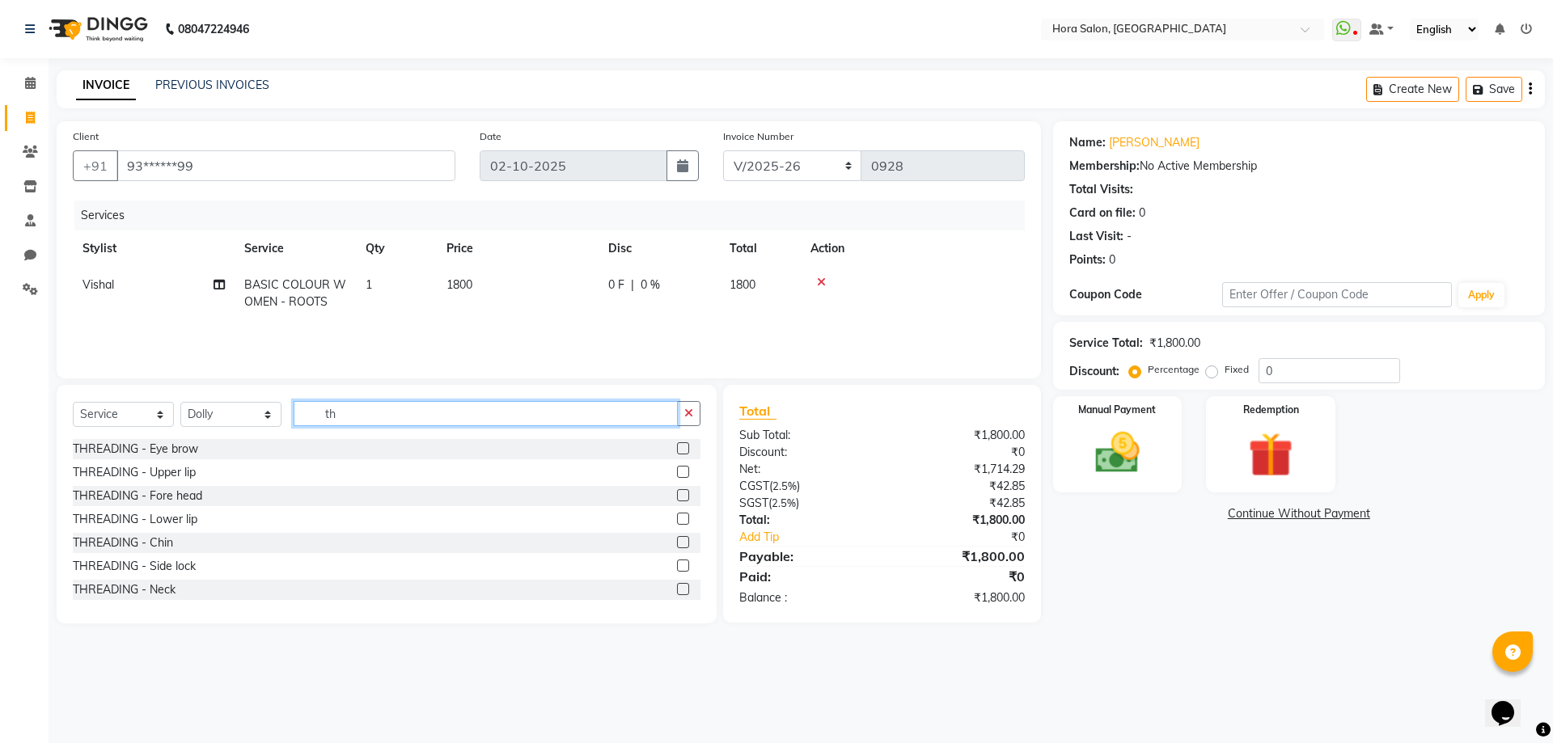
type input "t"
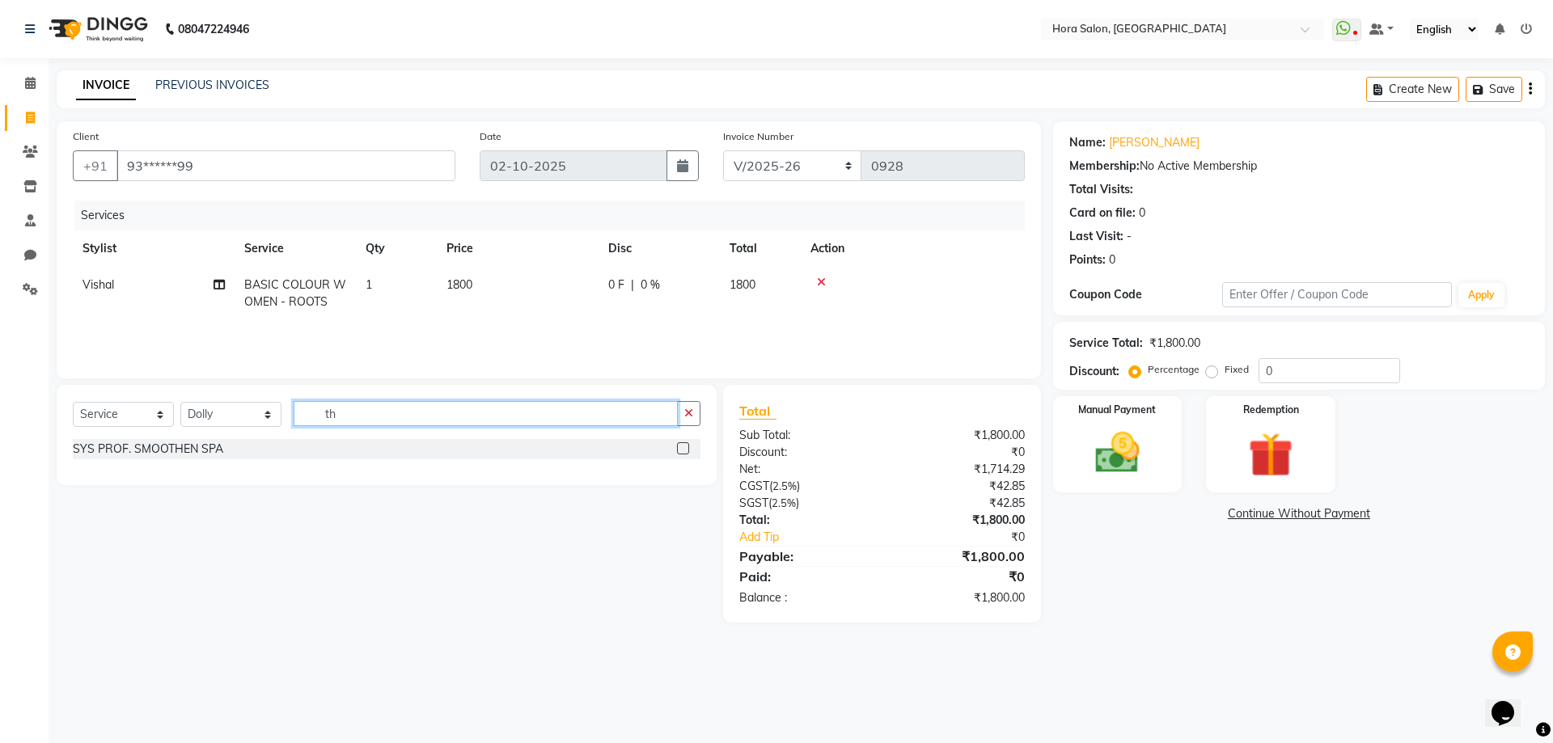
type input "t"
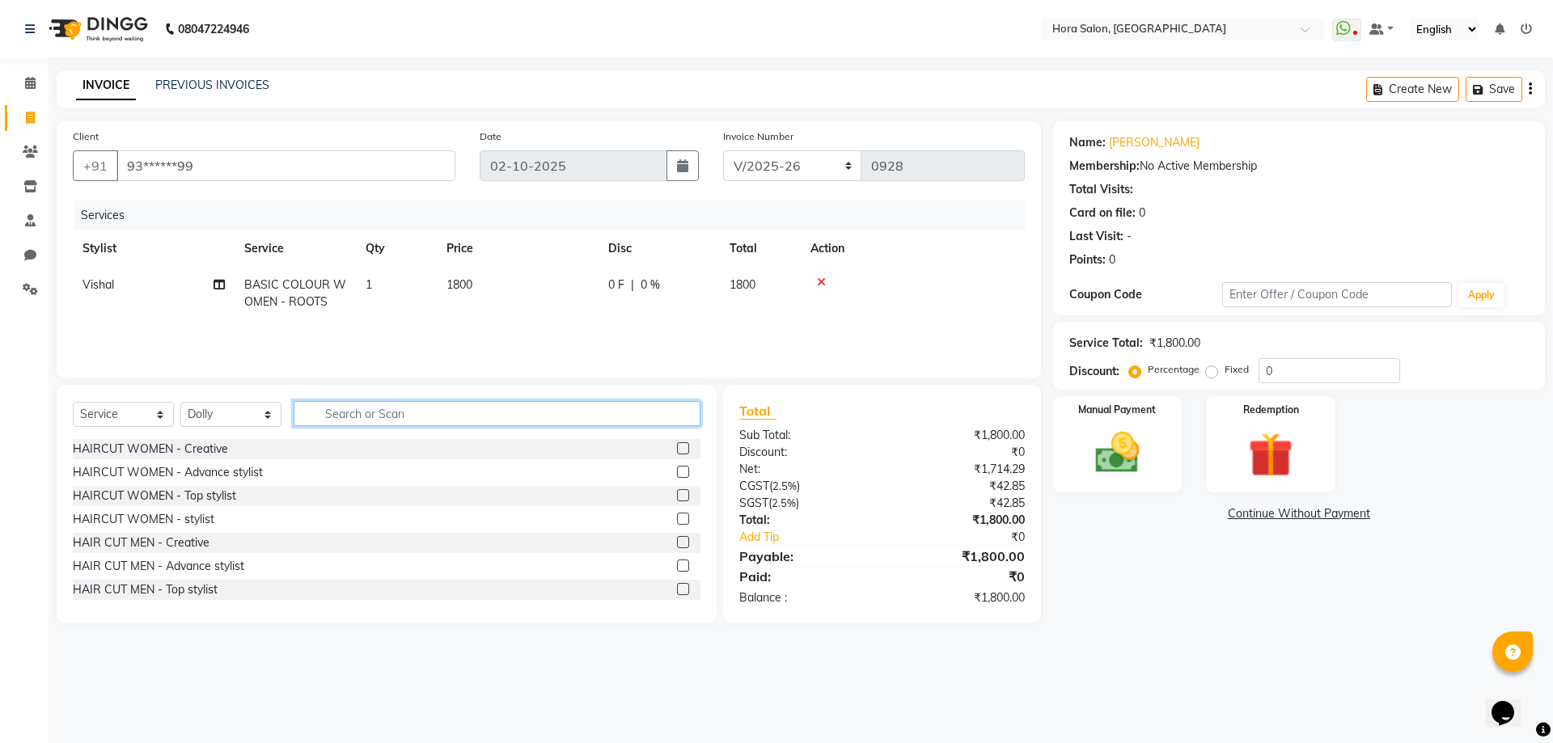
click at [341, 417] on input "text" at bounding box center [497, 413] width 407 height 25
type input "th"
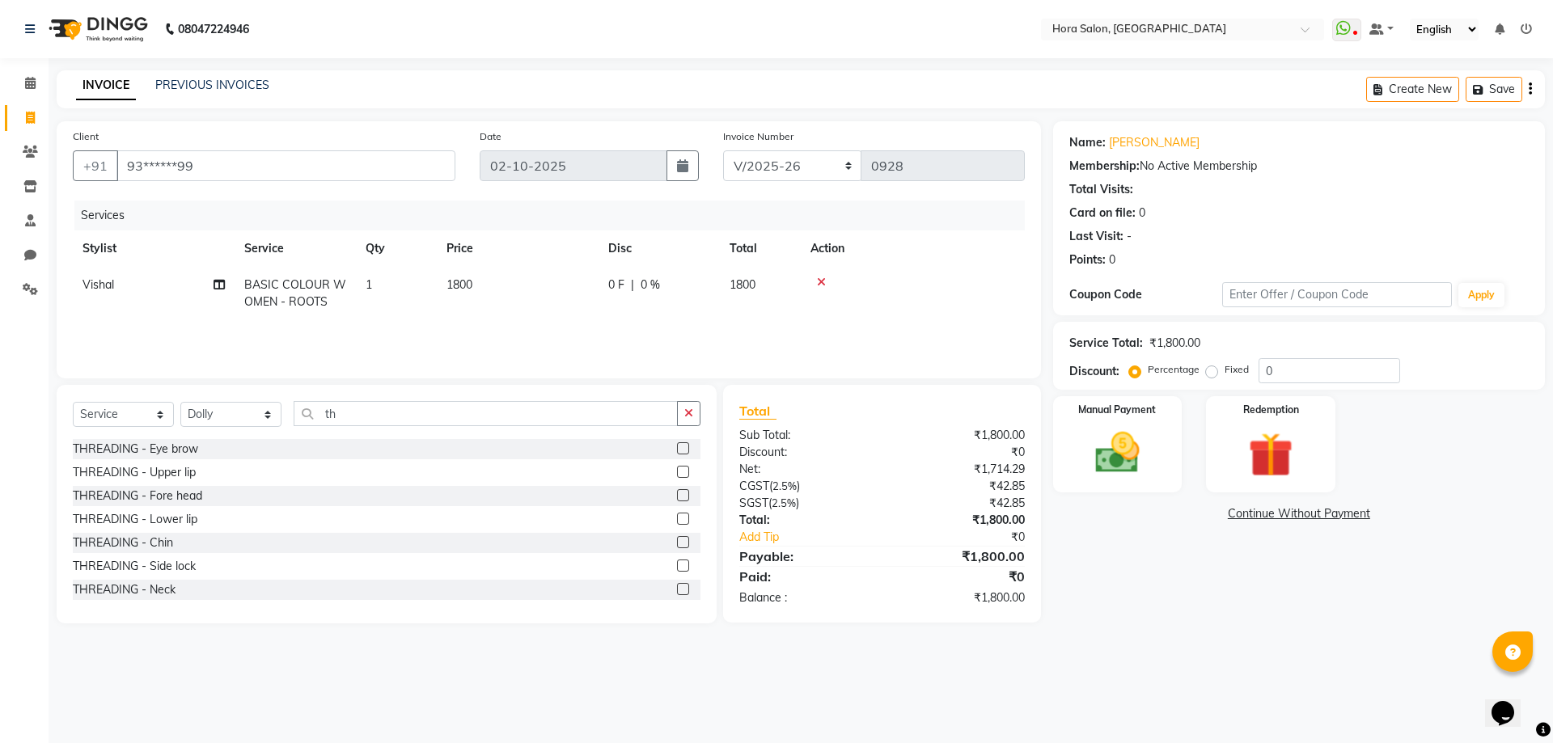
click at [677, 445] on label at bounding box center [683, 448] width 12 height 12
click at [677, 445] on input "checkbox" at bounding box center [682, 449] width 11 height 11
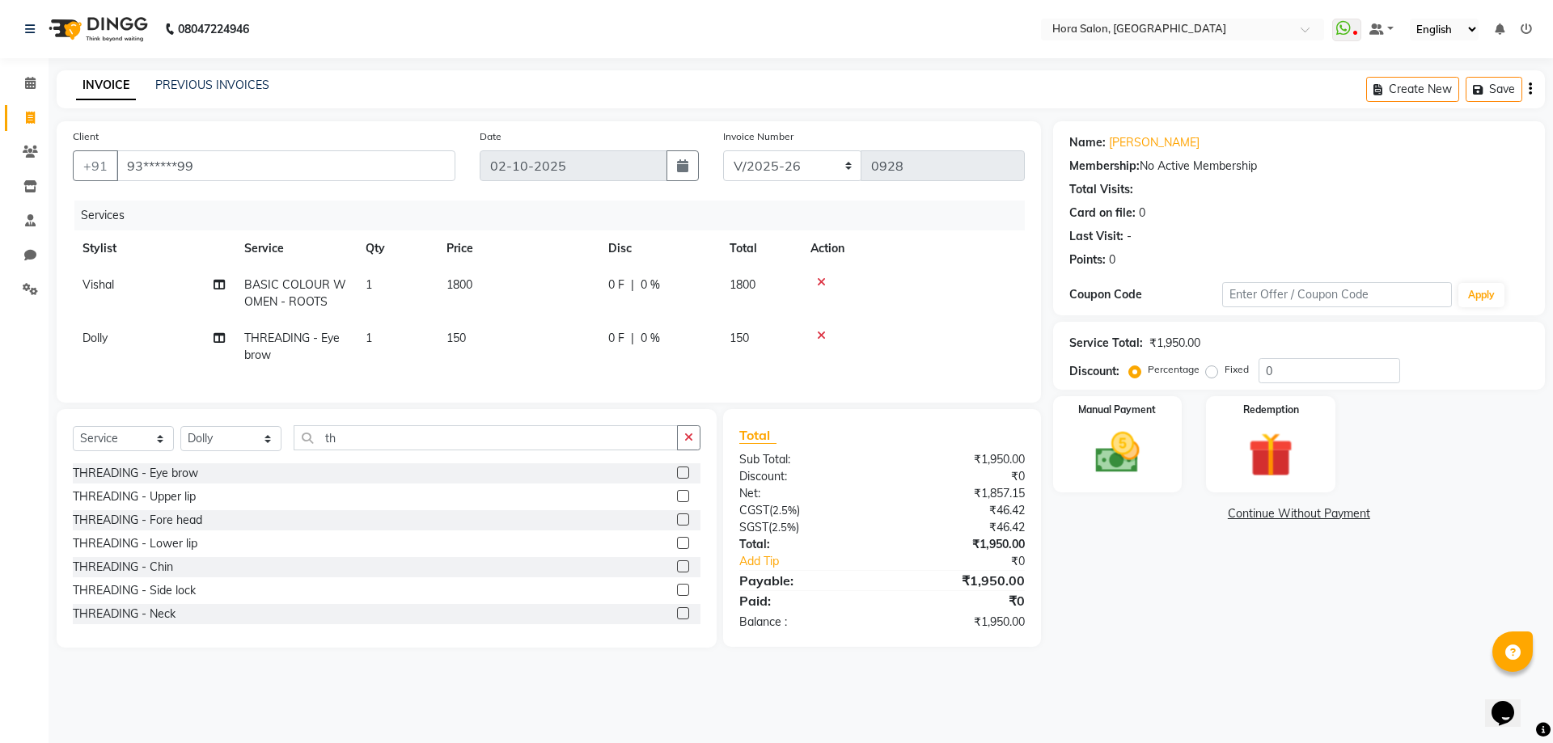
click at [677, 479] on label at bounding box center [683, 473] width 12 height 12
click at [677, 479] on input "checkbox" at bounding box center [682, 473] width 11 height 11
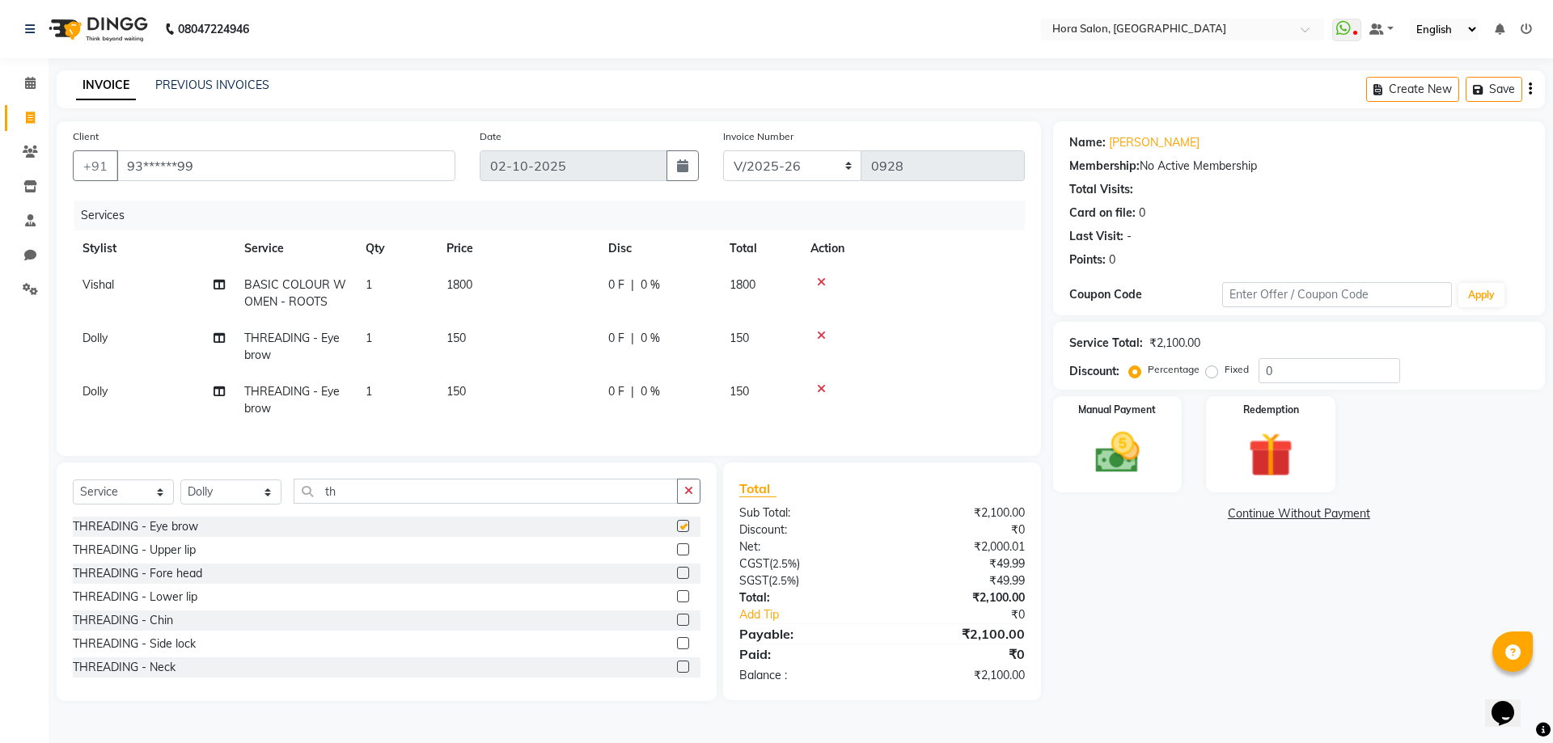
checkbox input "false"
click at [820, 387] on icon at bounding box center [821, 388] width 9 height 11
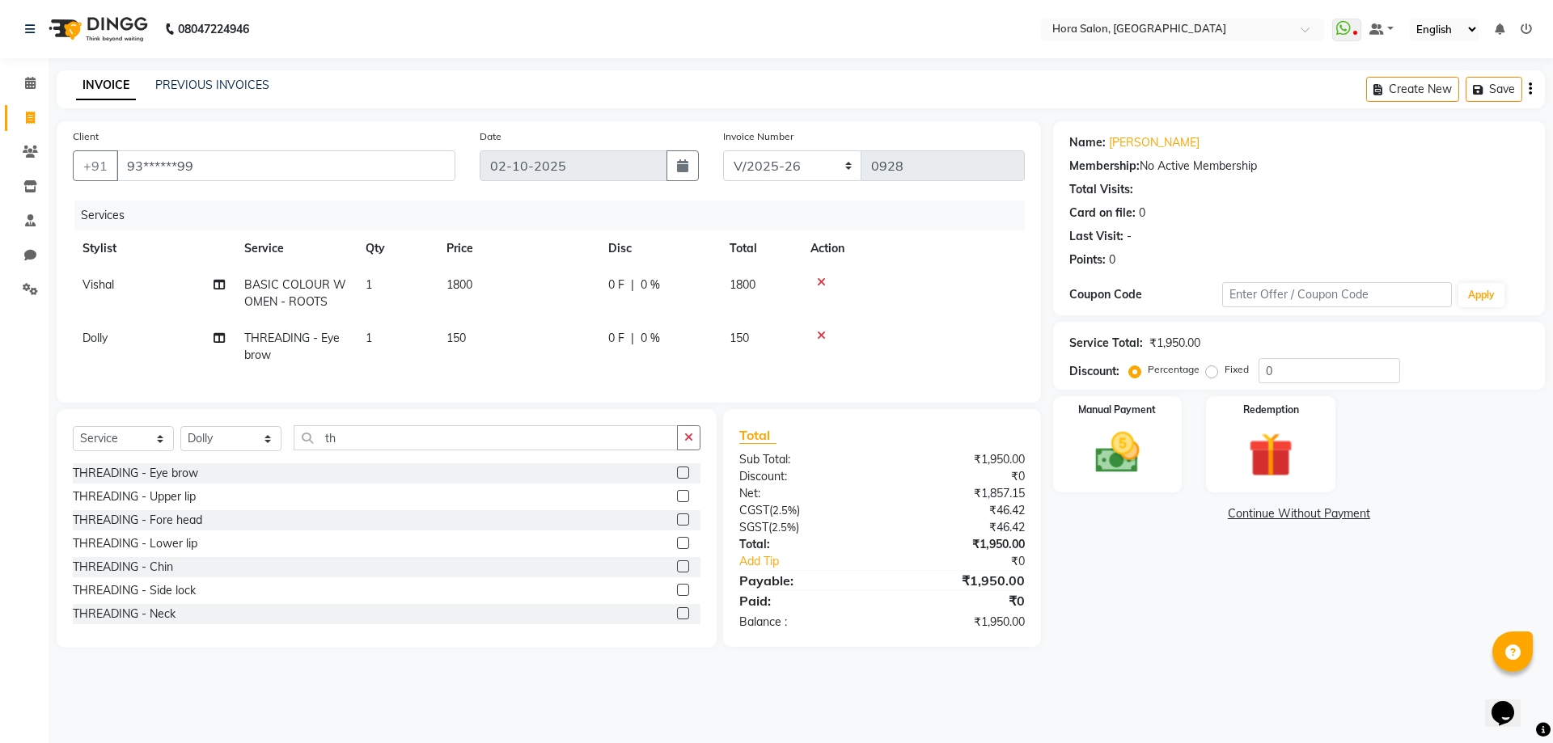
click at [388, 334] on td "1" at bounding box center [396, 346] width 81 height 53
select select "77998"
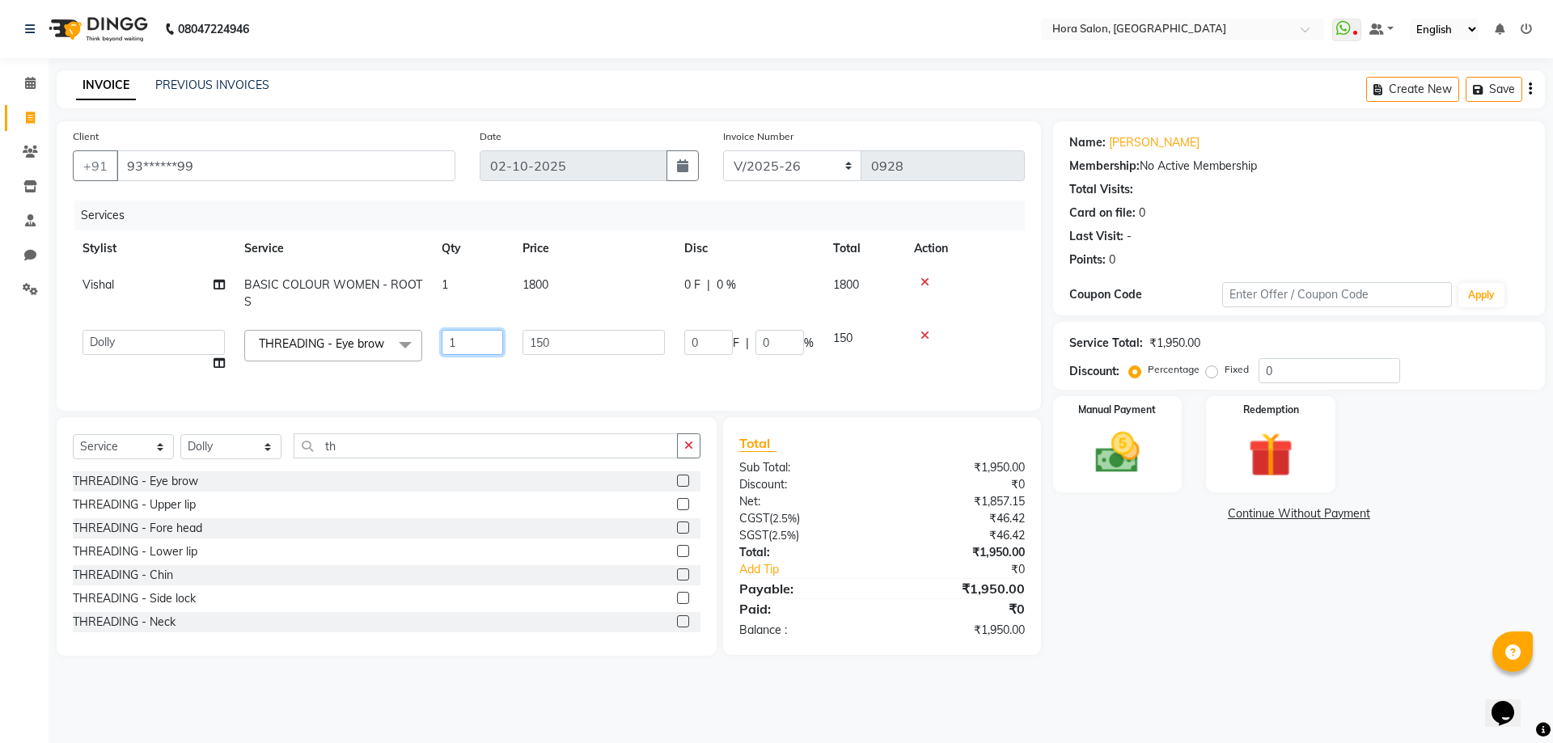
click at [469, 341] on input "1" at bounding box center [472, 342] width 61 height 25
type input "2"
click at [540, 375] on div "Services Stylist Service Qty Price Disc Total Action Vishal BASIC COLOUR WOMEN …" at bounding box center [549, 298] width 952 height 194
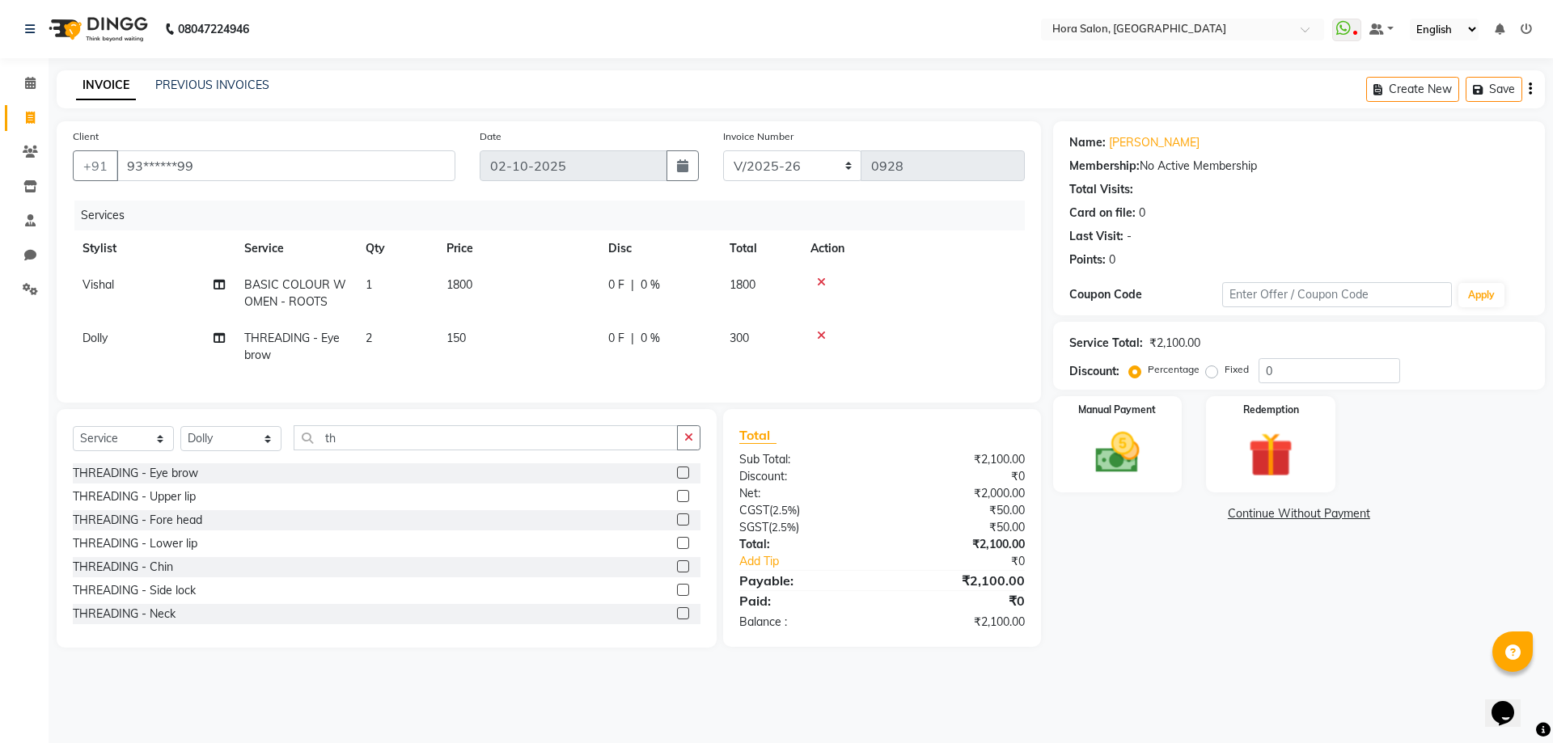
click at [677, 502] on label at bounding box center [683, 496] width 12 height 12
click at [677, 502] on input "checkbox" at bounding box center [682, 497] width 11 height 11
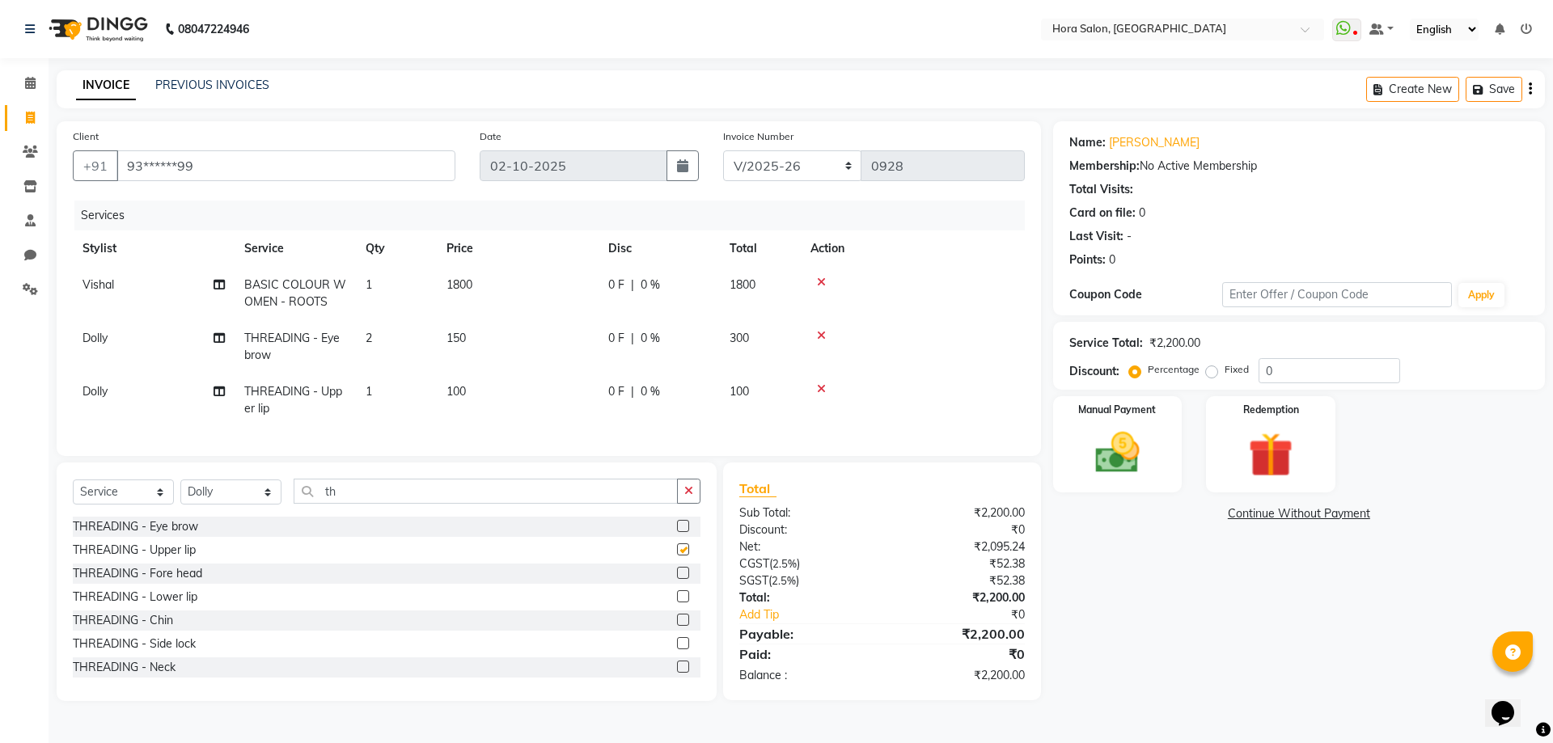
checkbox input "false"
click at [677, 626] on label at bounding box center [683, 620] width 12 height 12
click at [677, 626] on input "checkbox" at bounding box center [682, 621] width 11 height 11
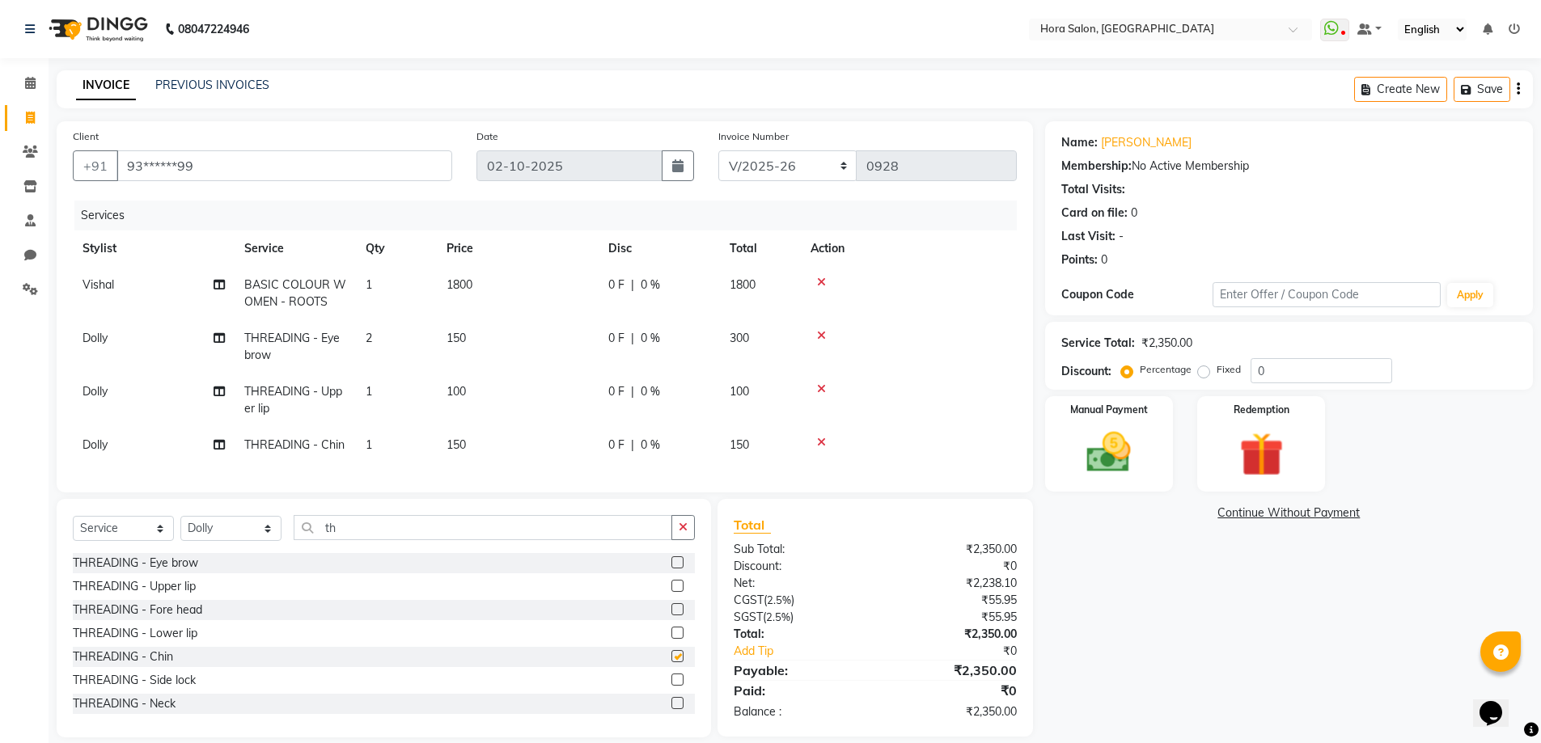
checkbox input "false"
click at [504, 436] on td "150" at bounding box center [518, 445] width 162 height 36
select select "77998"
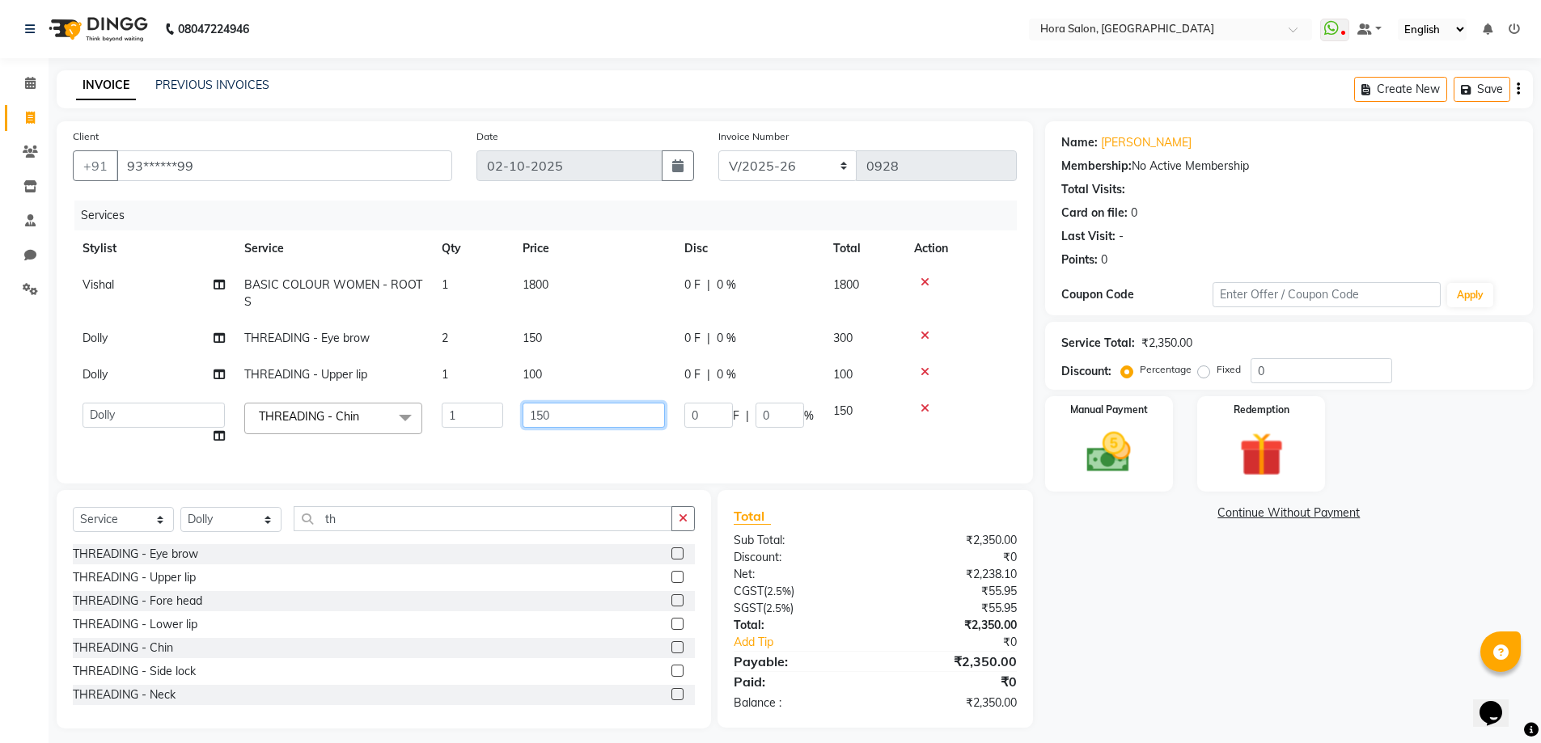
click at [557, 416] on input "150" at bounding box center [594, 415] width 142 height 25
type input "1"
type input "100"
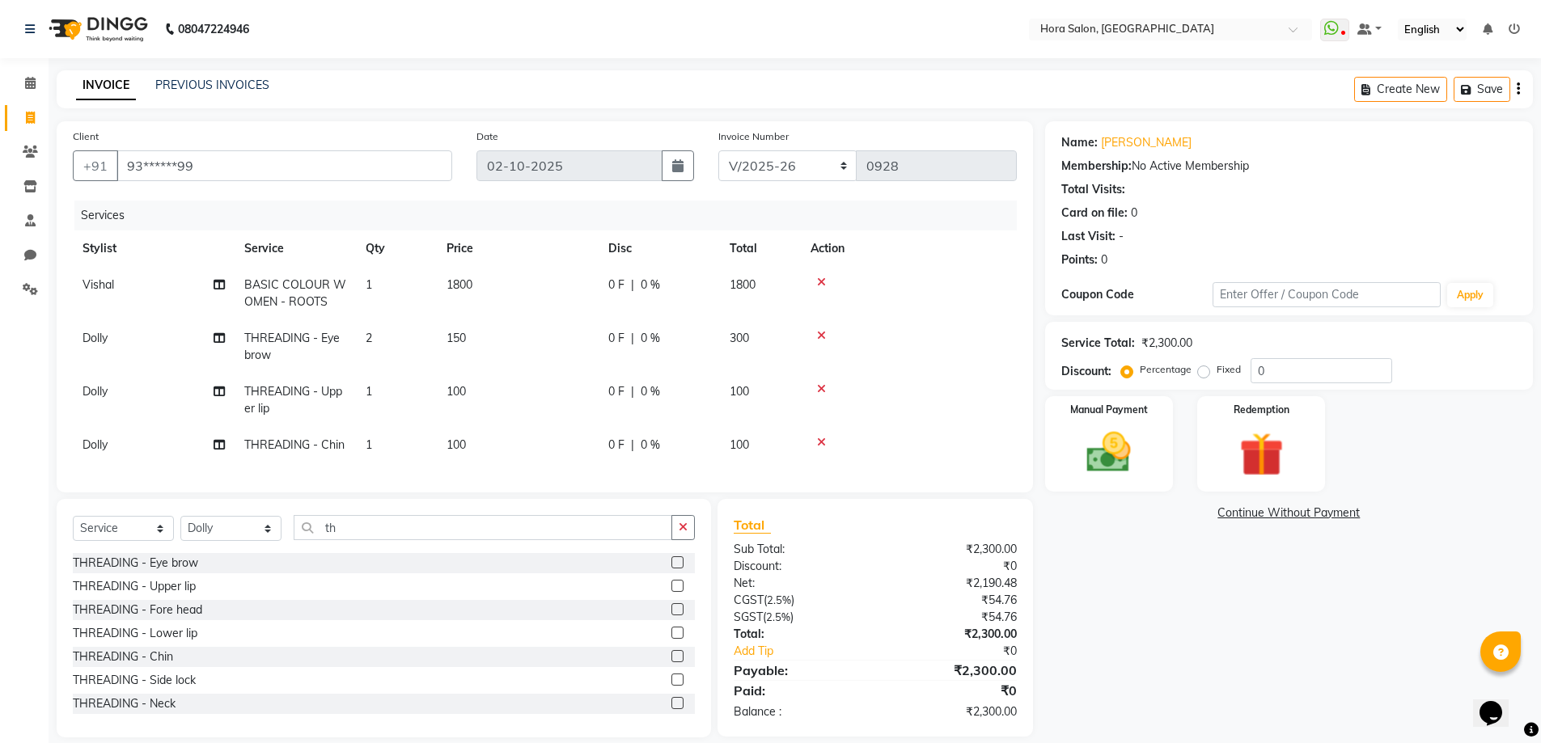
drag, startPoint x: 853, startPoint y: 422, endPoint x: 805, endPoint y: 529, distance: 117.0
click at [805, 529] on div "Total" at bounding box center [875, 524] width 282 height 19
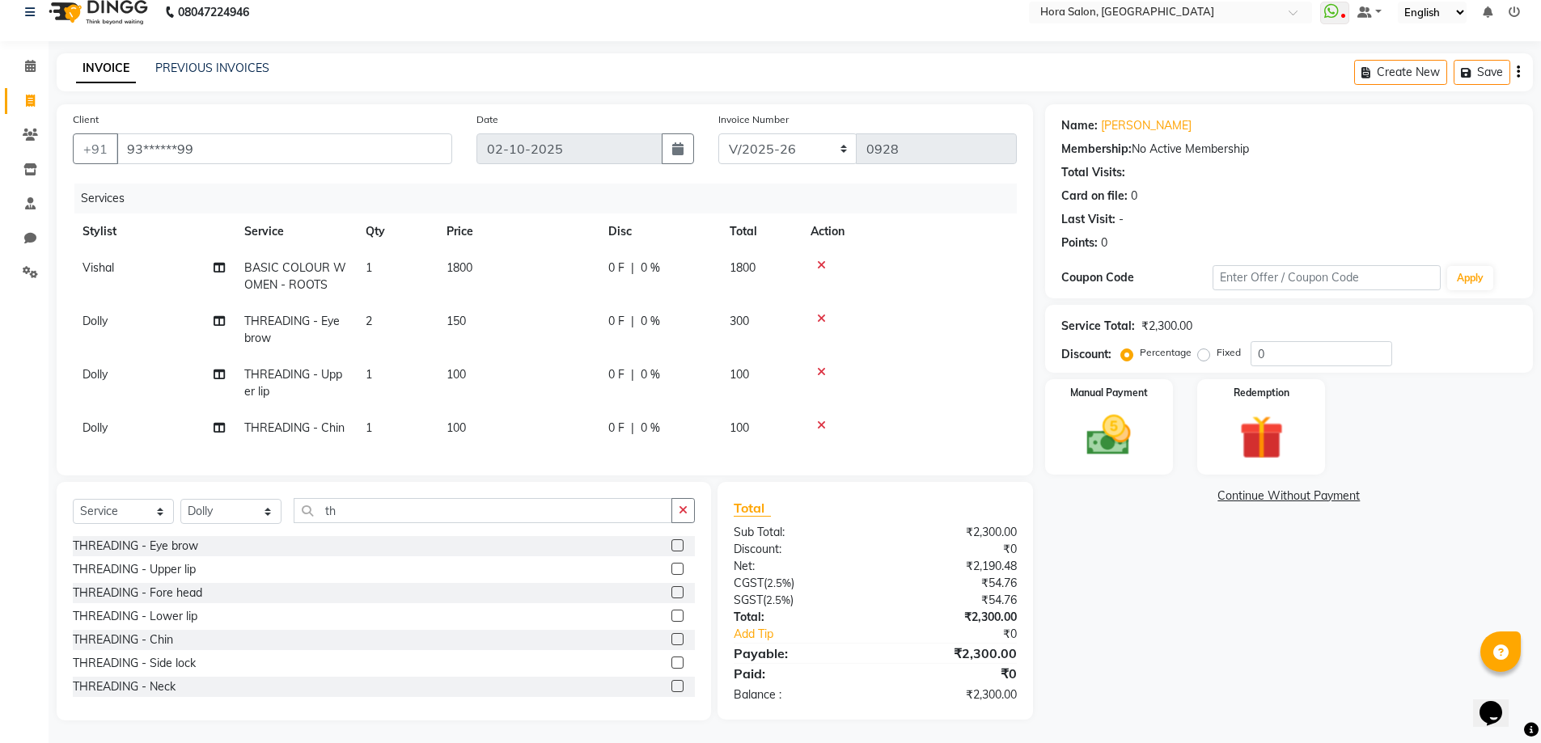
scroll to position [31, 0]
click at [1087, 415] on img at bounding box center [1109, 434] width 74 height 53
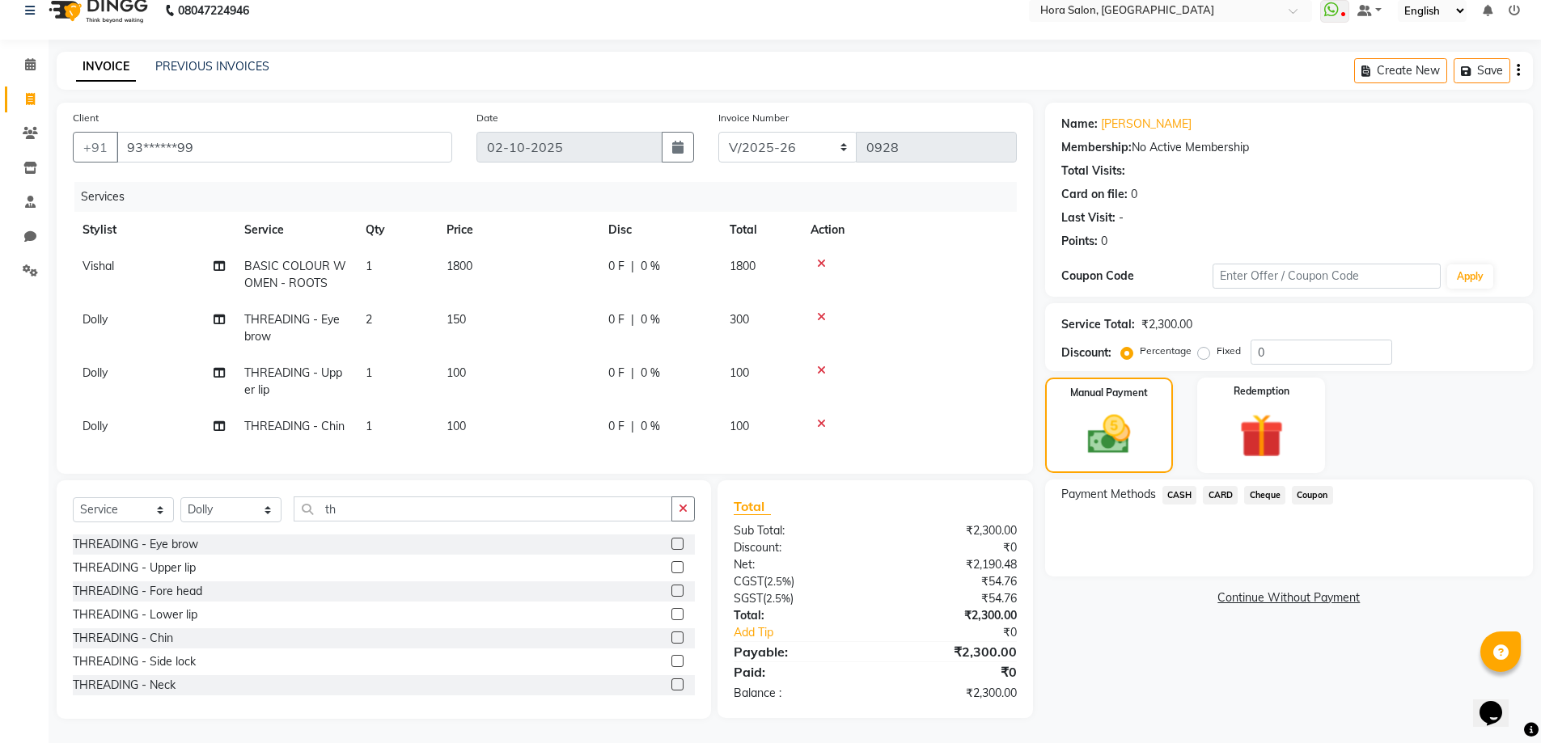
drag, startPoint x: 1086, startPoint y: 415, endPoint x: 1210, endPoint y: 671, distance: 284.7
click at [1210, 671] on div "Name: [PERSON_NAME] Membership: No Active Membership Total Visits: Card on file…" at bounding box center [1295, 411] width 500 height 616
click at [1187, 486] on span "CASH" at bounding box center [1179, 495] width 35 height 19
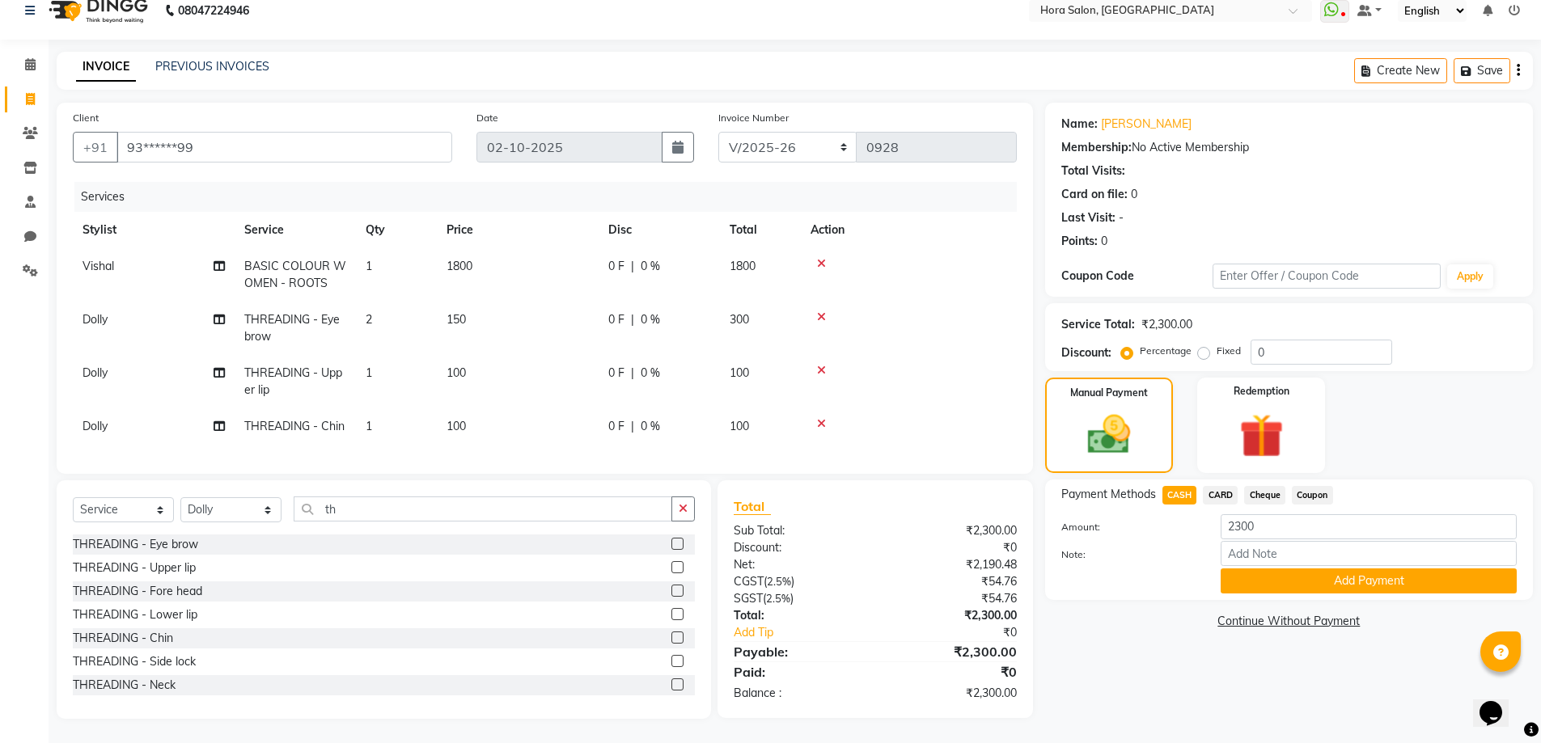
click at [1268, 486] on span "Cheque" at bounding box center [1264, 495] width 41 height 19
click at [1263, 541] on input "Note:" at bounding box center [1369, 553] width 296 height 25
type input "gpay"
click at [1259, 569] on button "Add Payment" at bounding box center [1369, 581] width 296 height 25
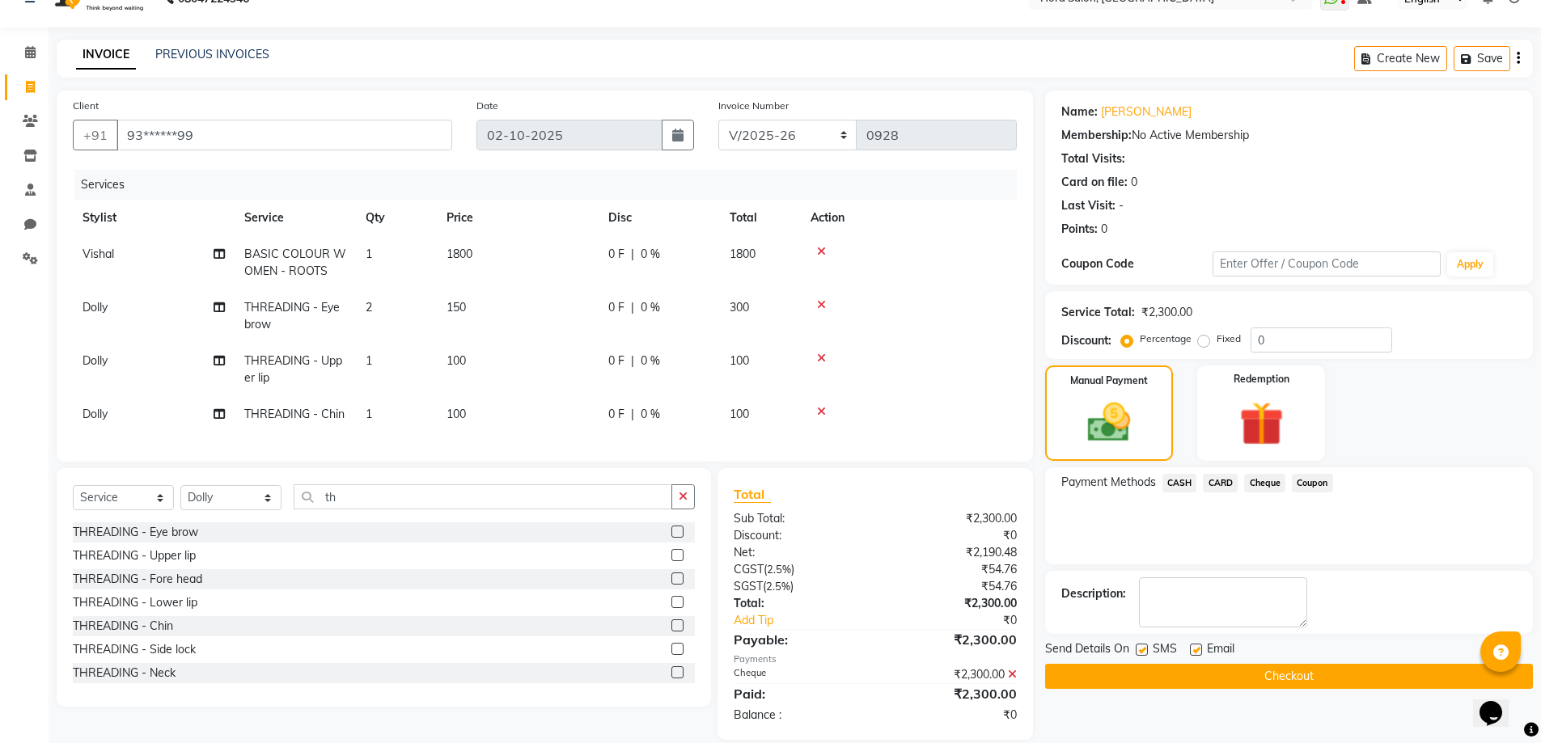
click at [1197, 649] on label at bounding box center [1196, 650] width 12 height 12
click at [1197, 649] on input "checkbox" at bounding box center [1195, 650] width 11 height 11
checkbox input "false"
click at [1194, 666] on button "Checkout" at bounding box center [1289, 676] width 488 height 25
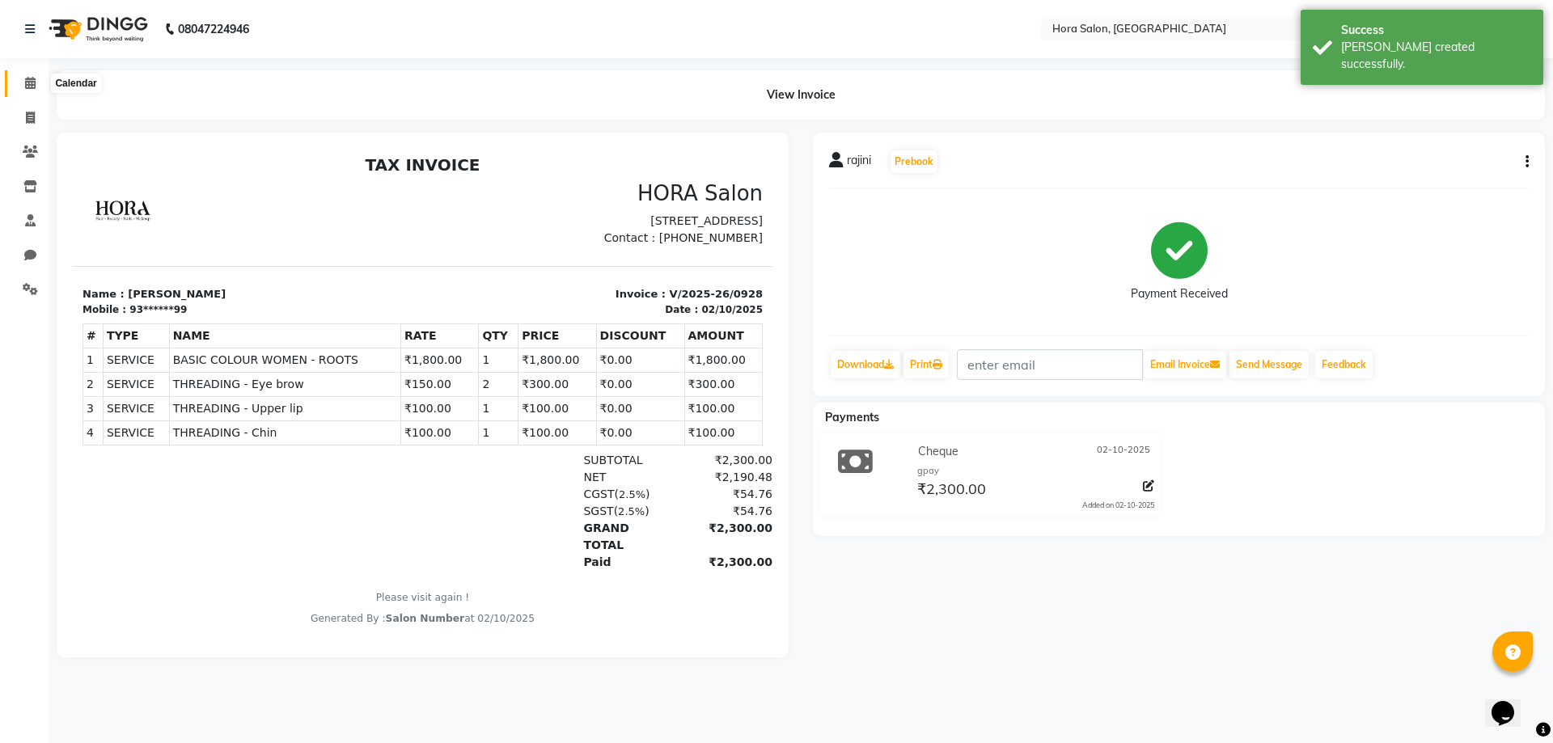
click at [21, 86] on span at bounding box center [30, 83] width 28 height 19
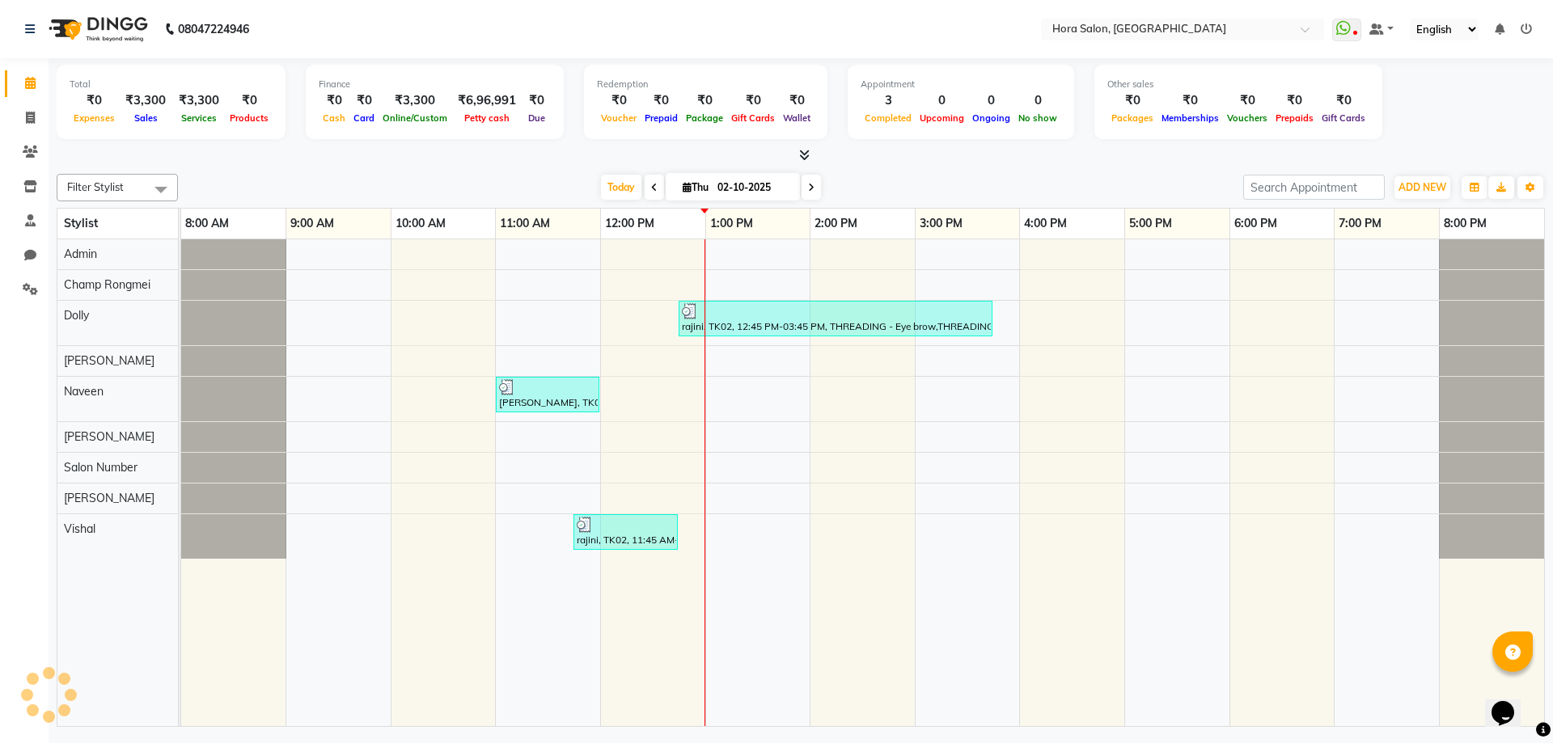
click at [645, 186] on span at bounding box center [654, 187] width 19 height 25
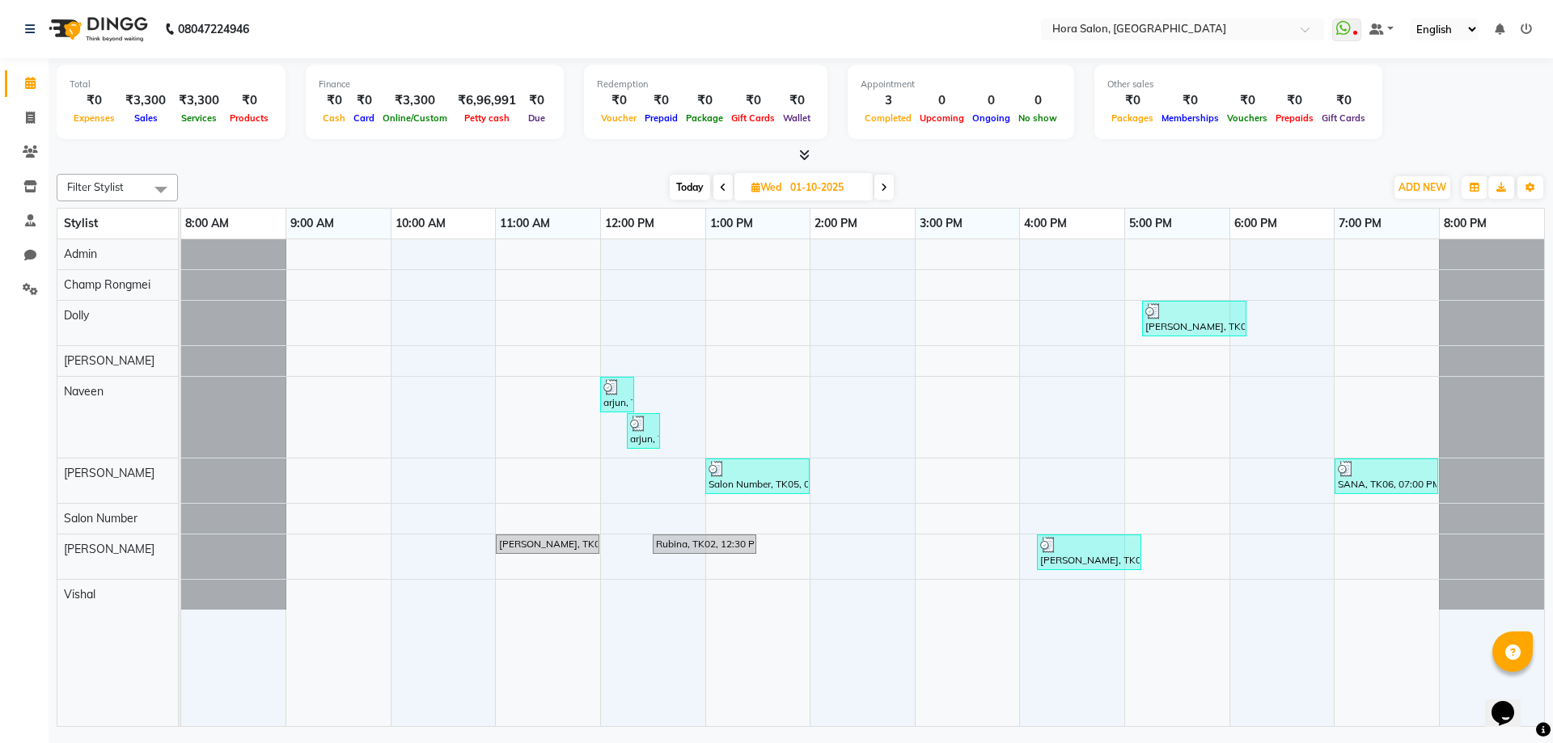
click at [884, 188] on icon at bounding box center [884, 188] width 6 height 10
type input "02-10-2025"
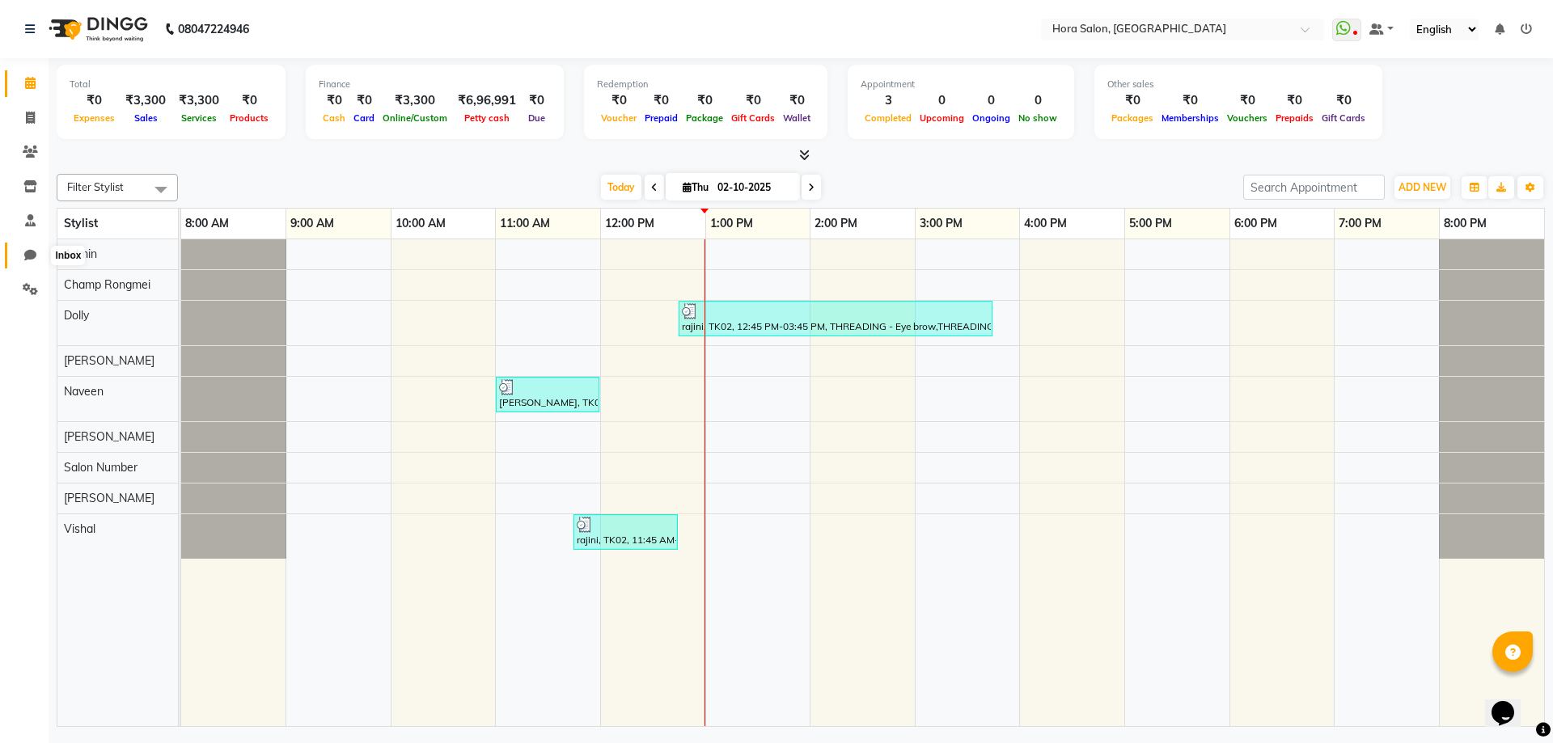
click at [25, 256] on icon at bounding box center [30, 255] width 12 height 12
select select "100"
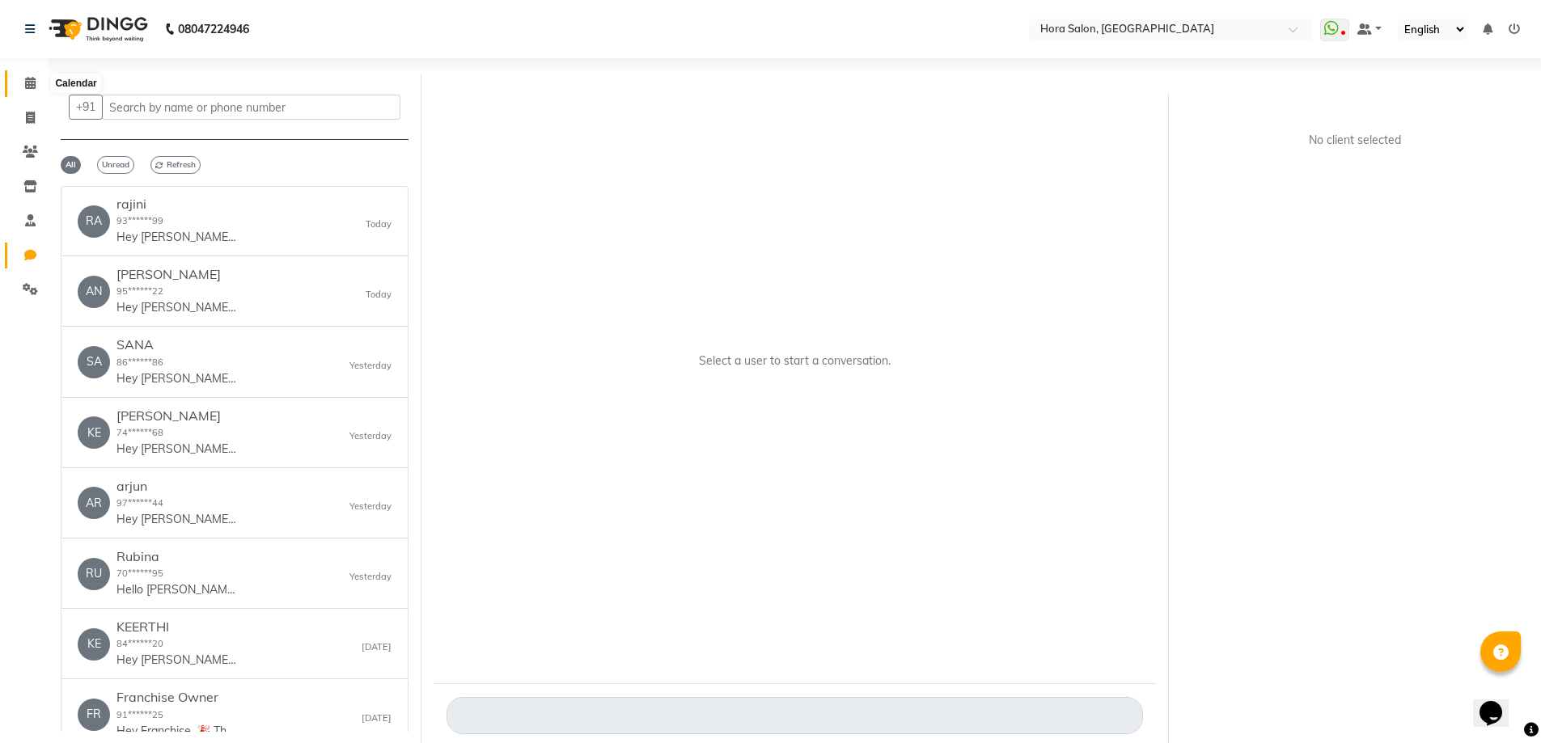
click at [33, 86] on icon at bounding box center [30, 83] width 11 height 12
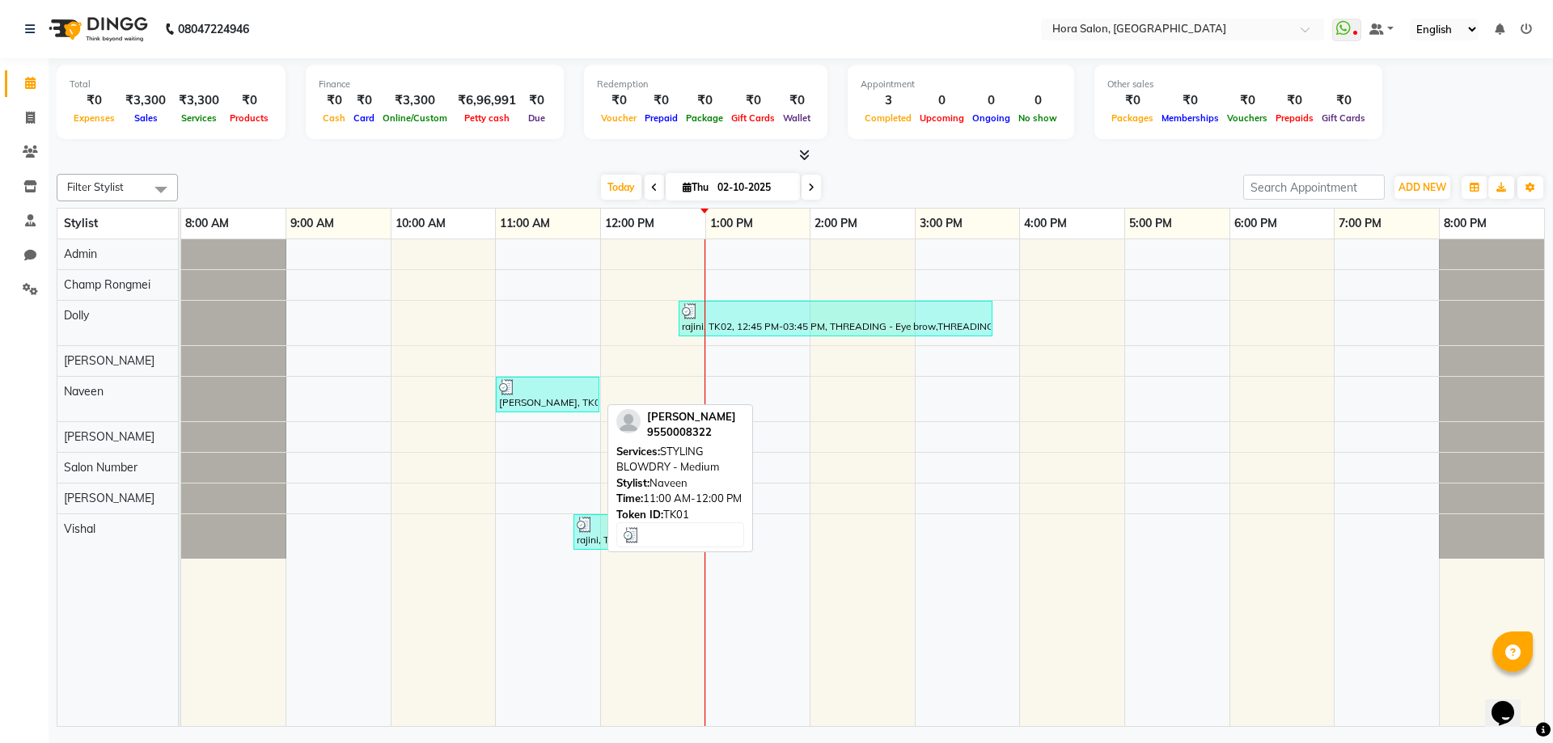
click at [539, 391] on div at bounding box center [547, 387] width 97 height 16
select select "3"
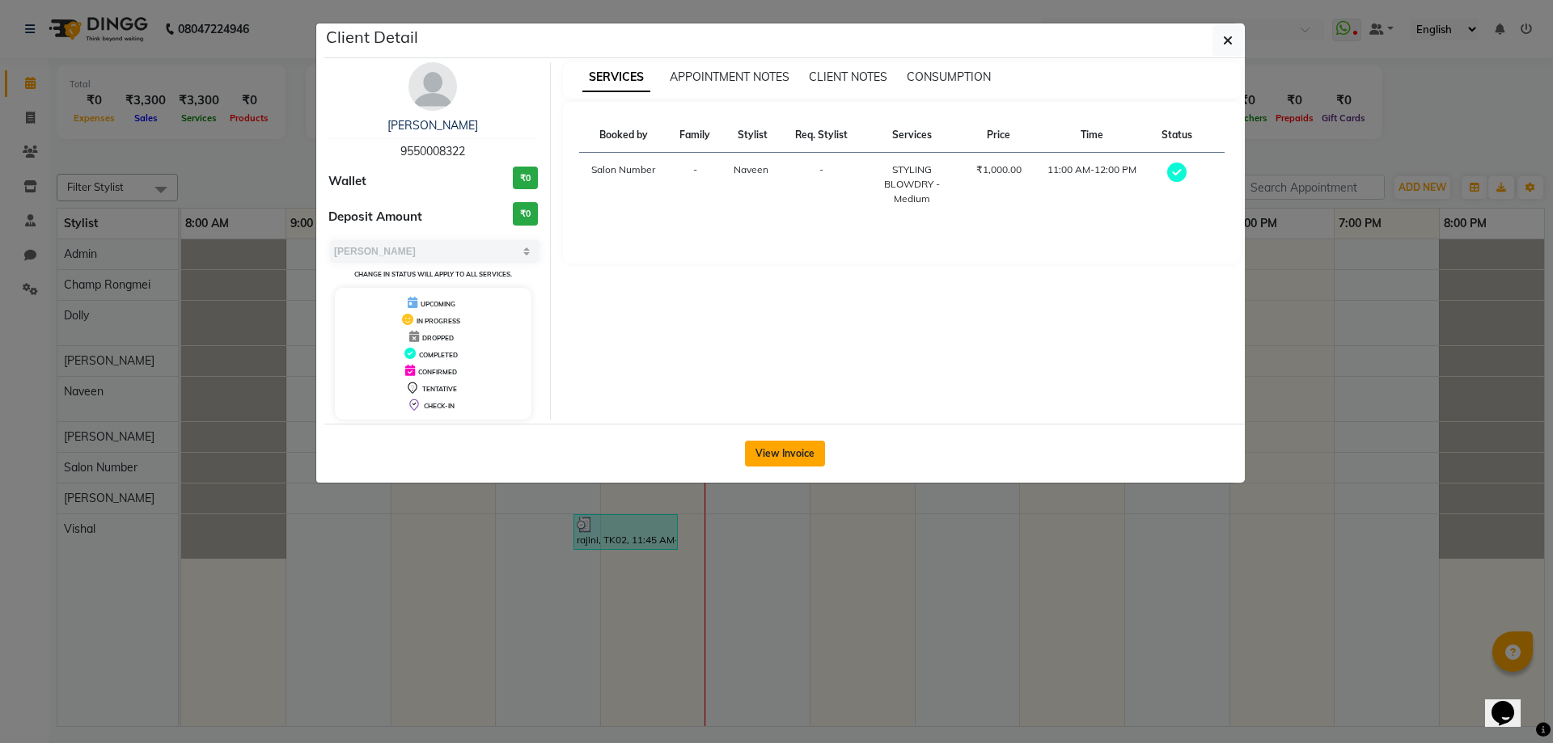
click at [766, 461] on button "View Invoice" at bounding box center [785, 454] width 80 height 26
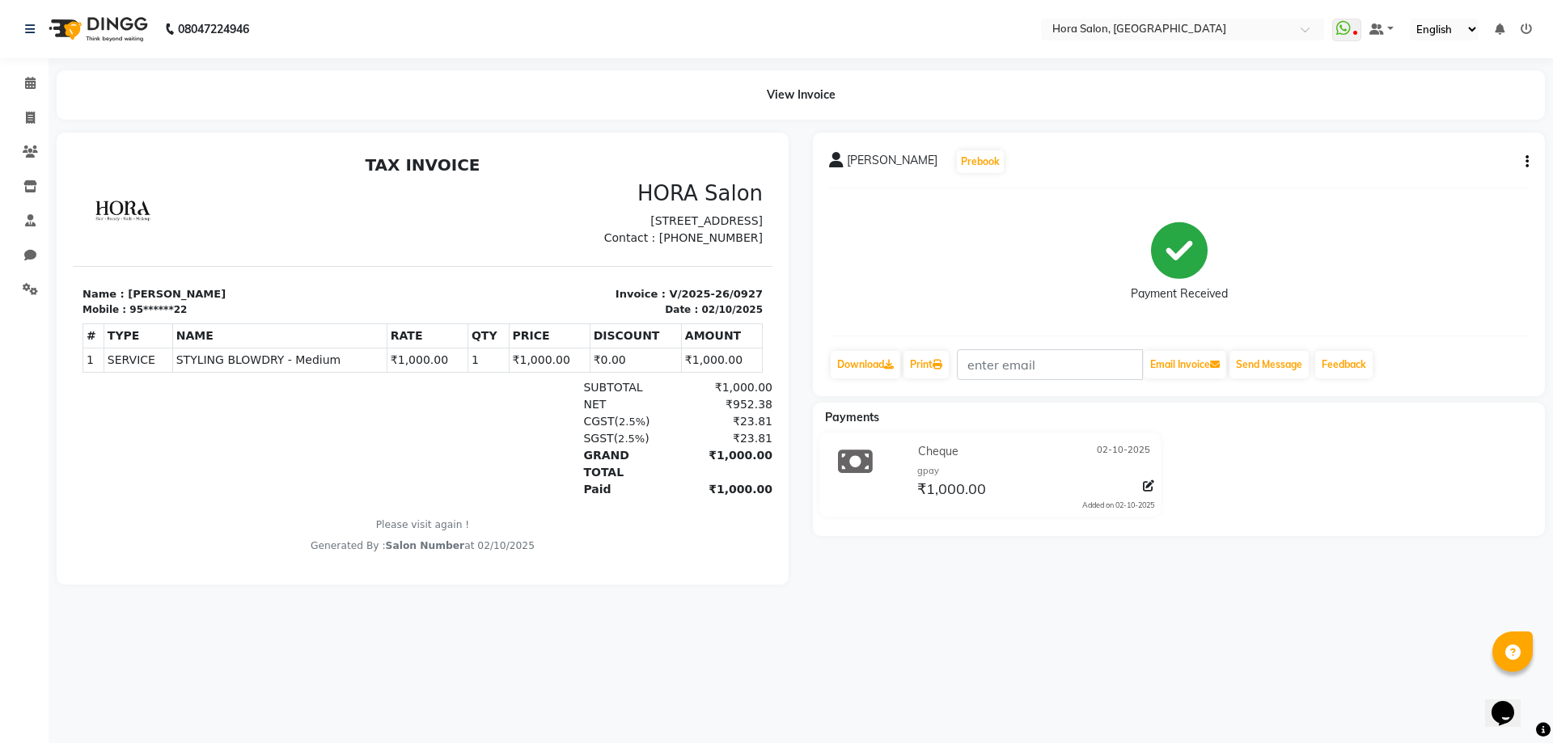
click at [1526, 159] on button "button" at bounding box center [1524, 162] width 10 height 17
click at [1471, 151] on div "Split Service Amount" at bounding box center [1446, 152] width 111 height 20
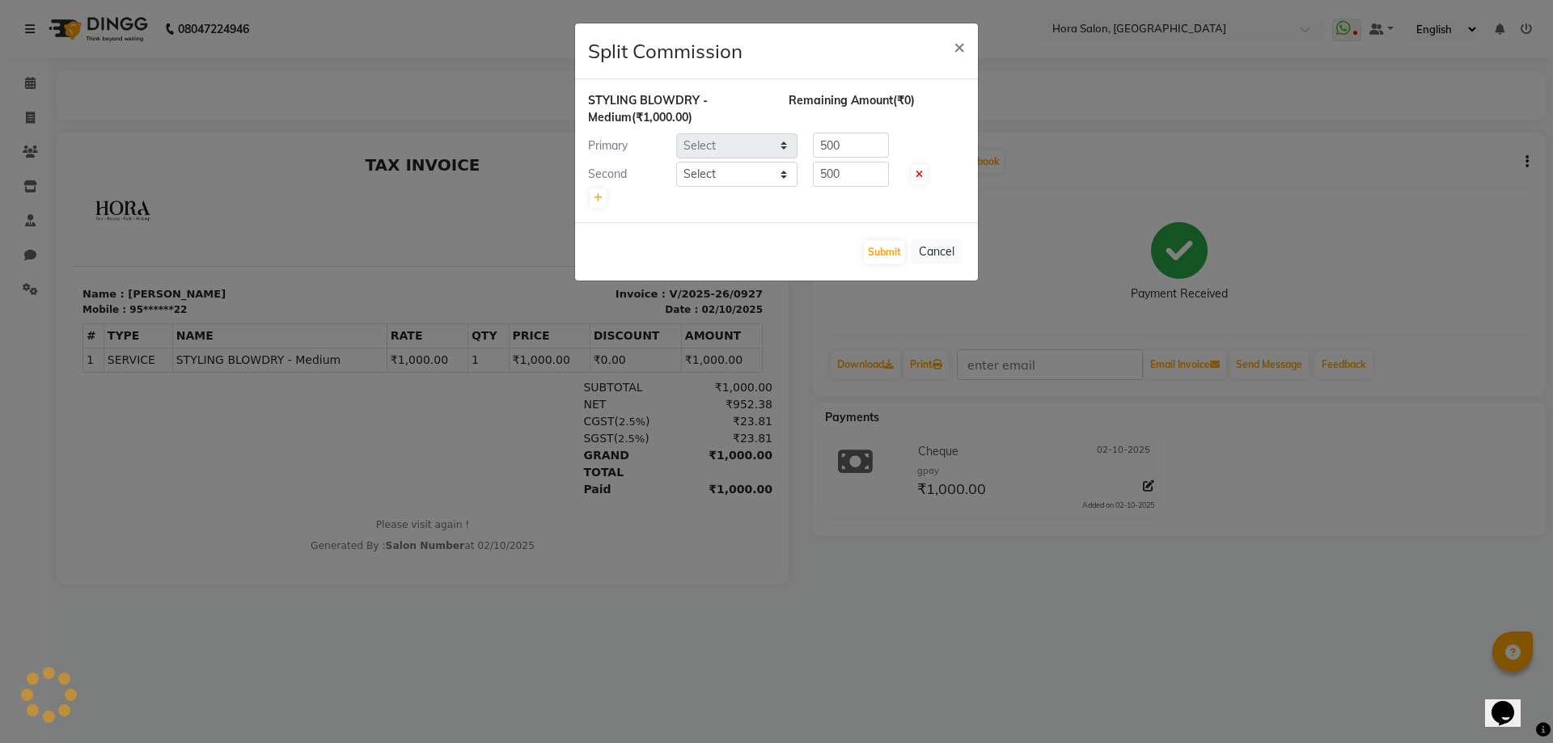
select select "76433"
select select "76436"
click at [955, 48] on span "×" at bounding box center [959, 46] width 11 height 24
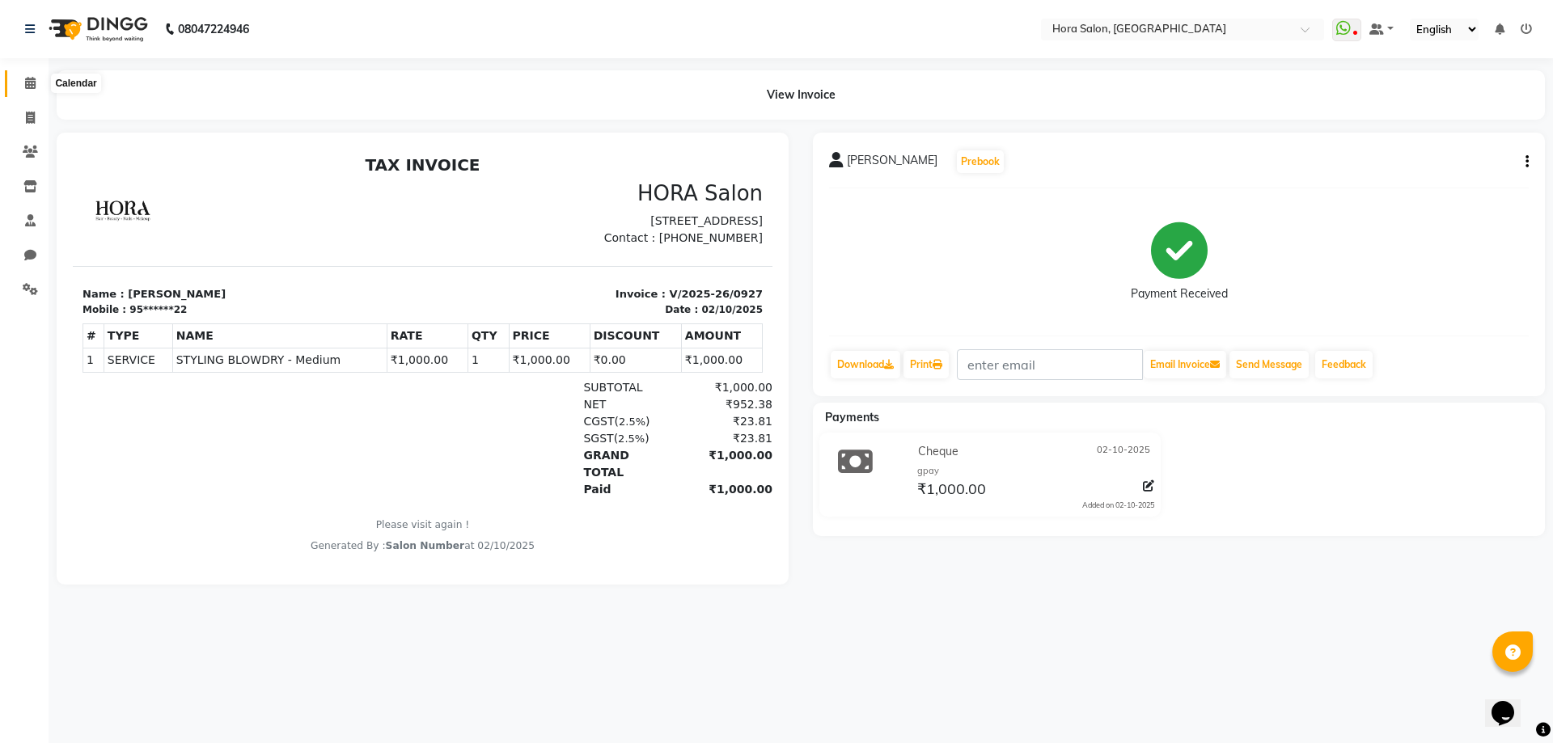
click at [33, 82] on icon at bounding box center [30, 83] width 11 height 12
